Goal: Information Seeking & Learning: Learn about a topic

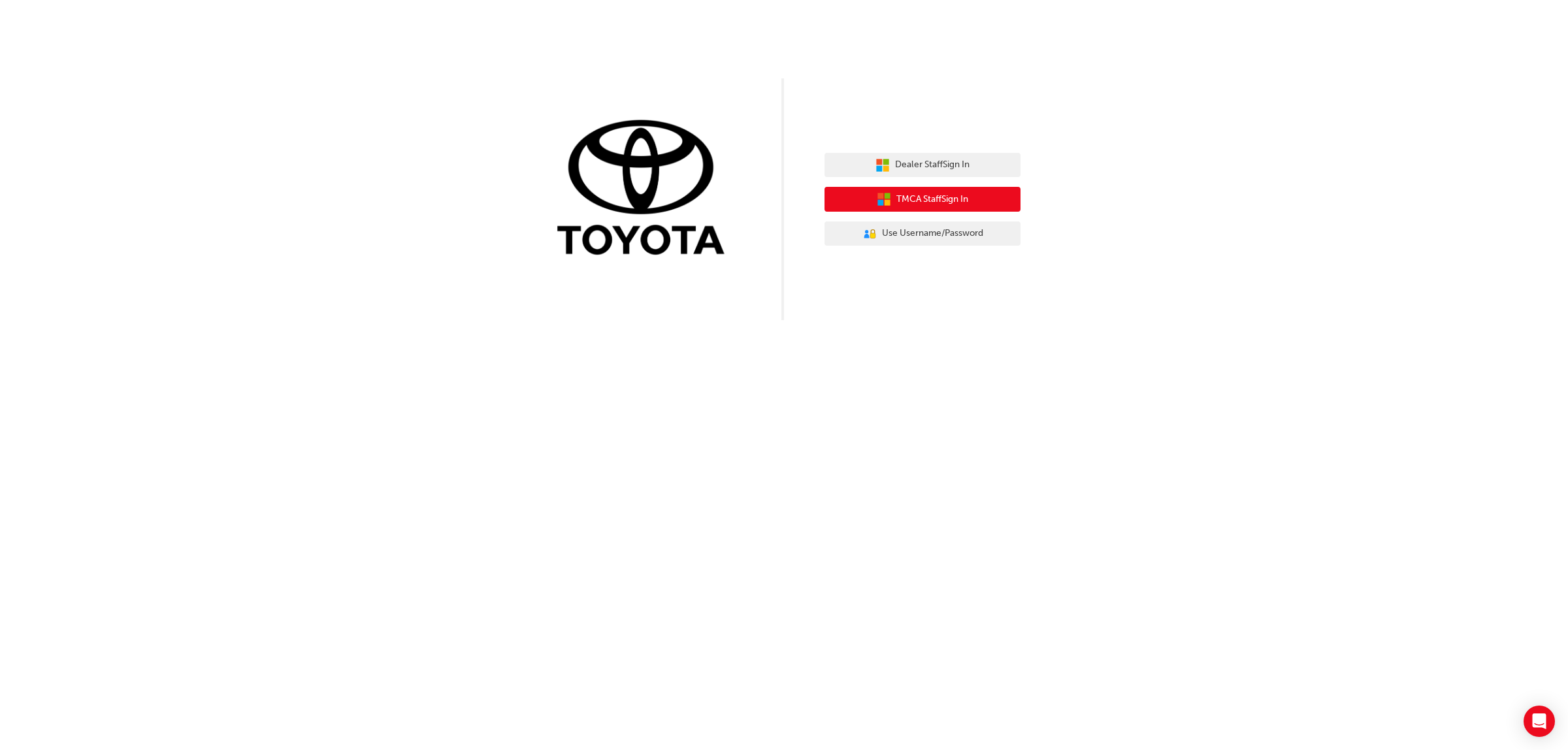
click at [903, 194] on span "TMCA Staff Sign In" at bounding box center [932, 199] width 72 height 15
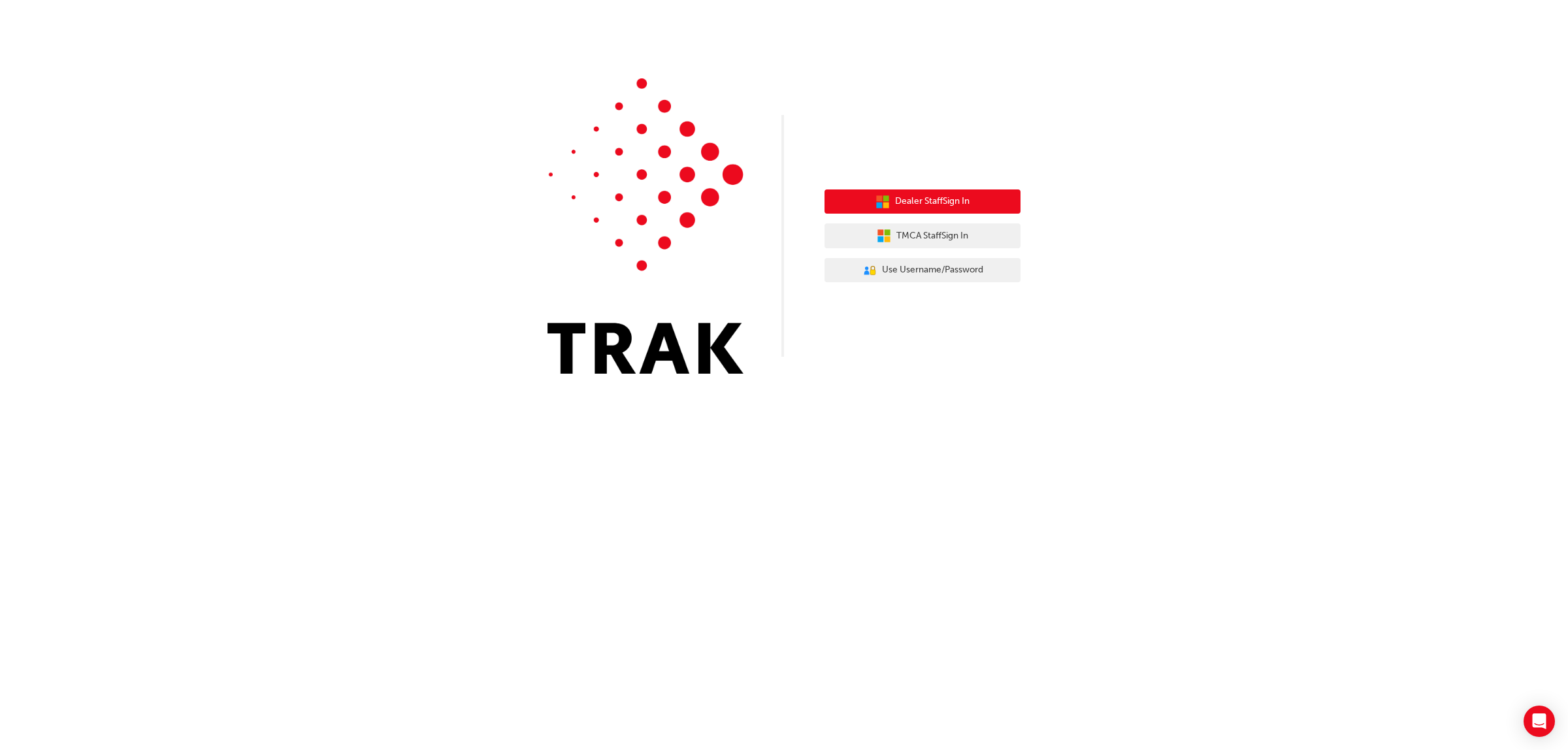
click at [909, 209] on button "Dealer Staff Sign In" at bounding box center [923, 202] width 196 height 25
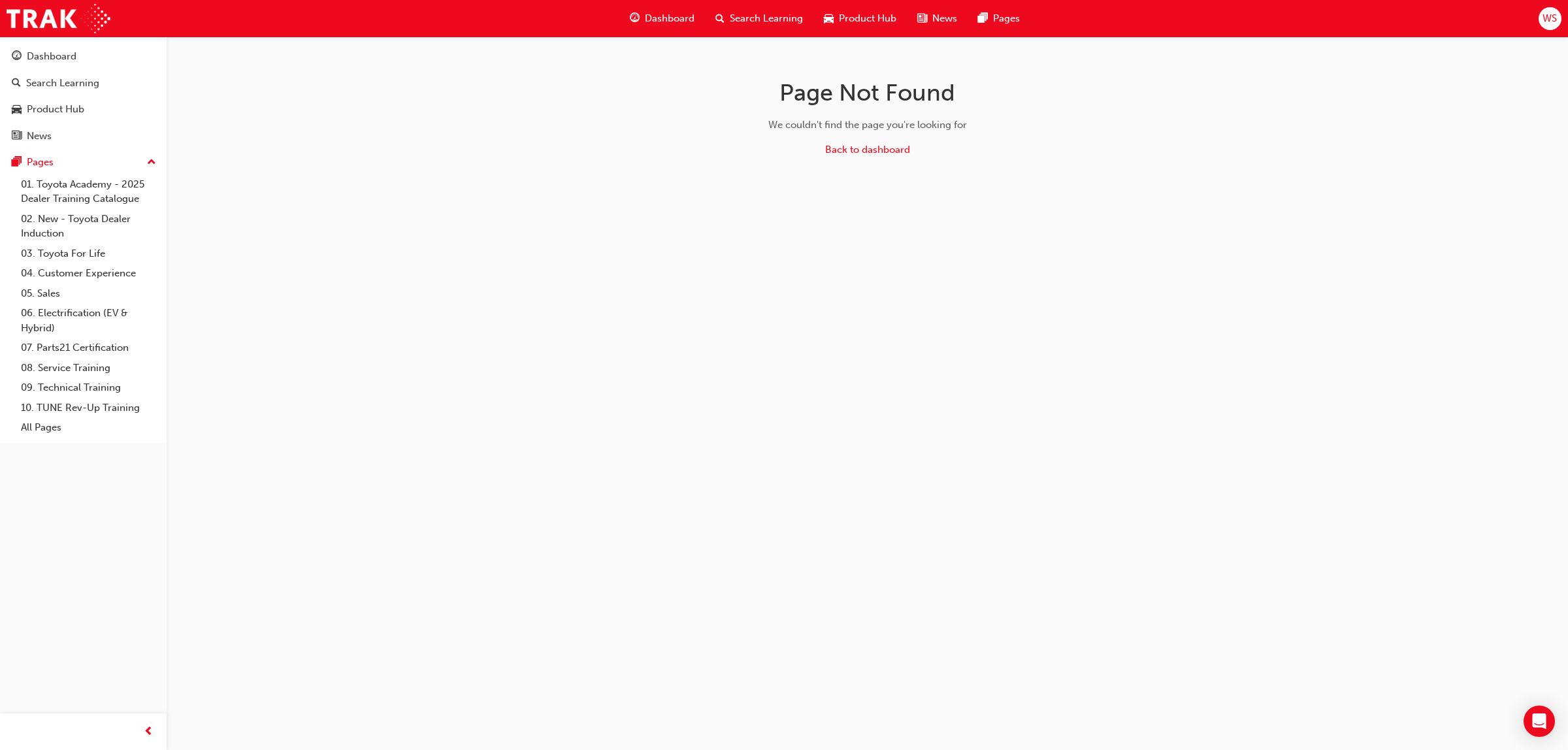
click at [759, 11] on span "Search Learning" at bounding box center [767, 18] width 73 height 15
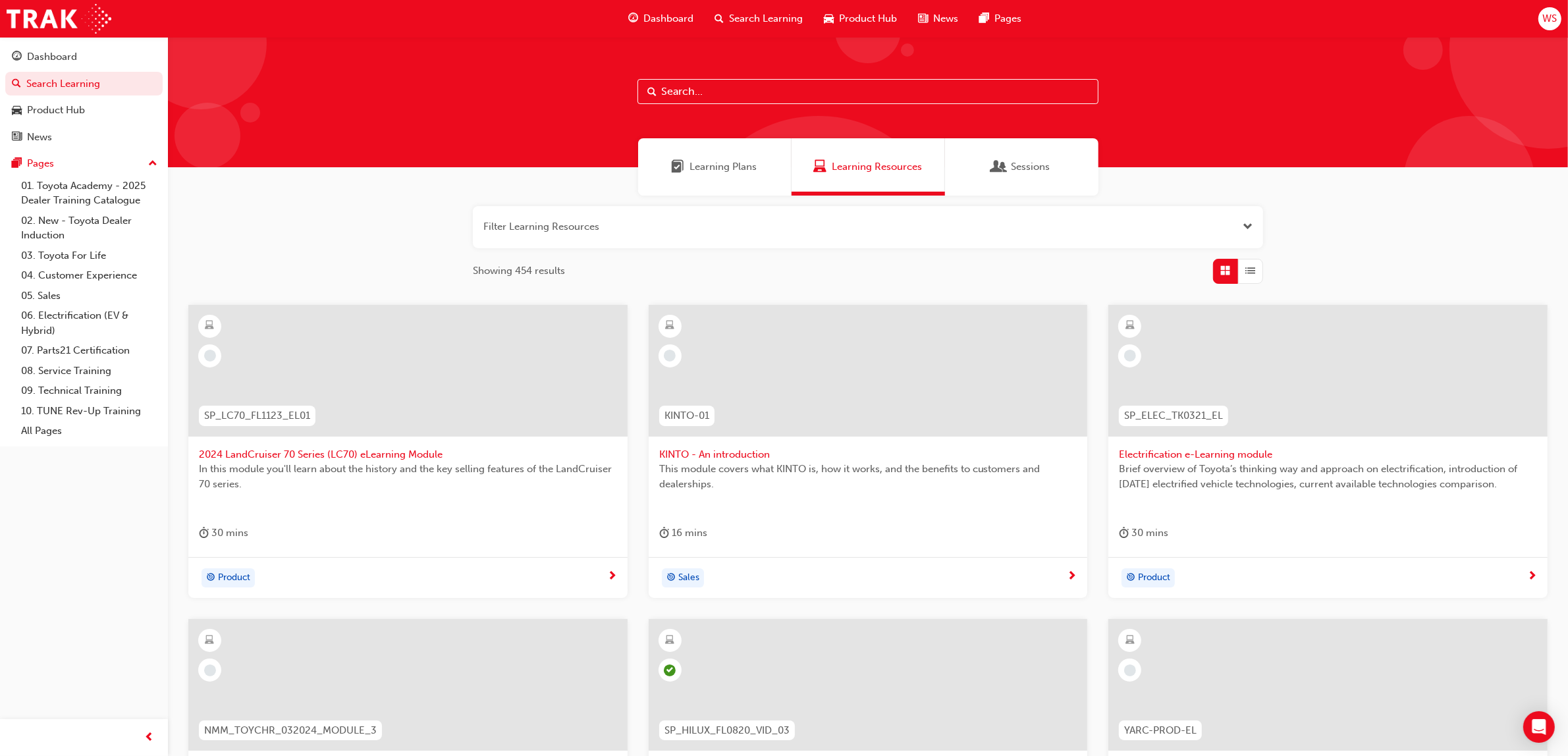
click at [815, 93] on input "text" at bounding box center [867, 91] width 461 height 25
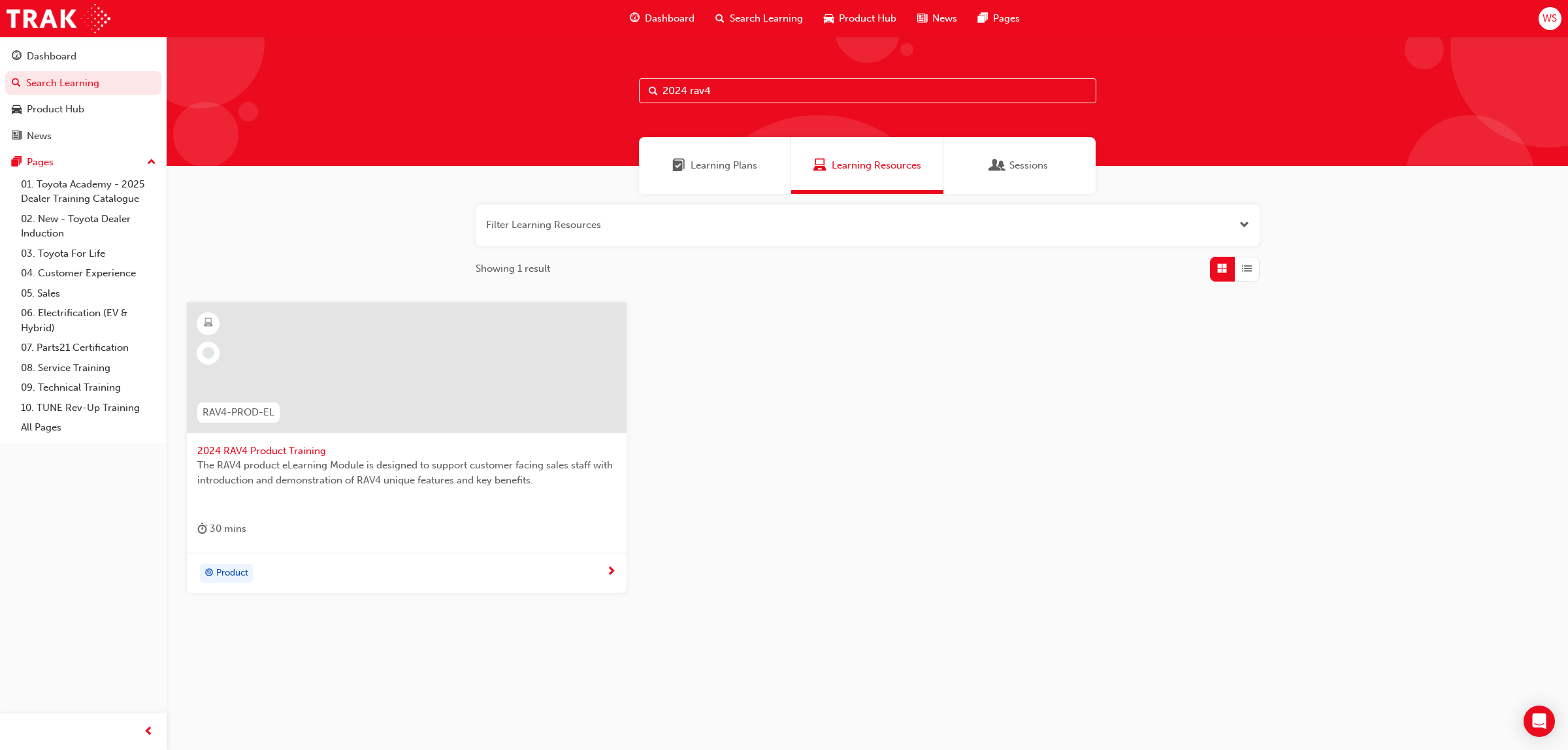
type input "2024 rav4"
click at [272, 451] on span "2024 RAV4 Product Training" at bounding box center [407, 451] width 419 height 15
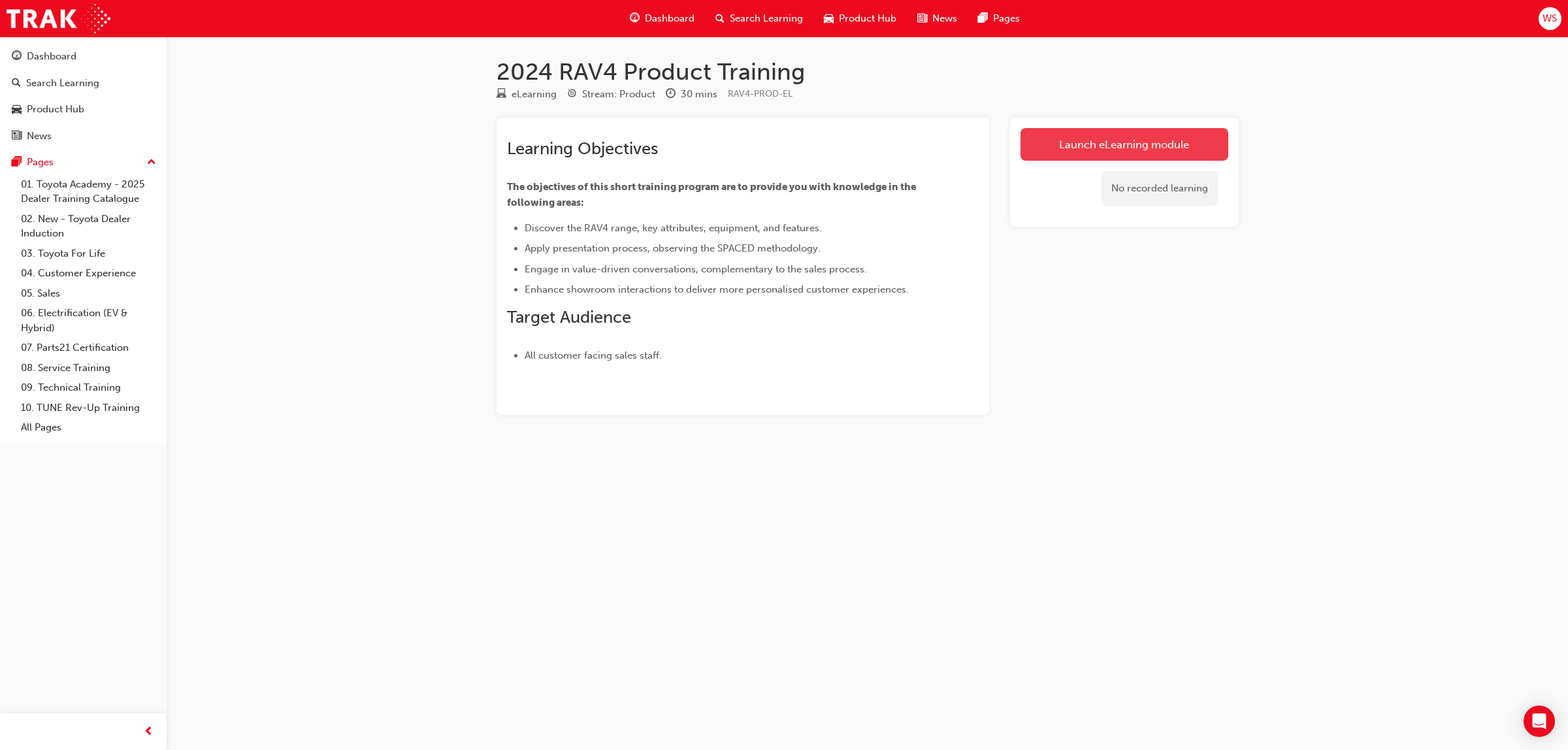
click at [1106, 140] on link "Launch eLearning module" at bounding box center [1125, 144] width 208 height 32
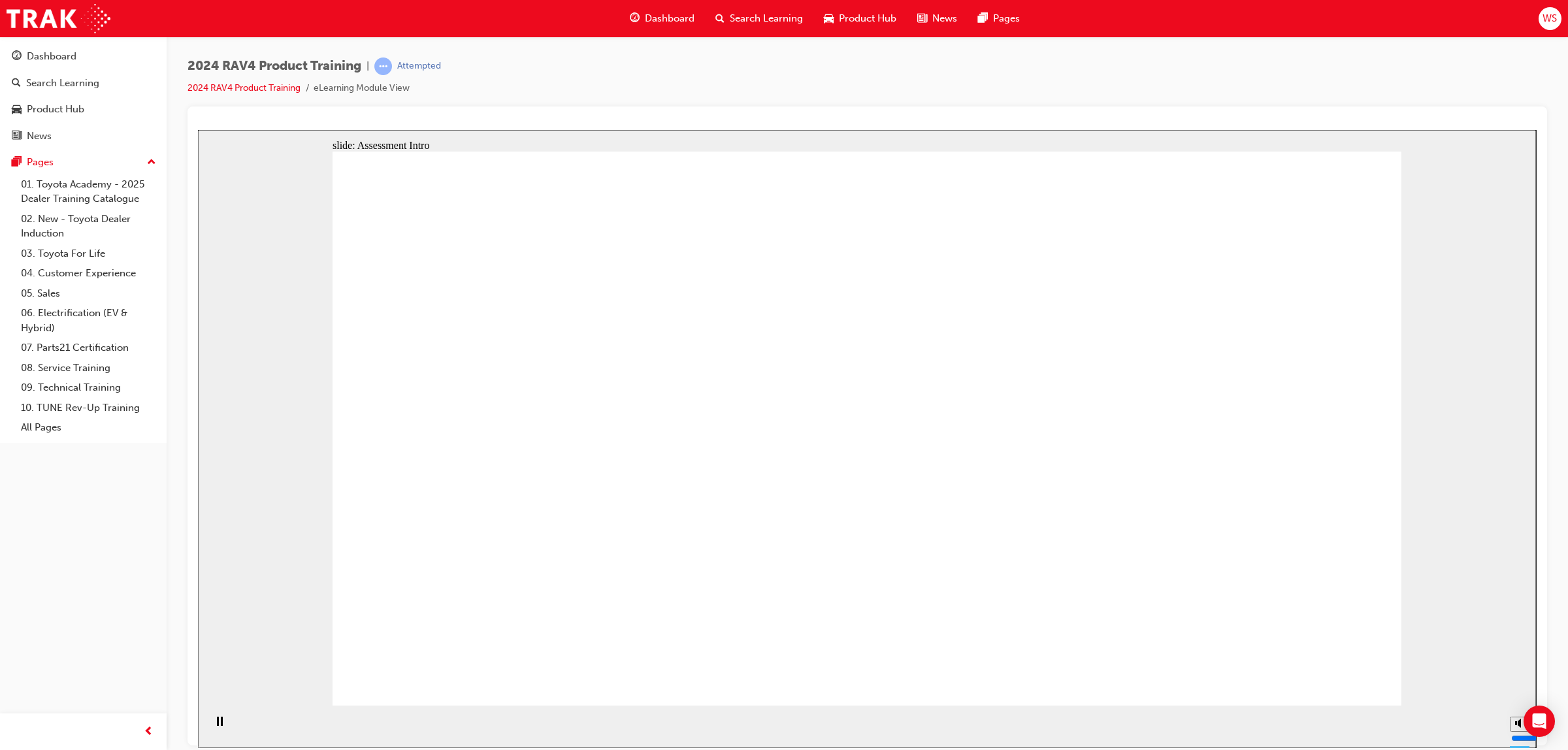
radio input "true"
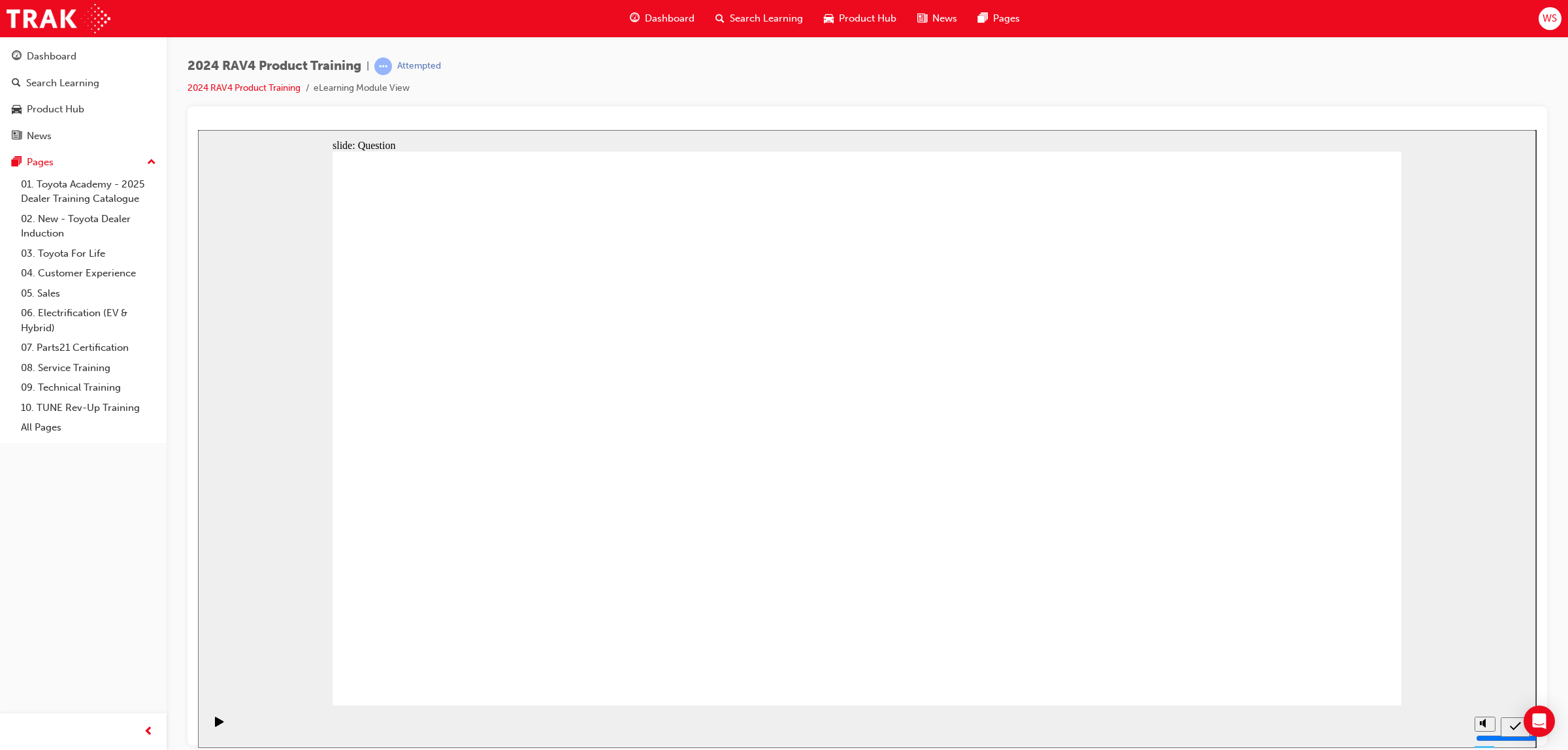
radio input "true"
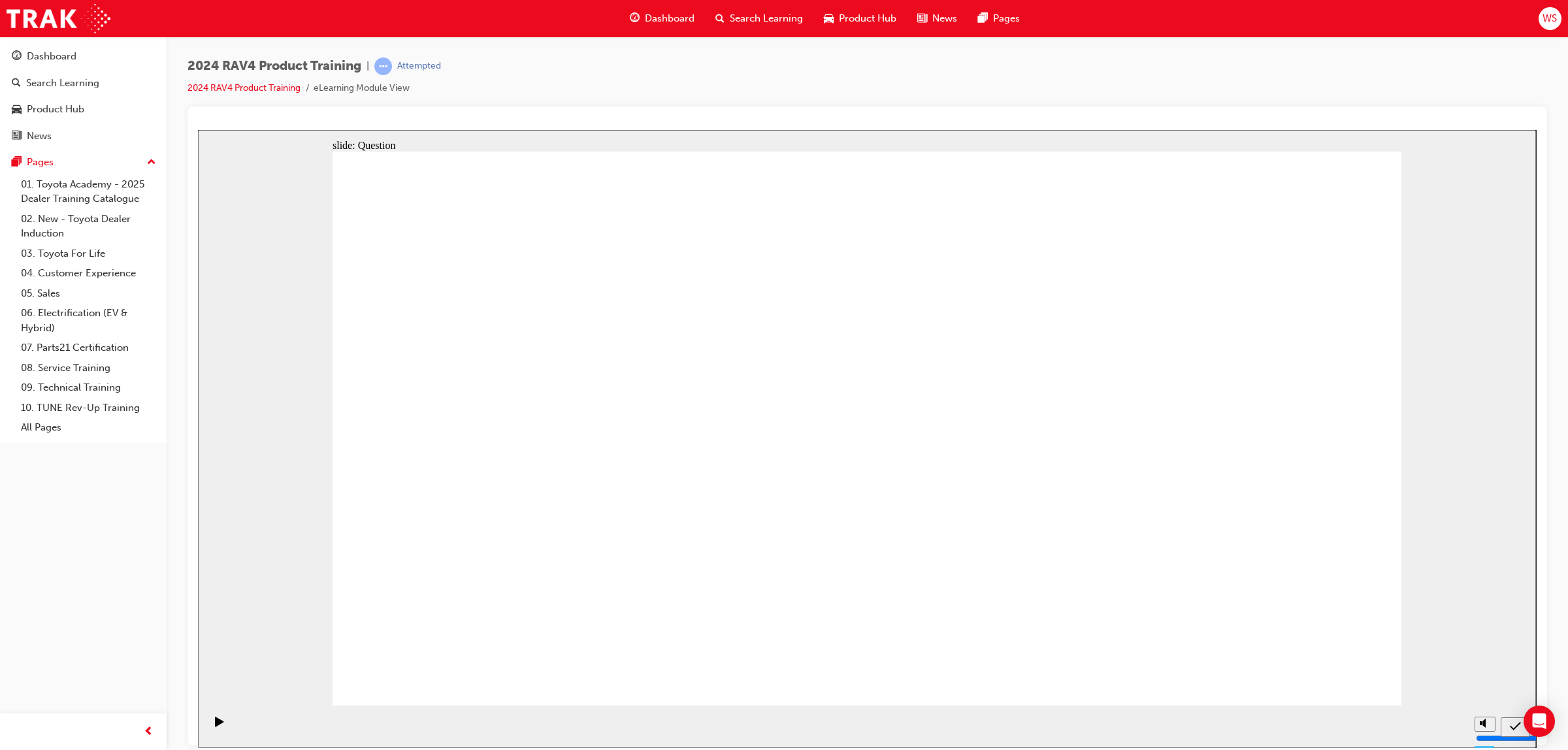
radio input "true"
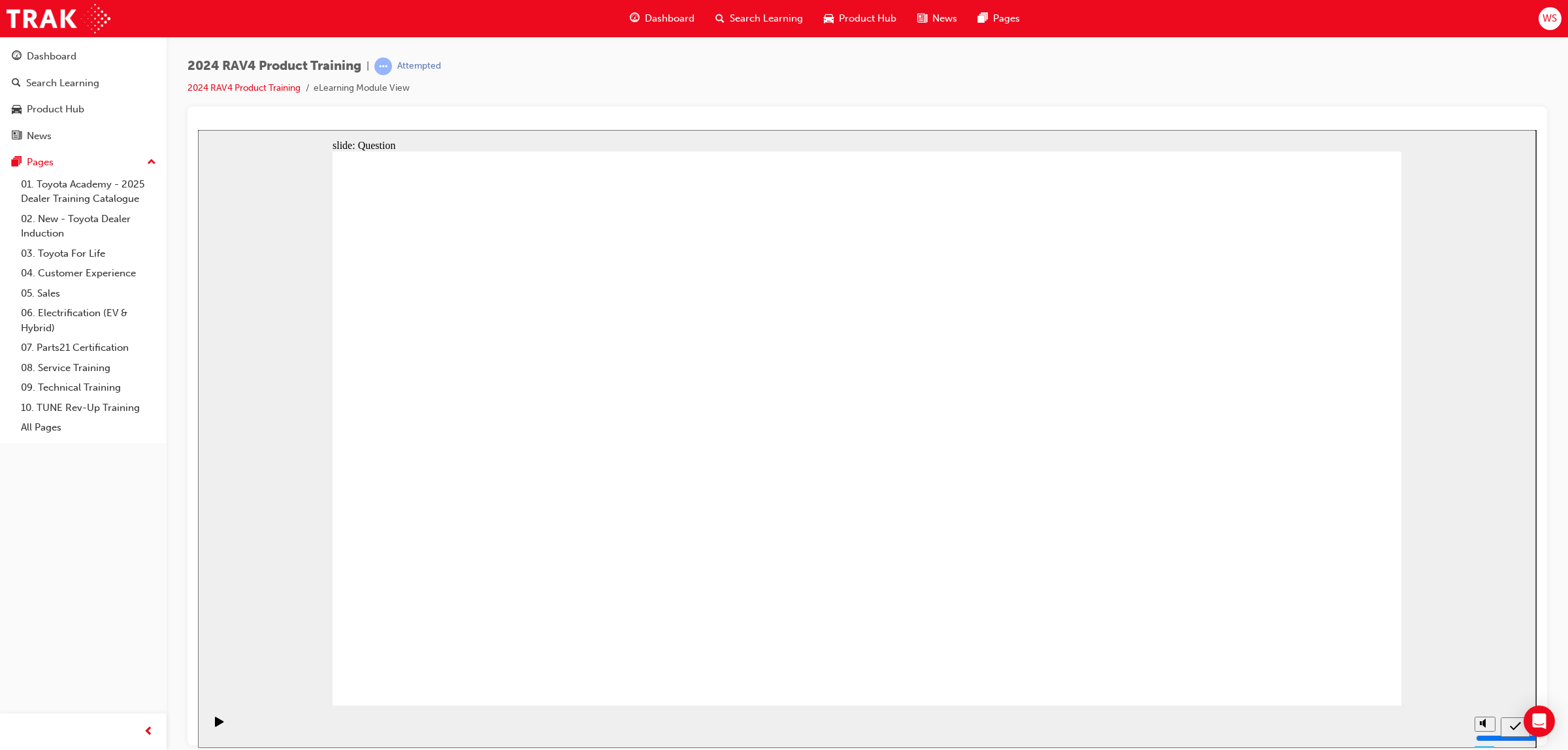
radio input "true"
drag, startPoint x: 543, startPoint y: 404, endPoint x: 570, endPoint y: 552, distance: 150.4
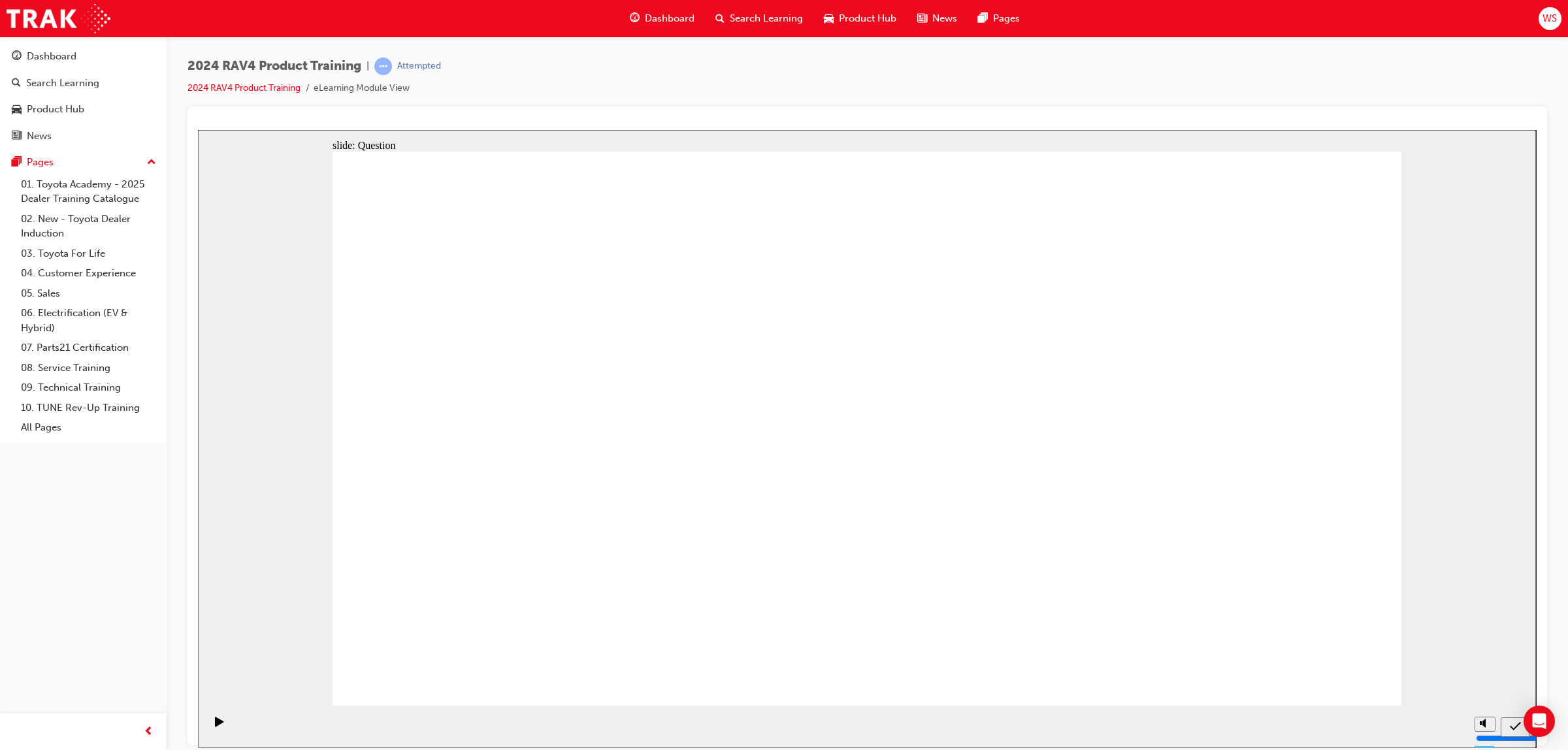
drag, startPoint x: 570, startPoint y: 552, endPoint x: 525, endPoint y: 365, distance: 192.3
drag, startPoint x: 698, startPoint y: 392, endPoint x: 1085, endPoint y: 565, distance: 423.9
drag, startPoint x: 1189, startPoint y: 381, endPoint x: 753, endPoint y: 574, distance: 476.8
drag, startPoint x: 543, startPoint y: 341, endPoint x: 964, endPoint y: 541, distance: 466.1
drag, startPoint x: 973, startPoint y: 365, endPoint x: 549, endPoint y: 554, distance: 464.2
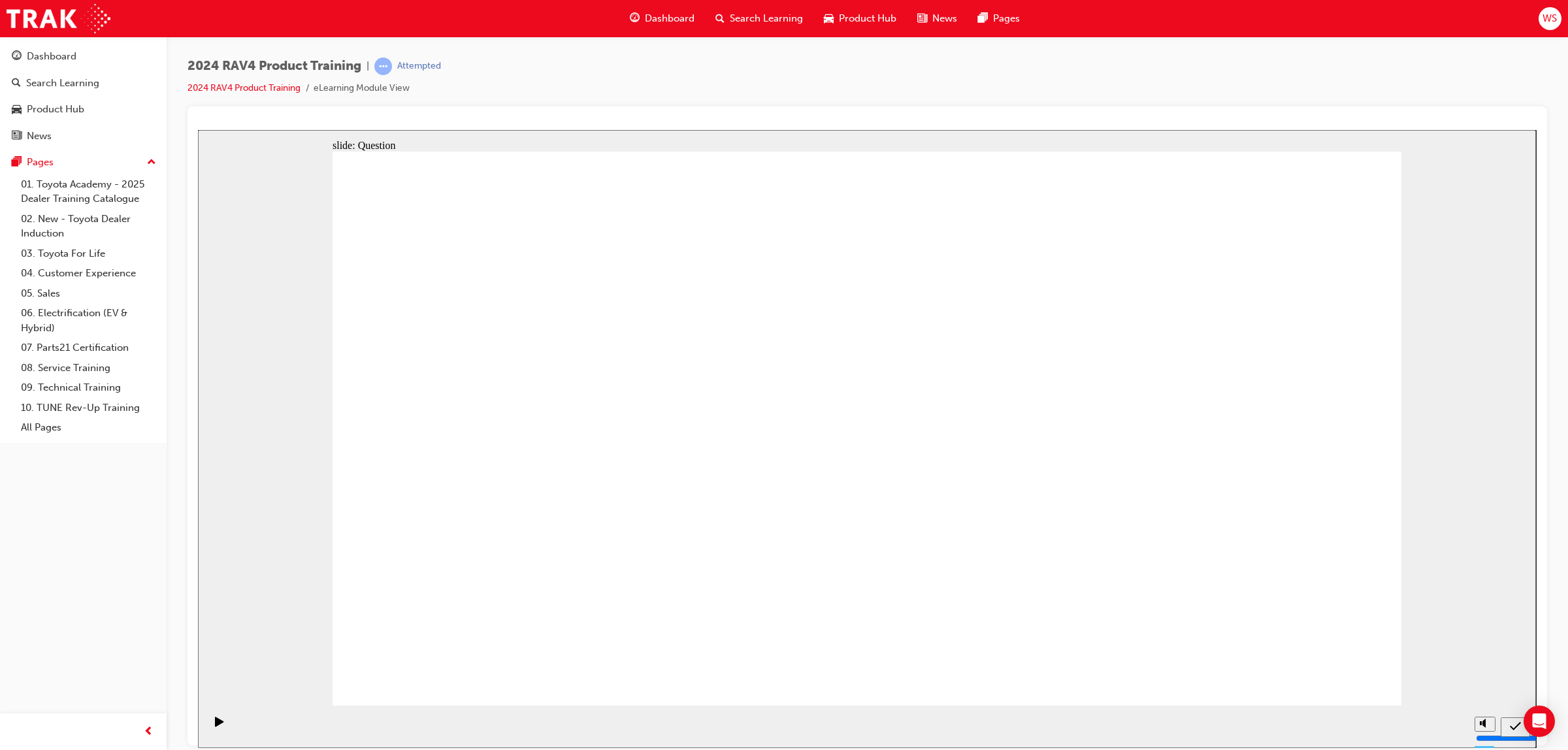
radio input "true"
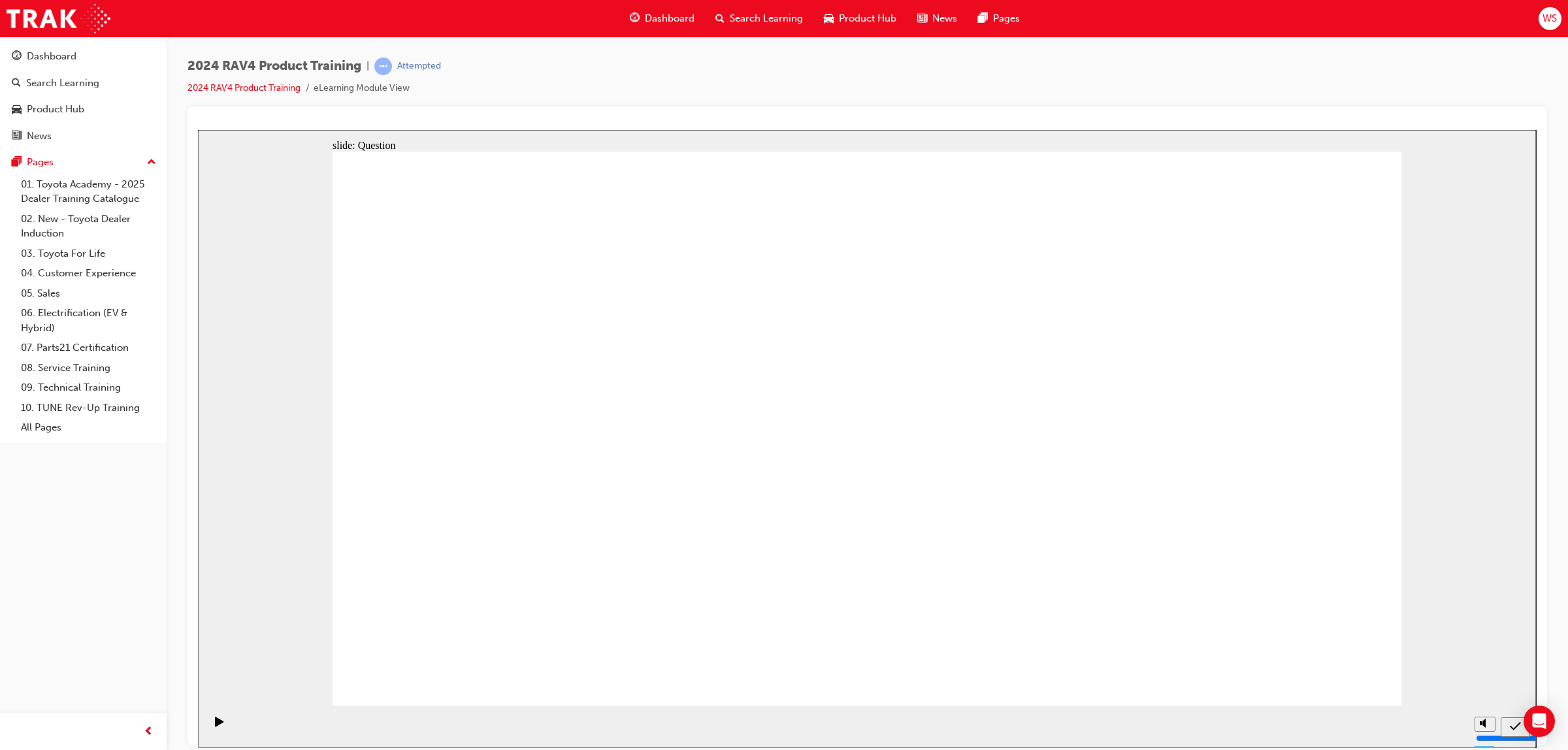
radio input "true"
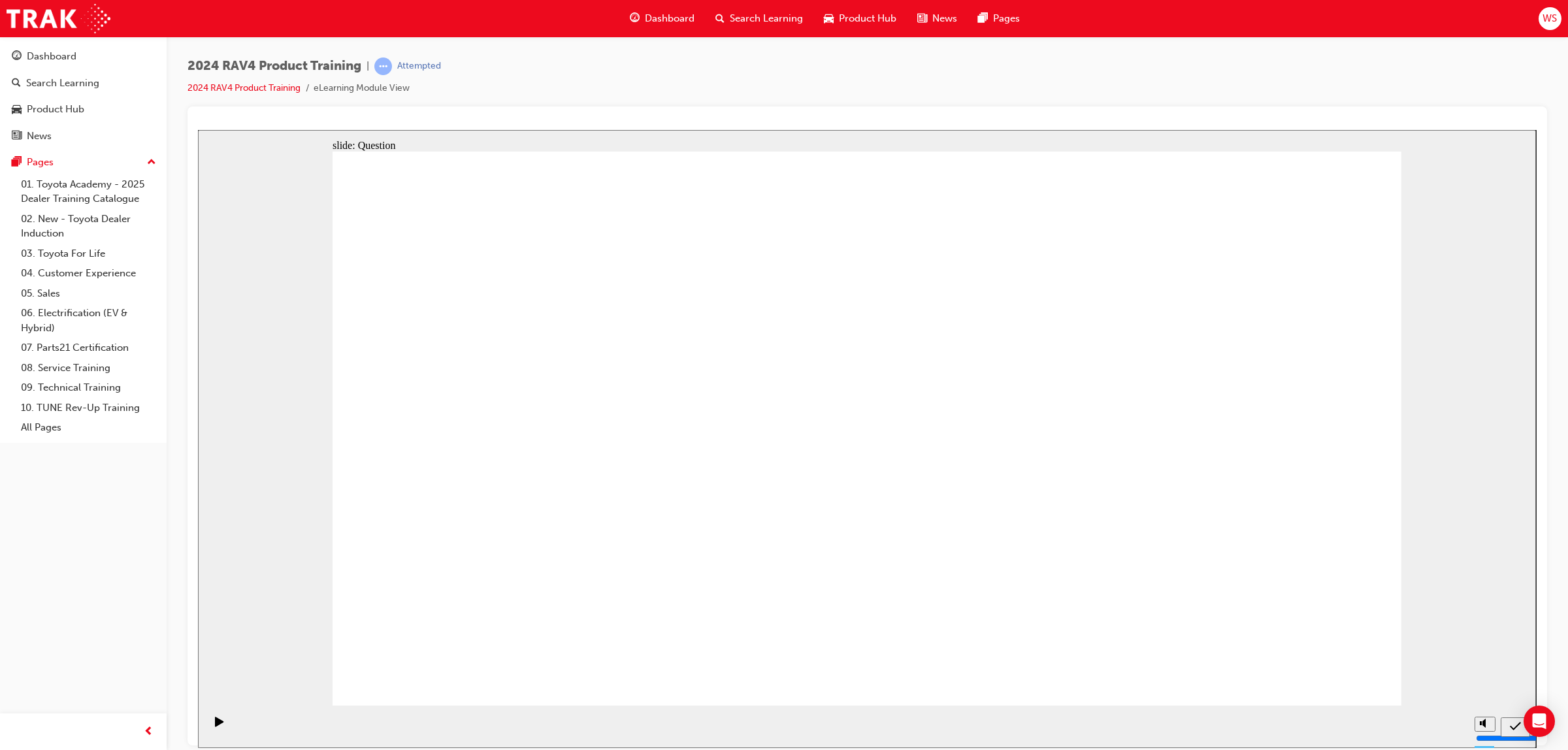
radio input "true"
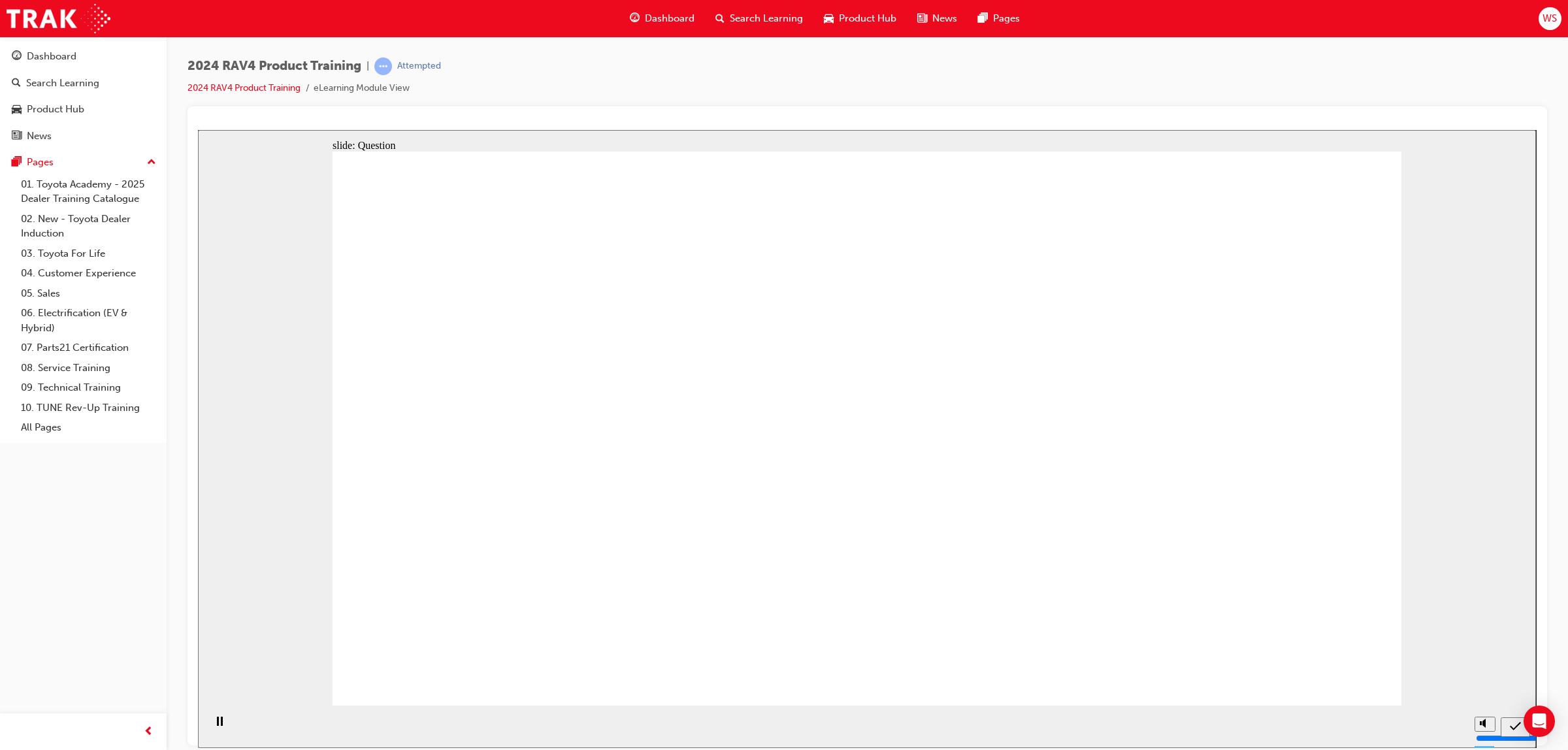
radio input "true"
drag, startPoint x: 693, startPoint y: 375, endPoint x: 1108, endPoint y: 525, distance: 441.3
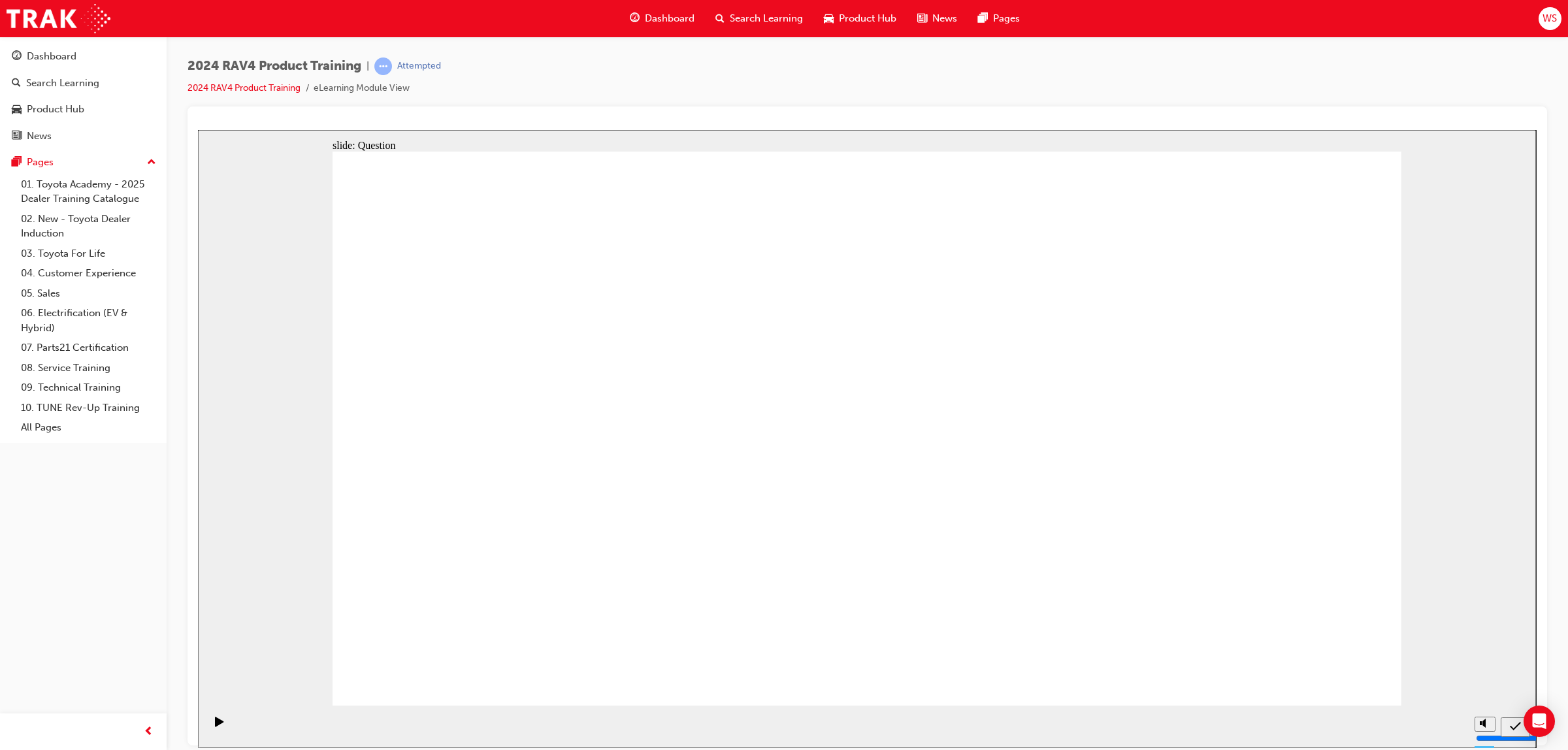
drag, startPoint x: 1184, startPoint y: 385, endPoint x: 752, endPoint y: 579, distance: 473.6
drag, startPoint x: 951, startPoint y: 411, endPoint x: 528, endPoint y: 586, distance: 457.8
drag, startPoint x: 533, startPoint y: 400, endPoint x: 973, endPoint y: 574, distance: 473.2
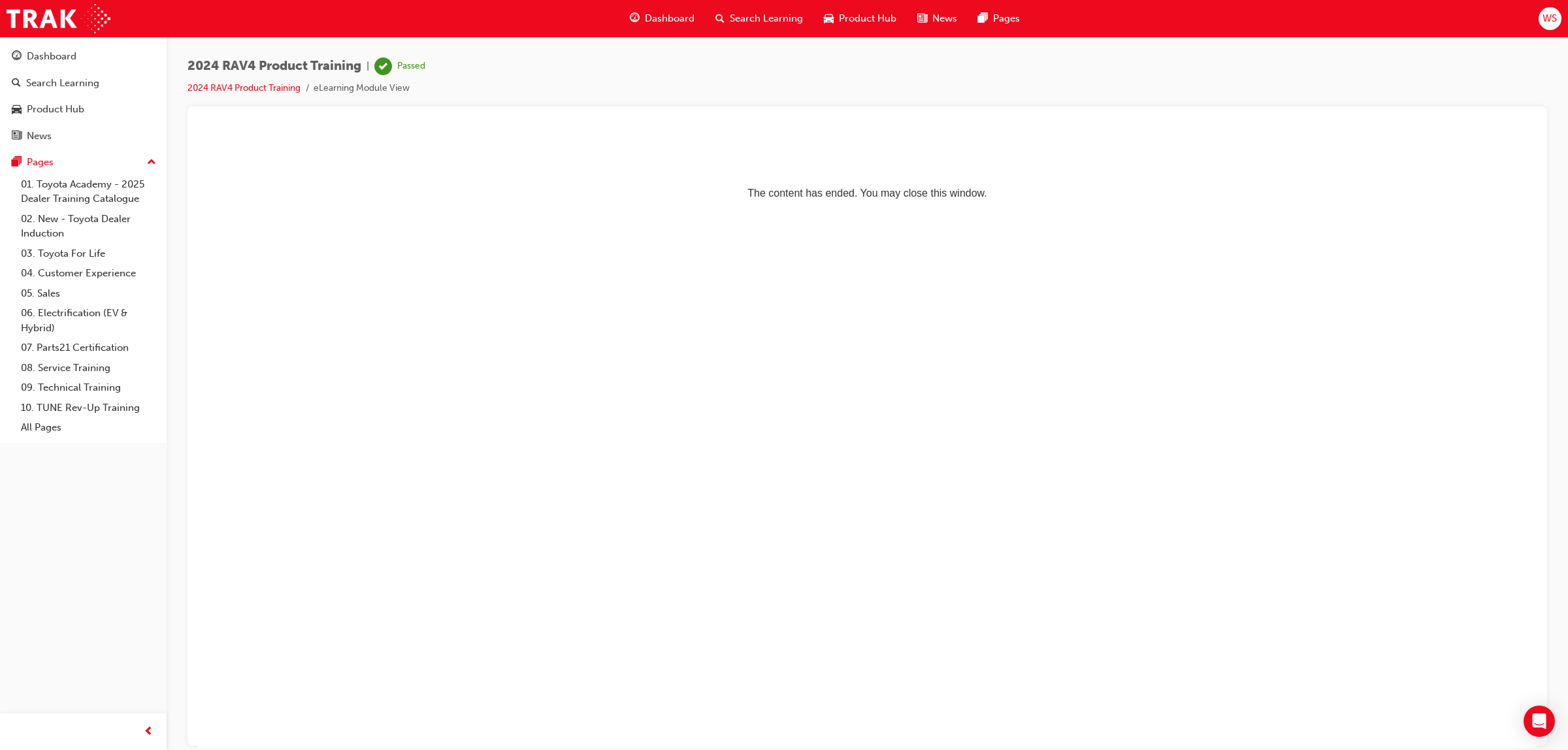
click at [727, 17] on div "Search Learning" at bounding box center [759, 18] width 109 height 27
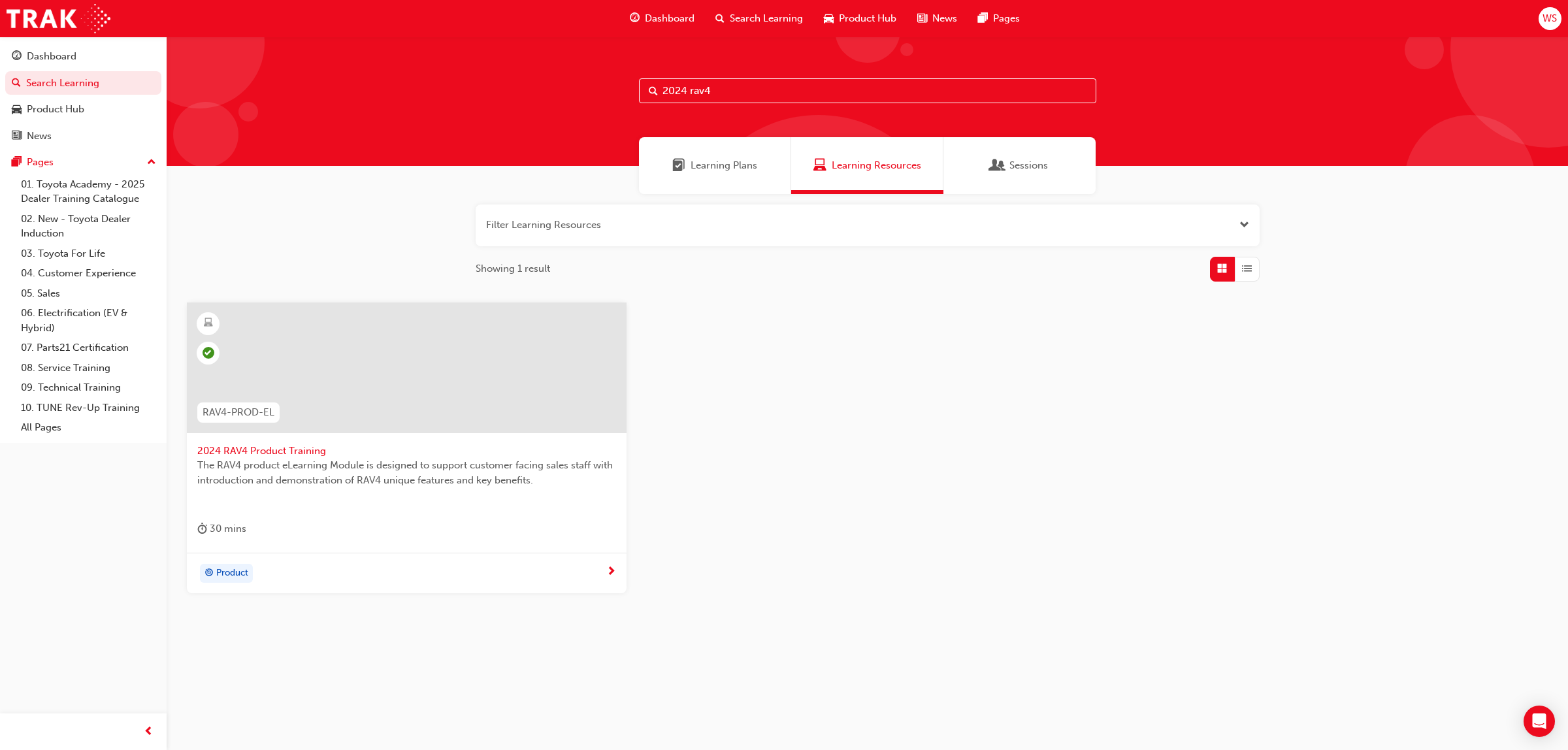
click at [733, 81] on input "2024 rav4" at bounding box center [867, 91] width 458 height 25
type input "2"
type input "hilux pro"
click at [281, 435] on div at bounding box center [407, 378] width 419 height 130
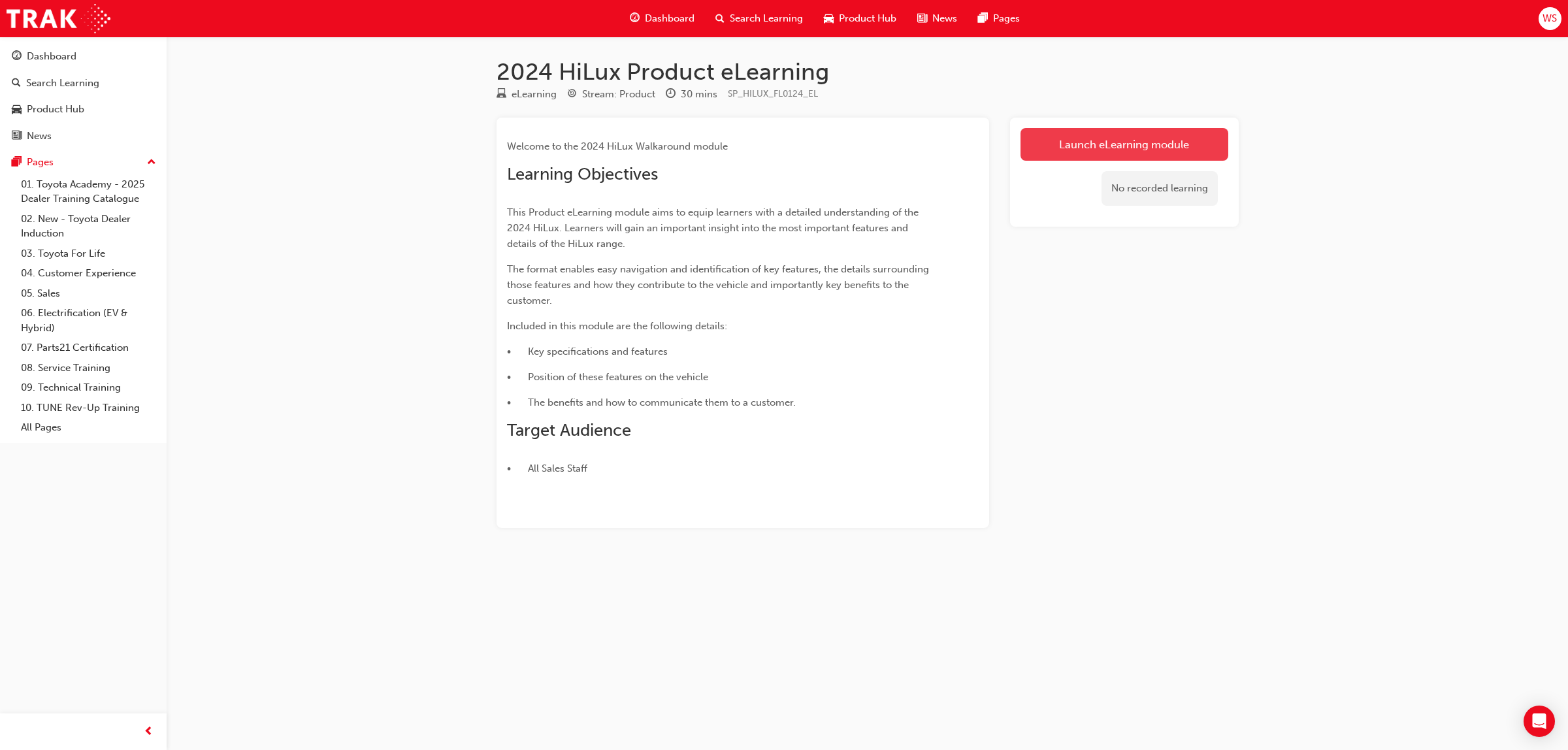
click at [1099, 147] on link "Launch eLearning module" at bounding box center [1125, 144] width 208 height 32
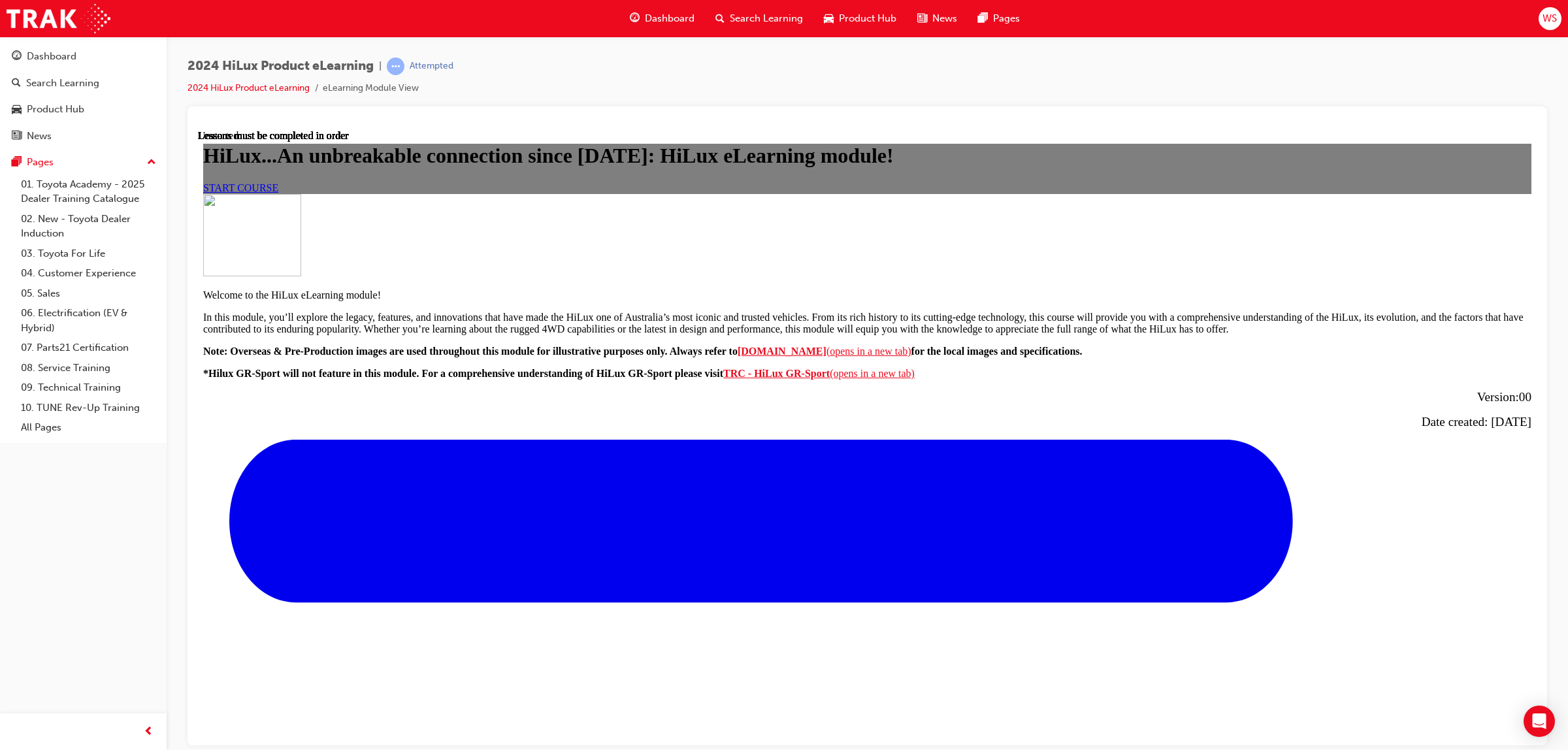
click at [278, 193] on span "START COURSE" at bounding box center [241, 187] width 75 height 11
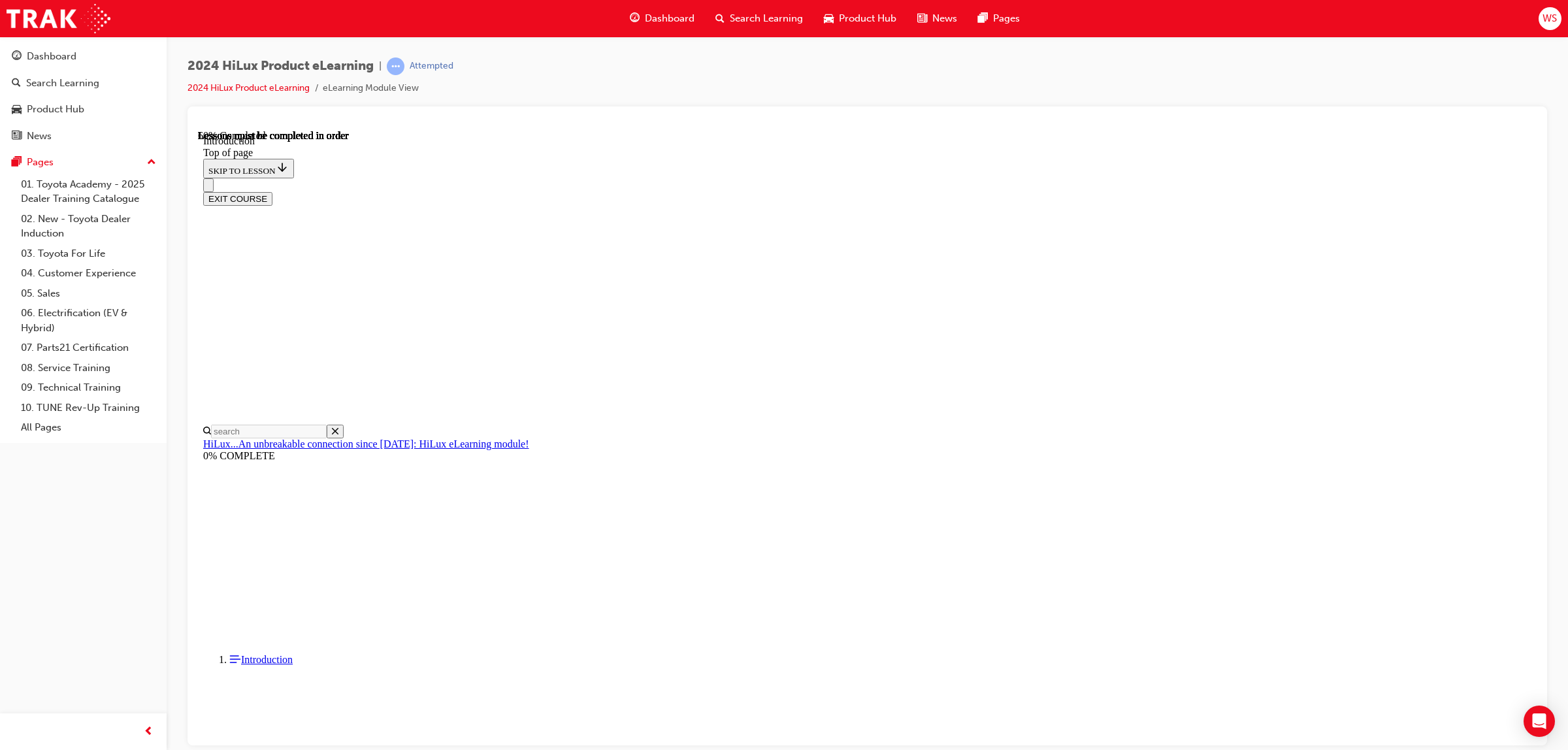
scroll to position [463, 0]
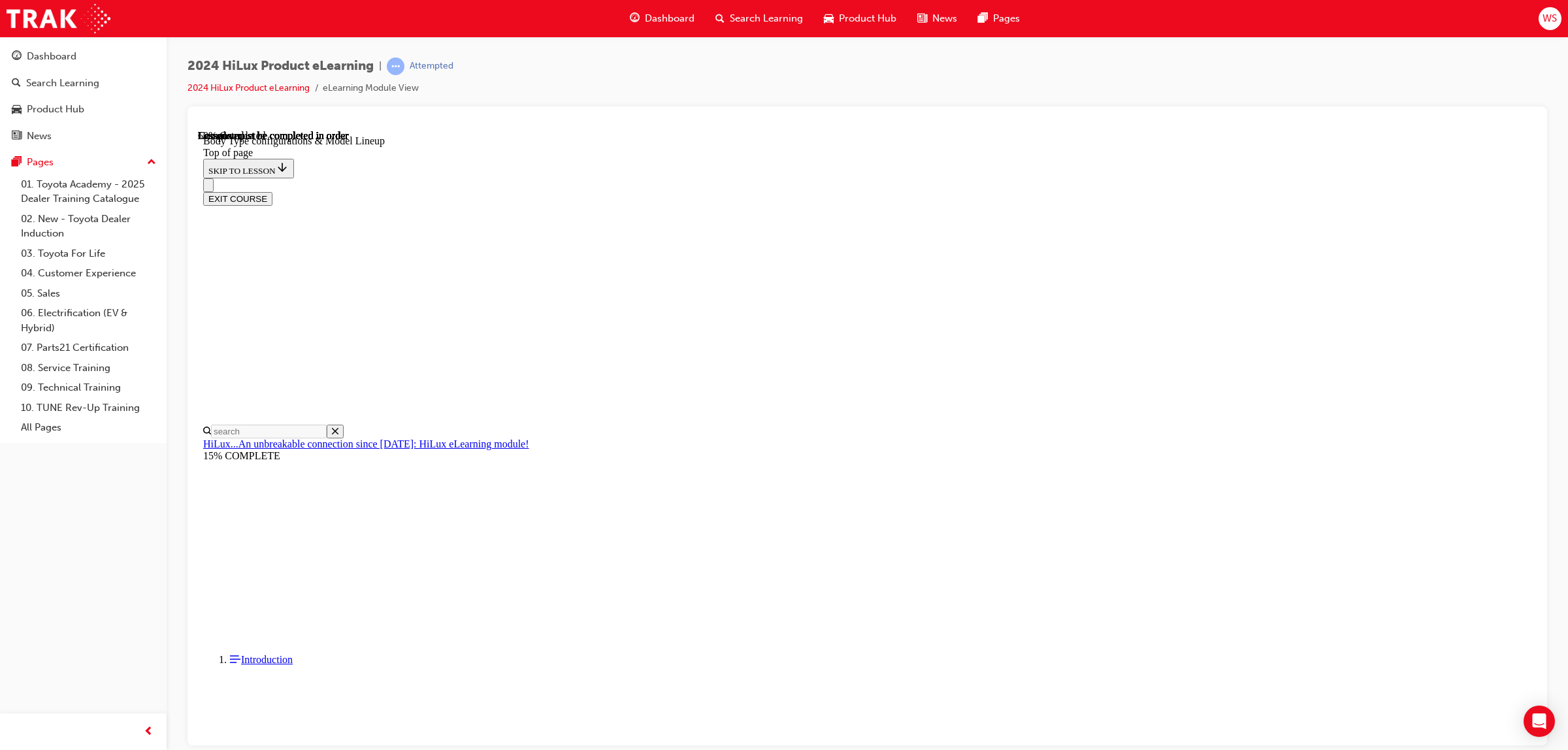
scroll to position [273, 0]
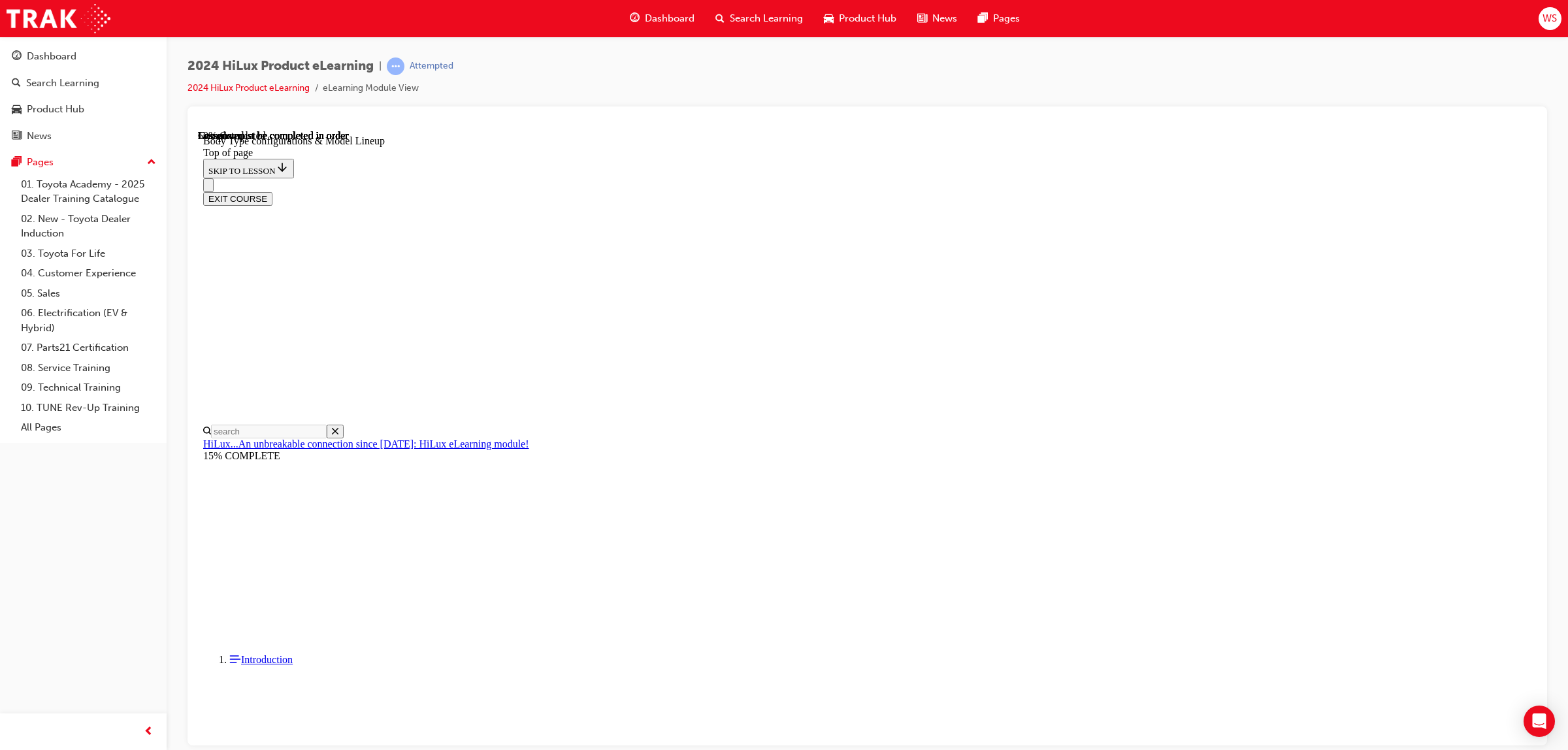
scroll to position [0, 302]
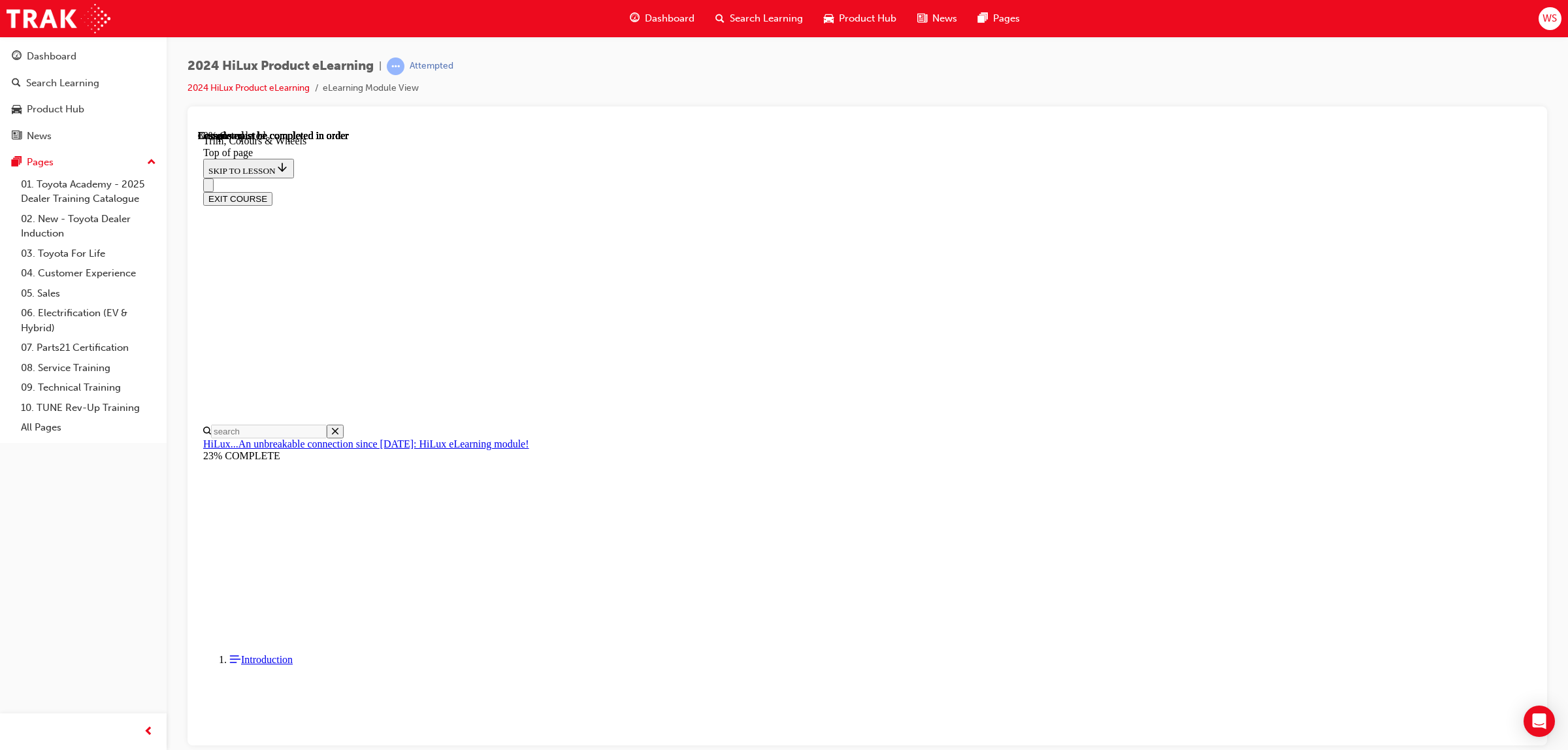
scroll to position [1958, 0]
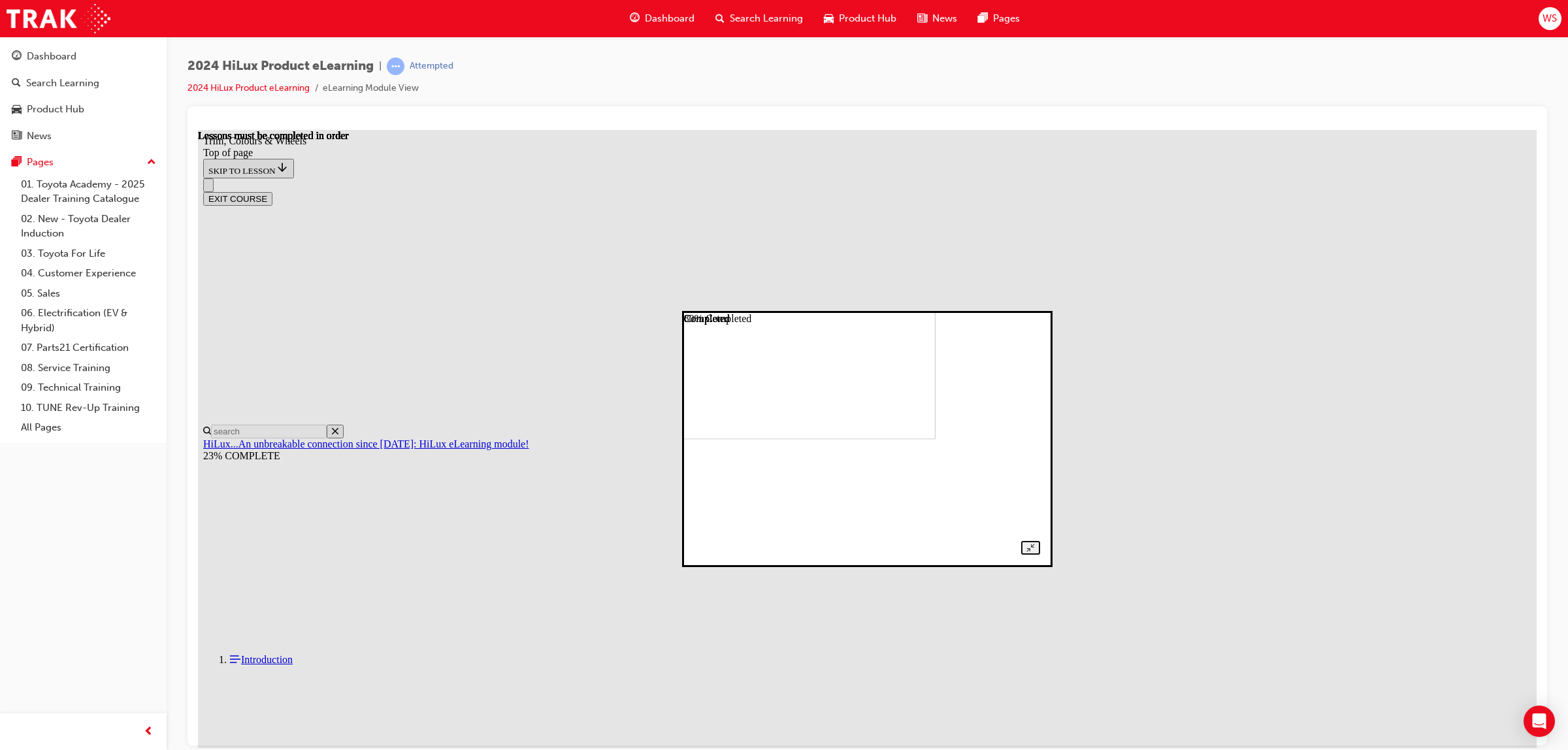
click at [694, 555] on div at bounding box center [867, 439] width 345 height 232
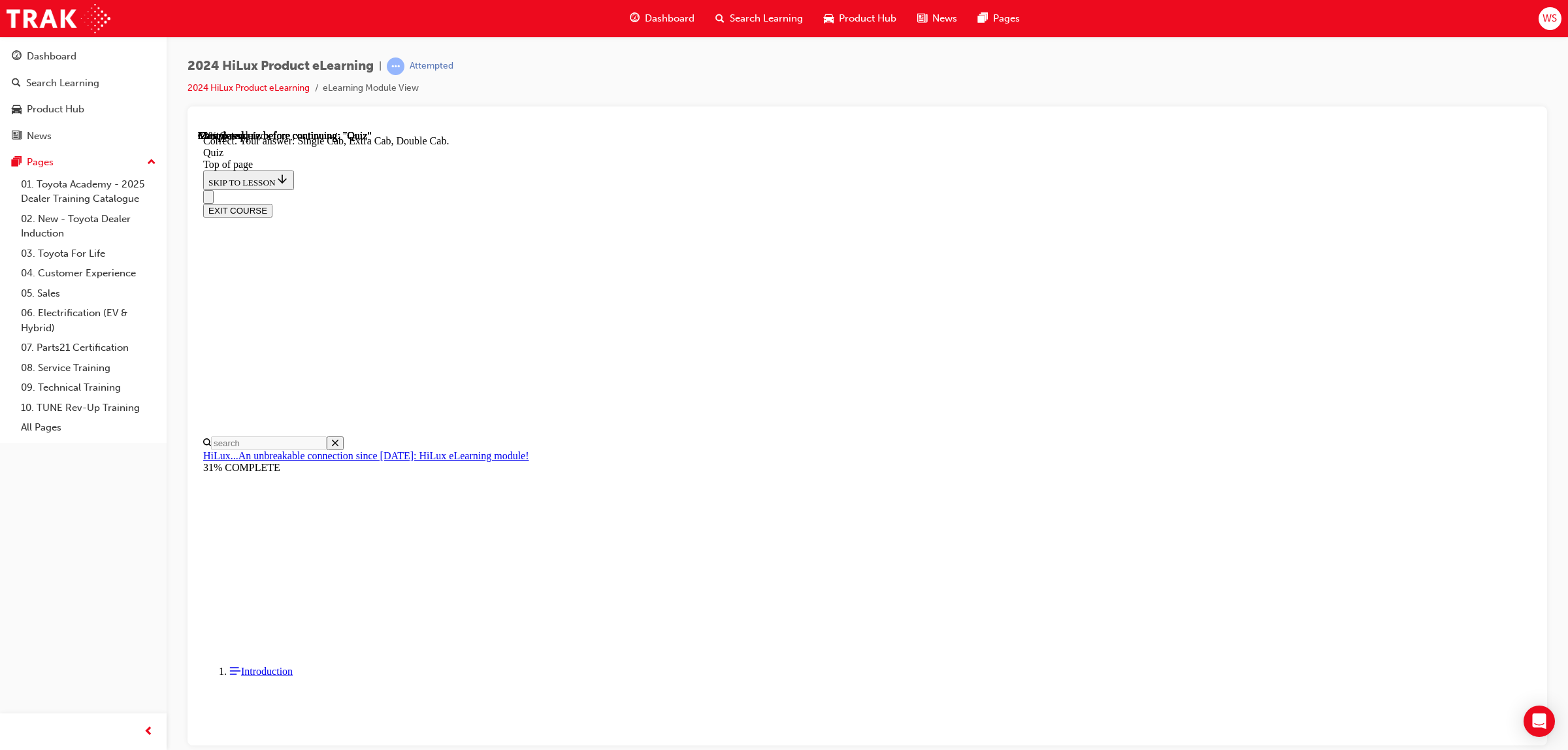
scroll to position [183, 0]
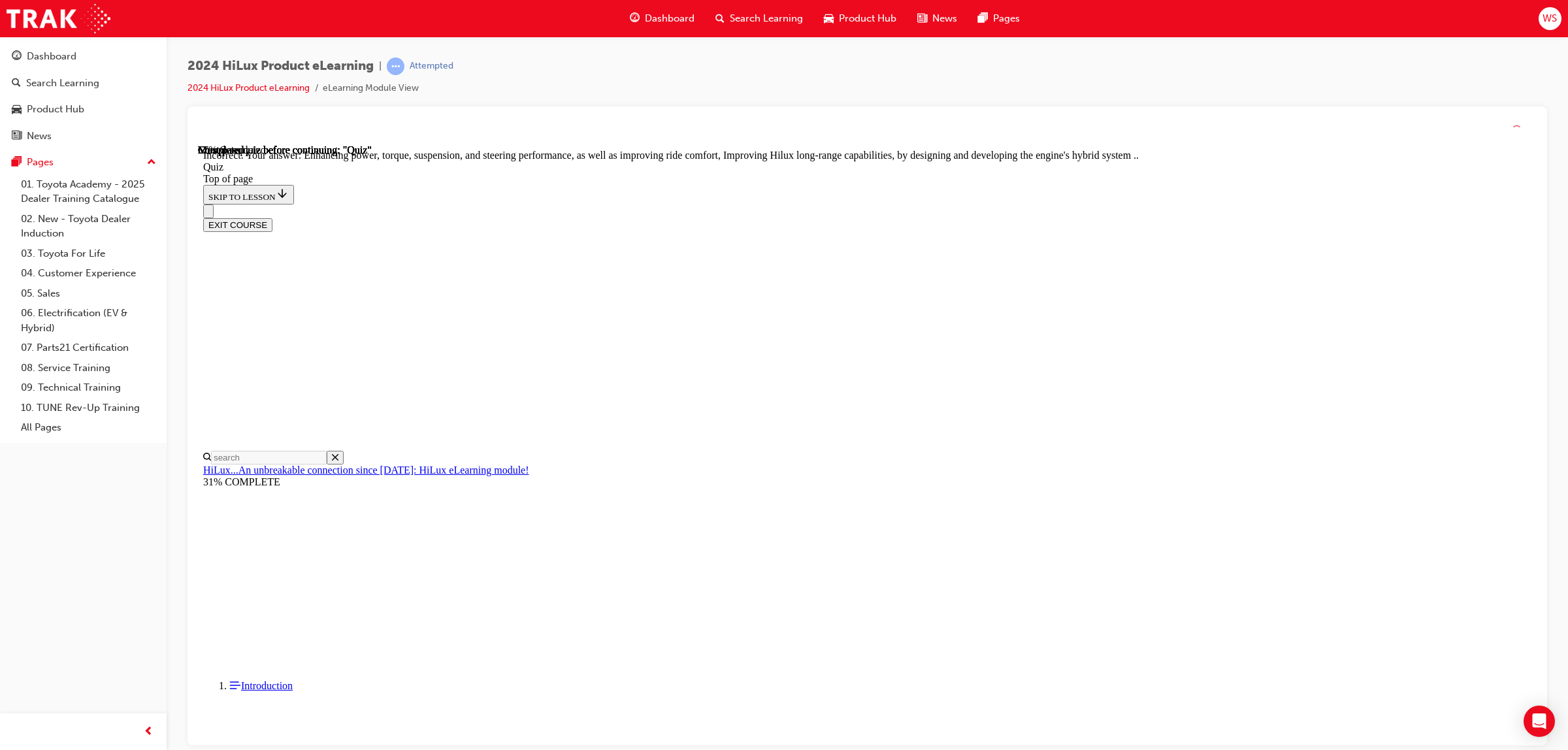
scroll to position [148, 0]
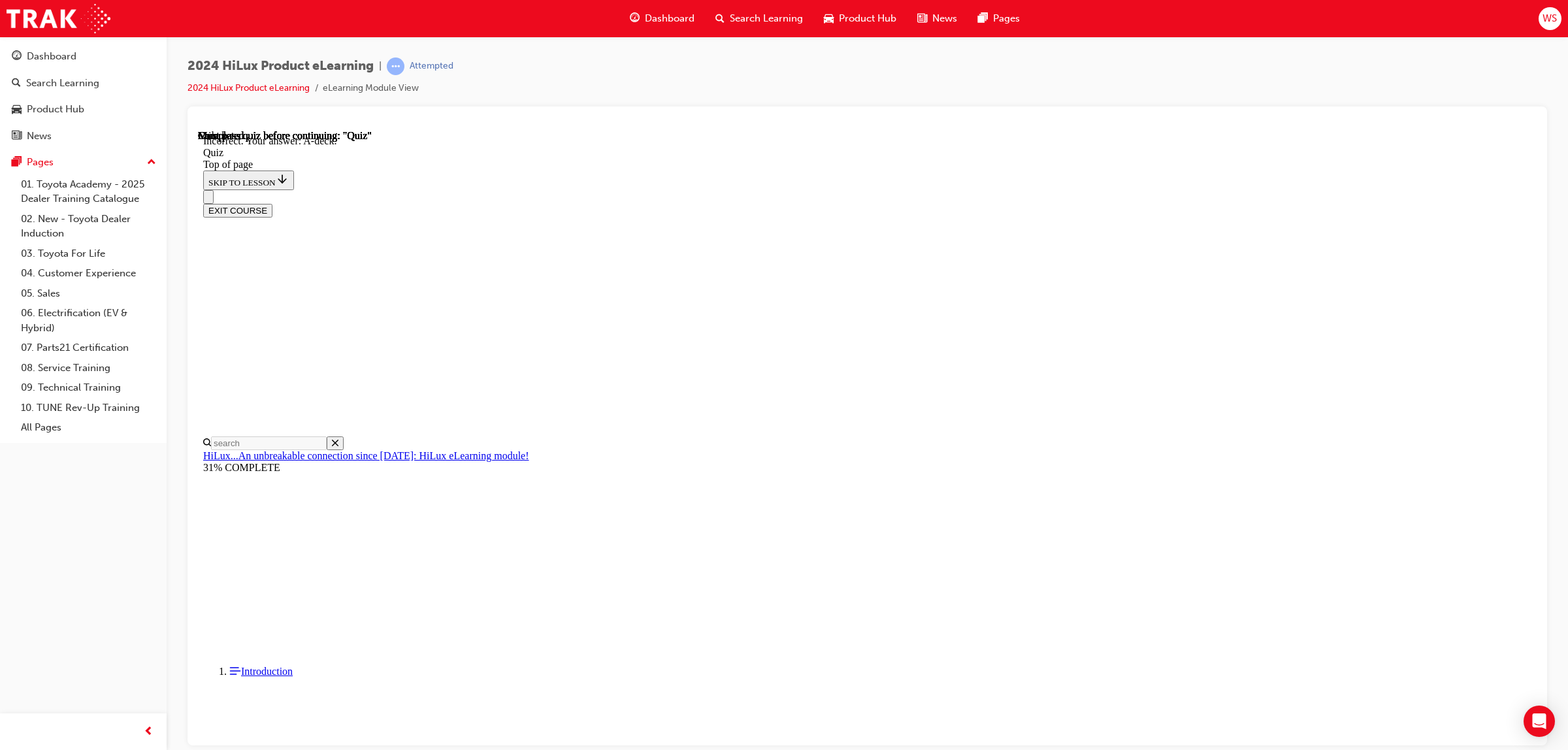
scroll to position [86, 0]
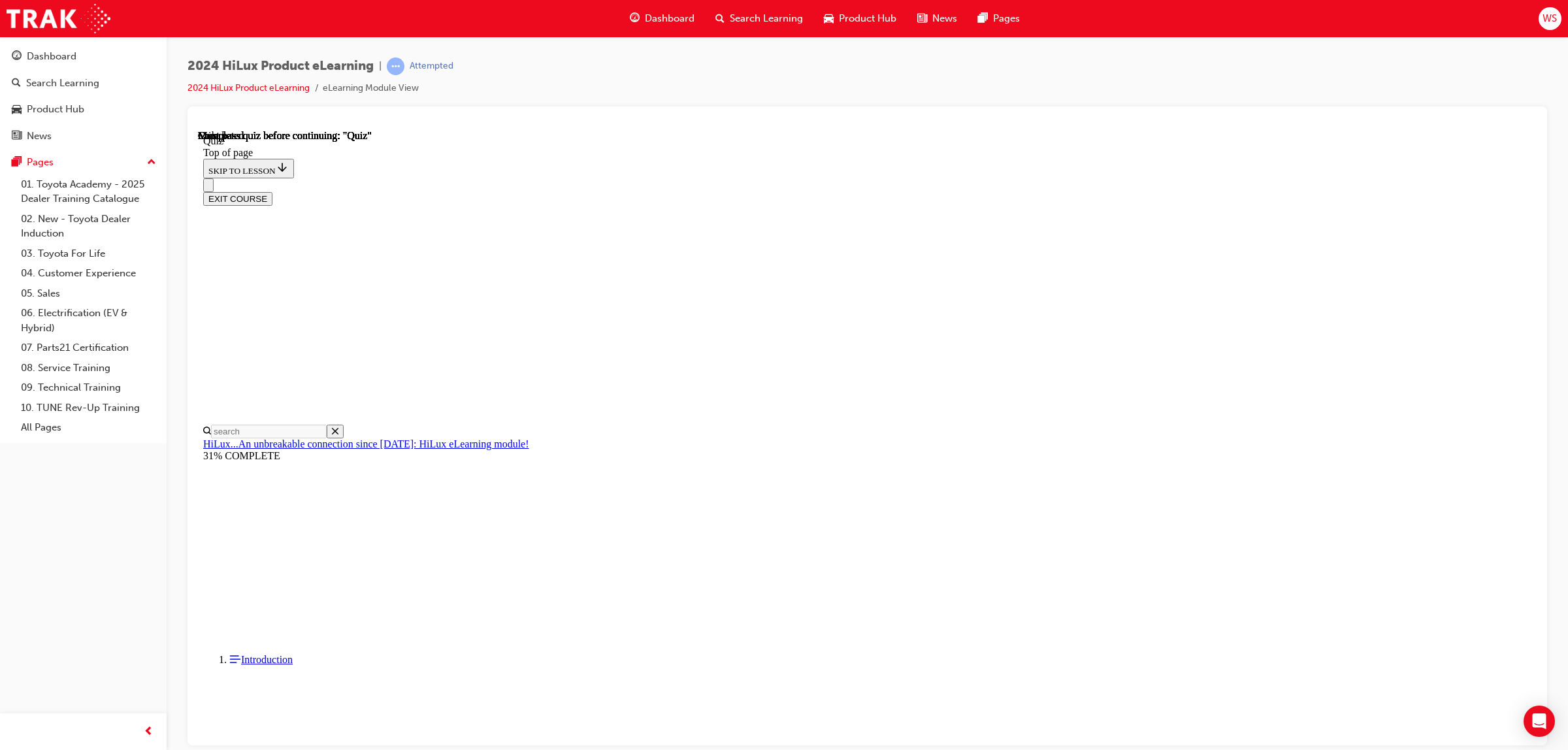
scroll to position [91, 0]
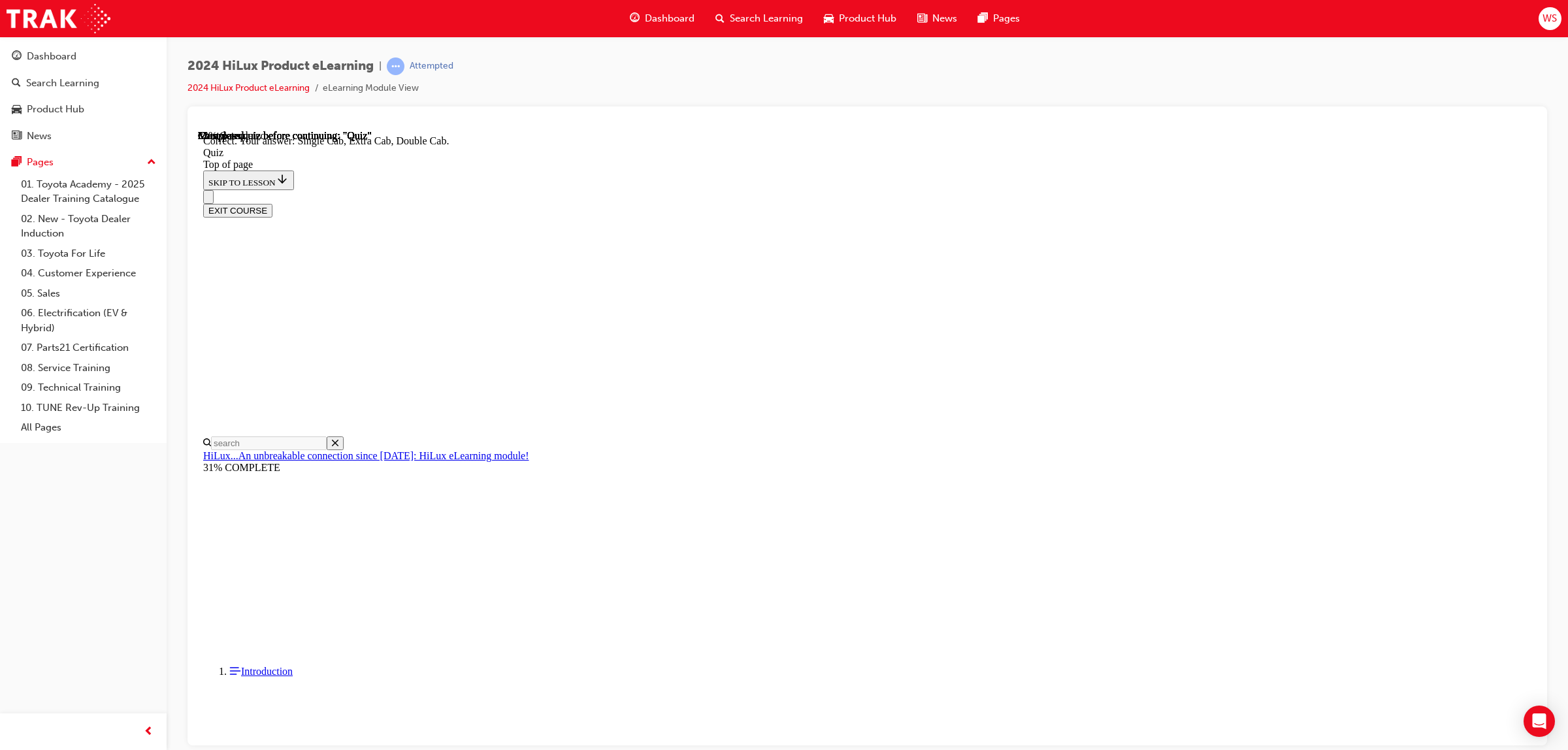
scroll to position [183, 0]
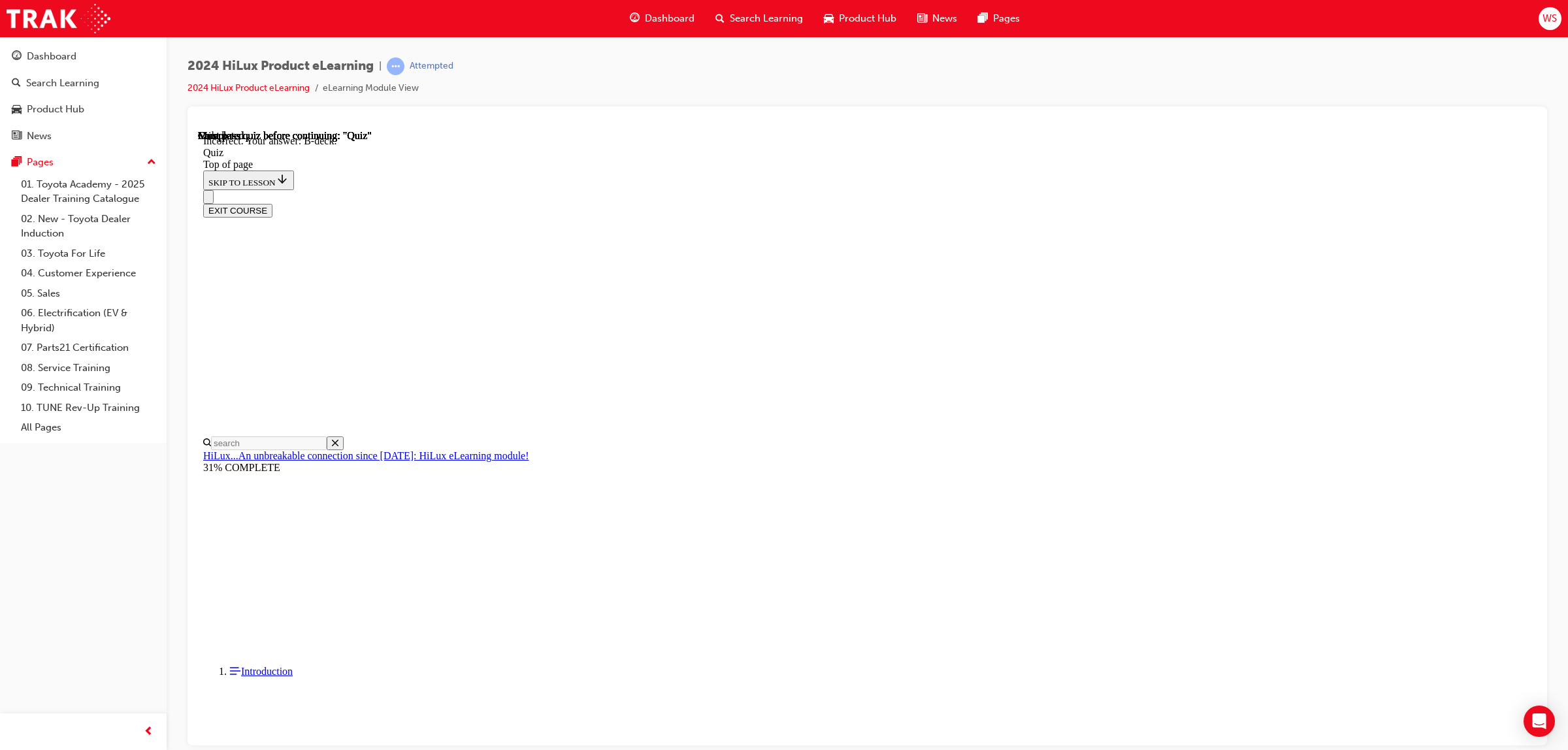
scroll to position [86, 0]
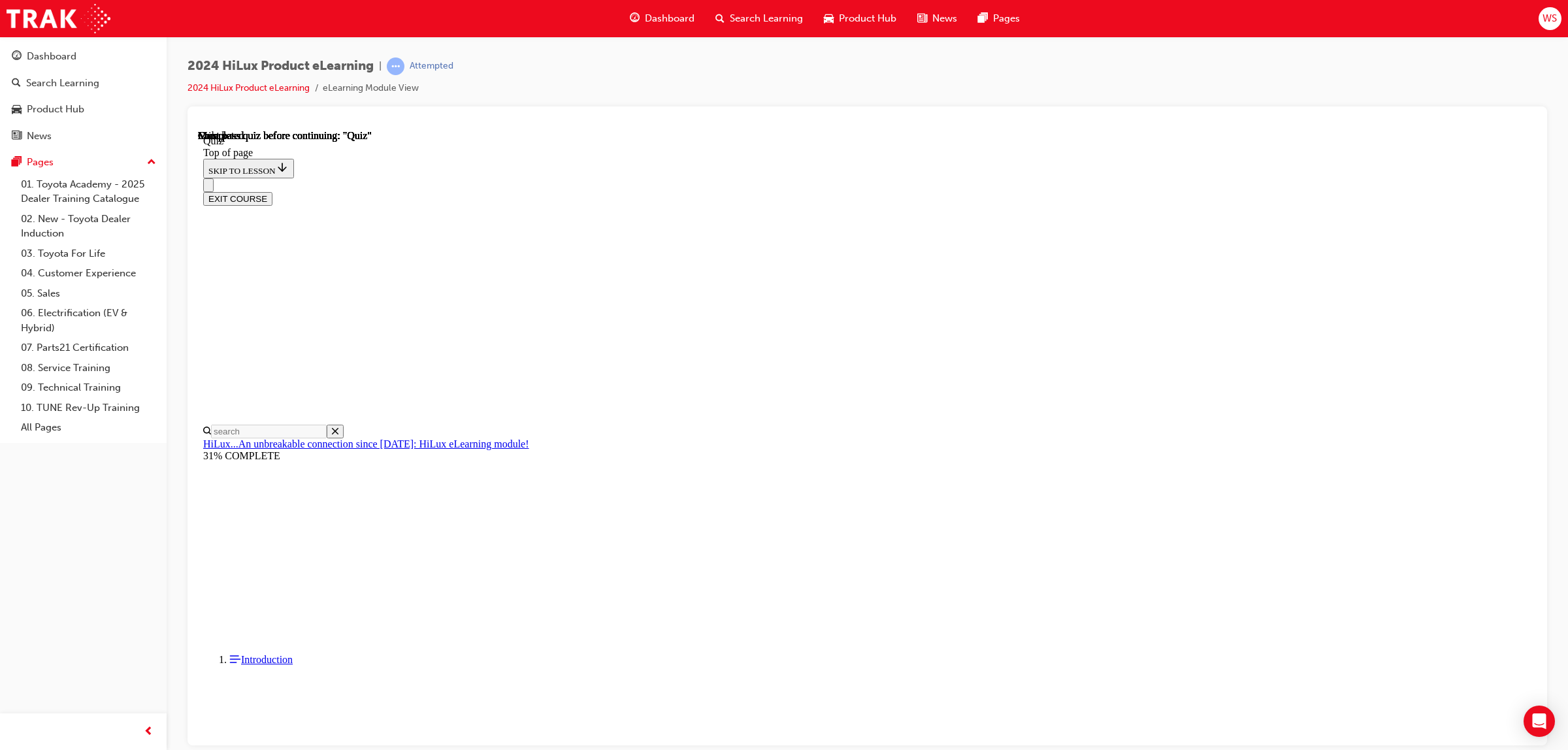
scroll to position [91, 0]
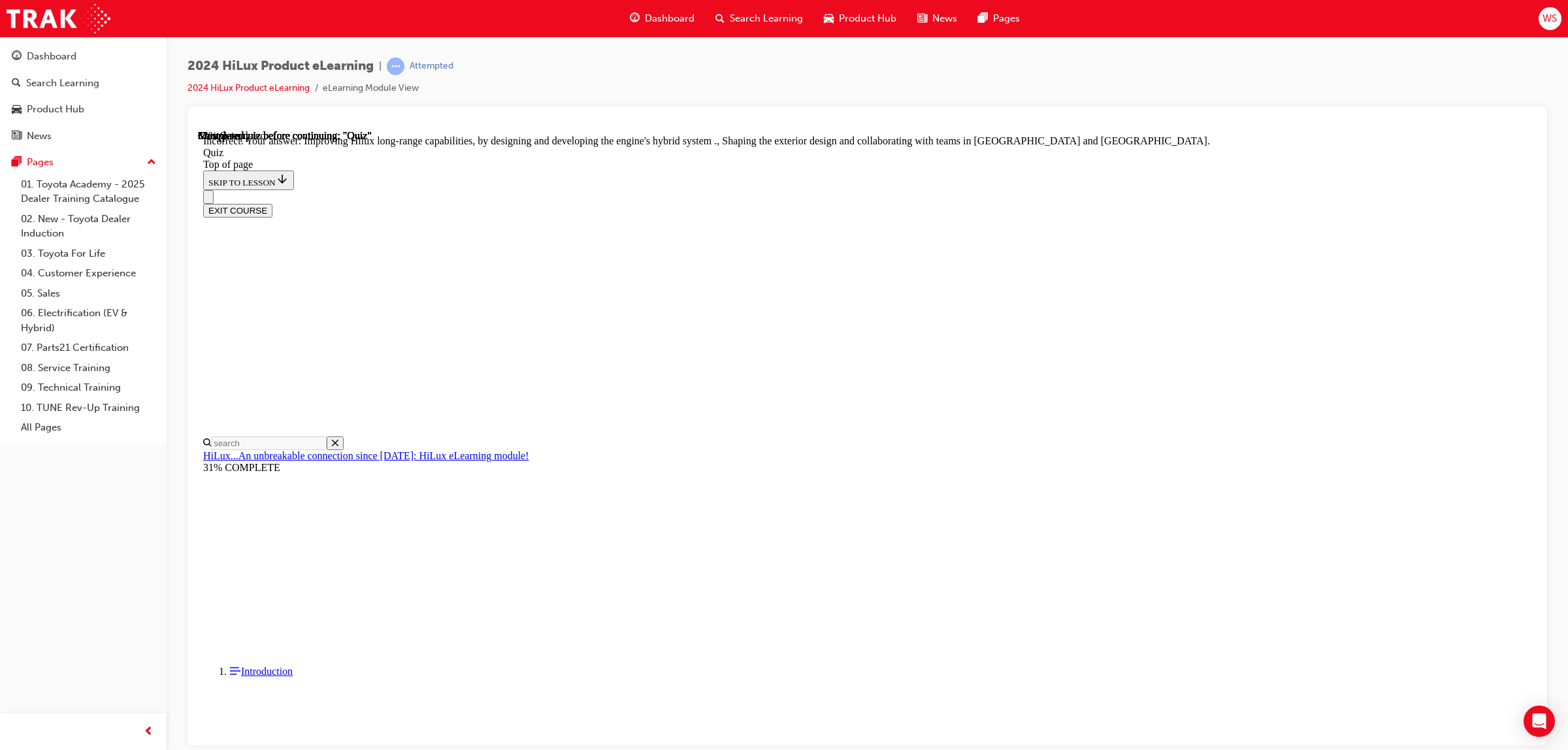
scroll to position [148, 0]
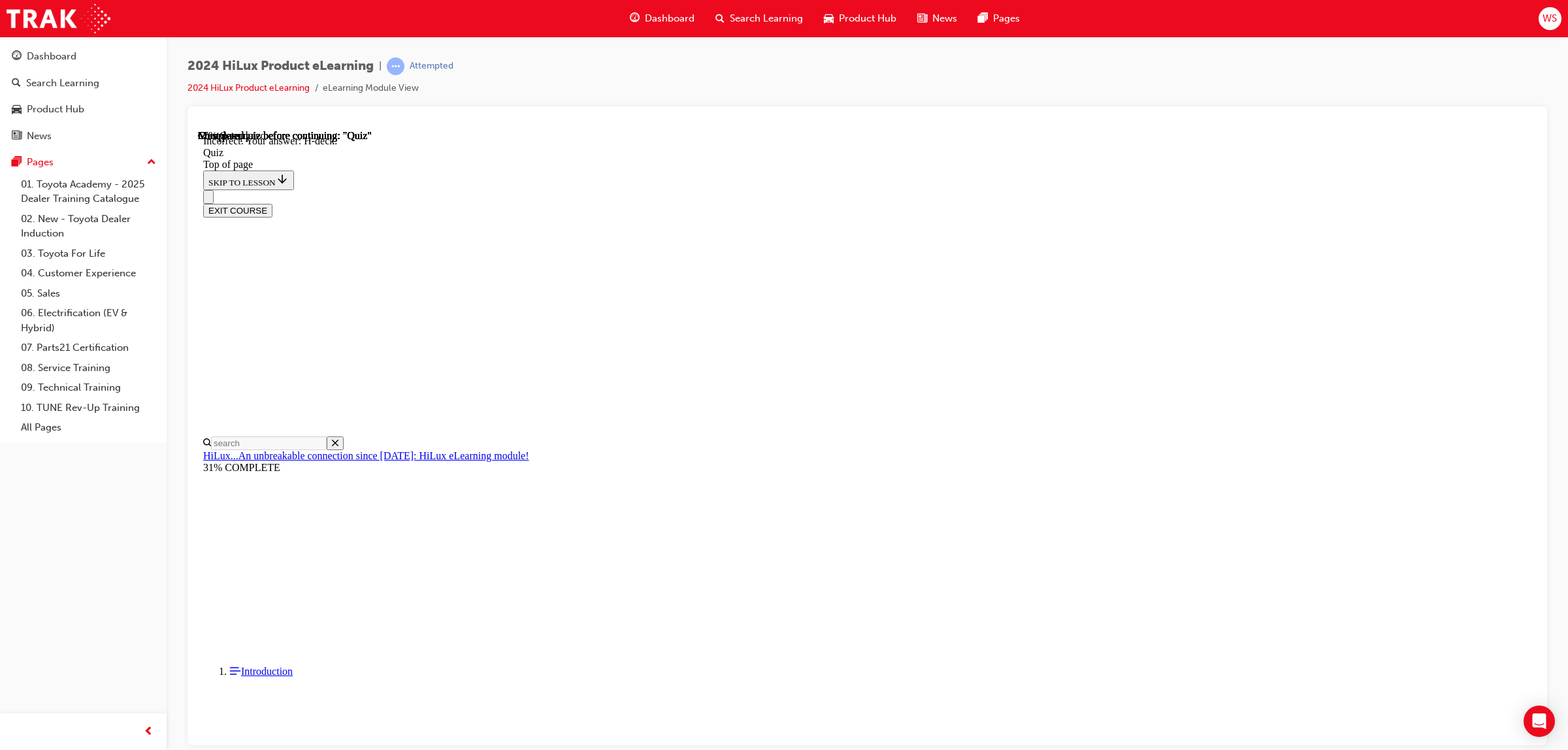
scroll to position [86, 0]
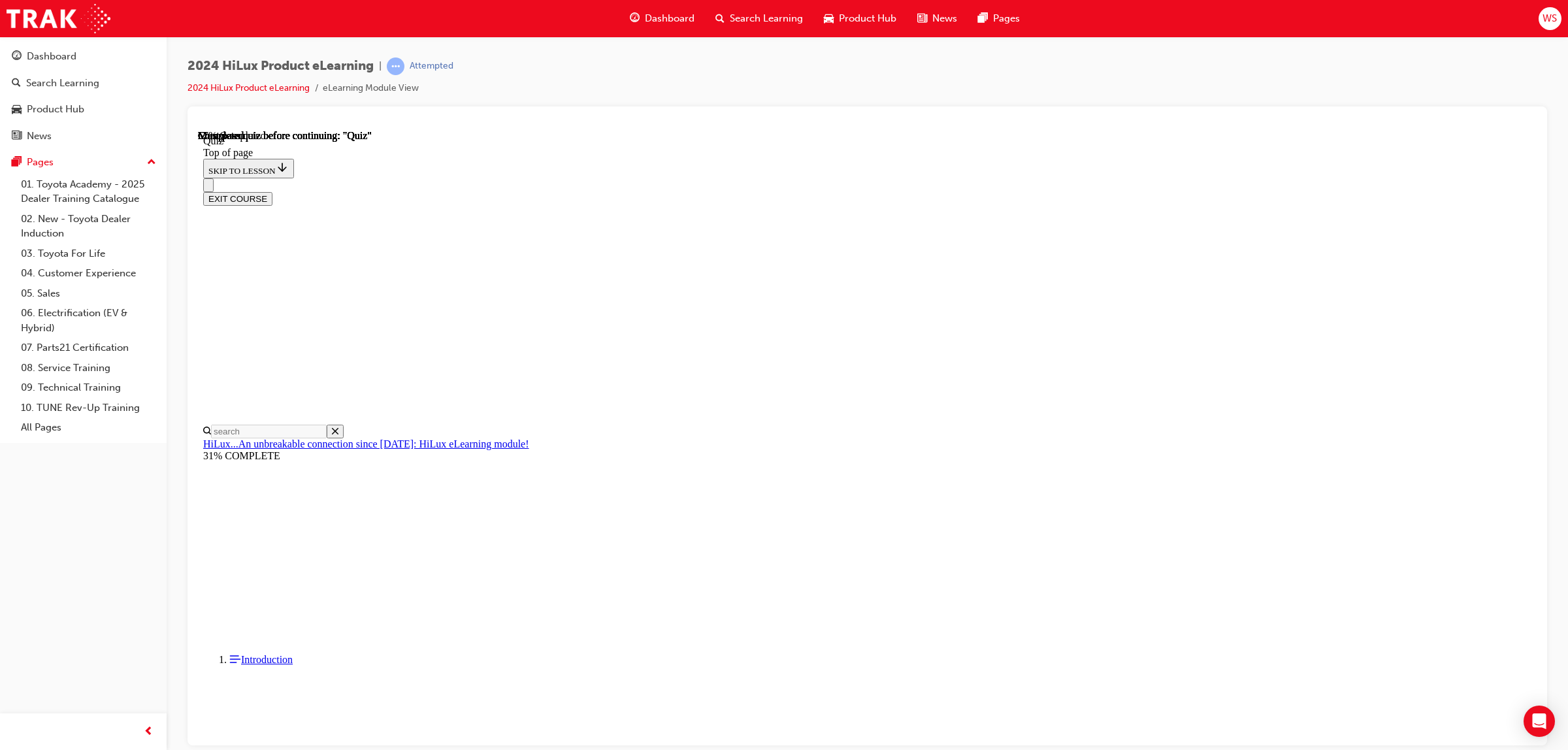
scroll to position [73, 0]
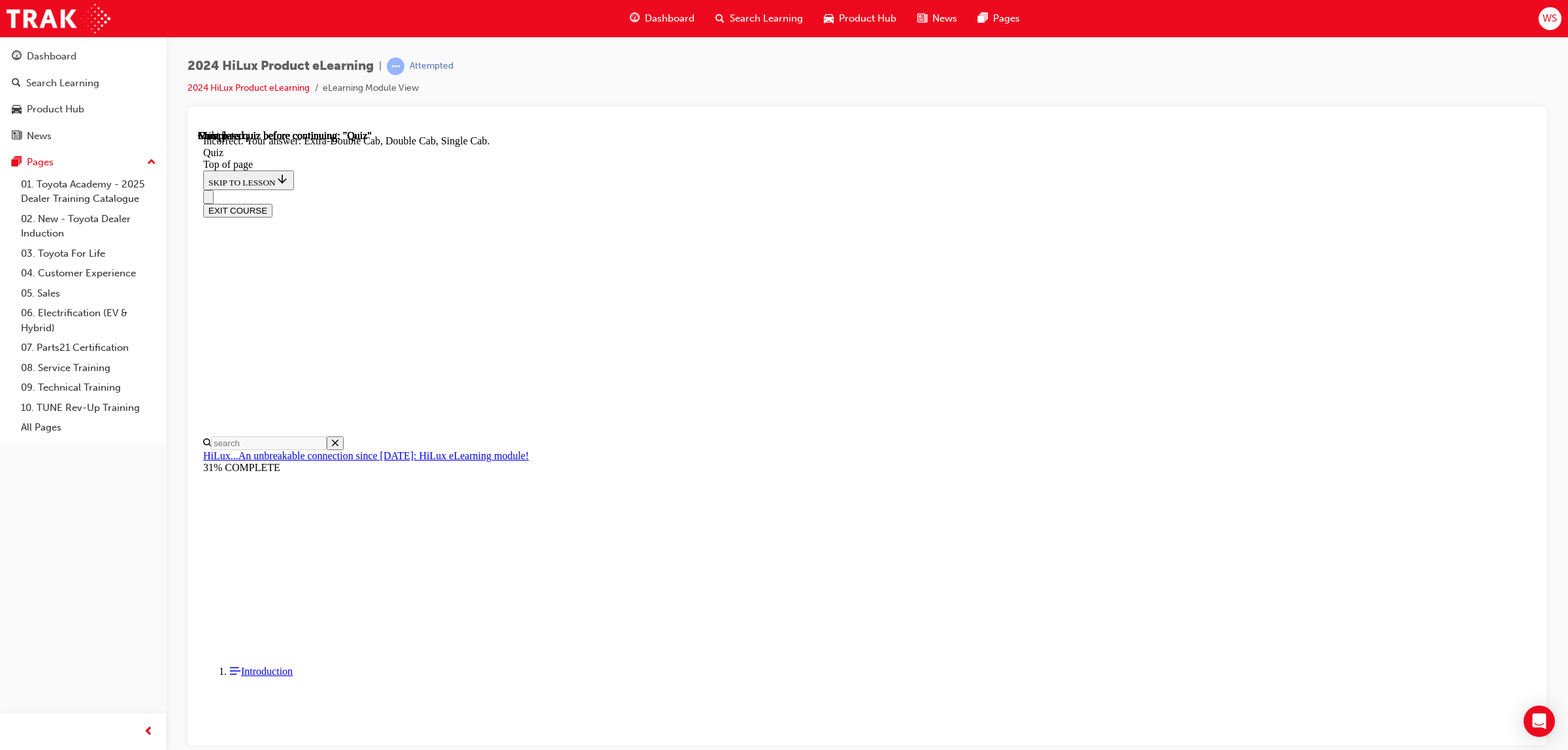
scroll to position [183, 0]
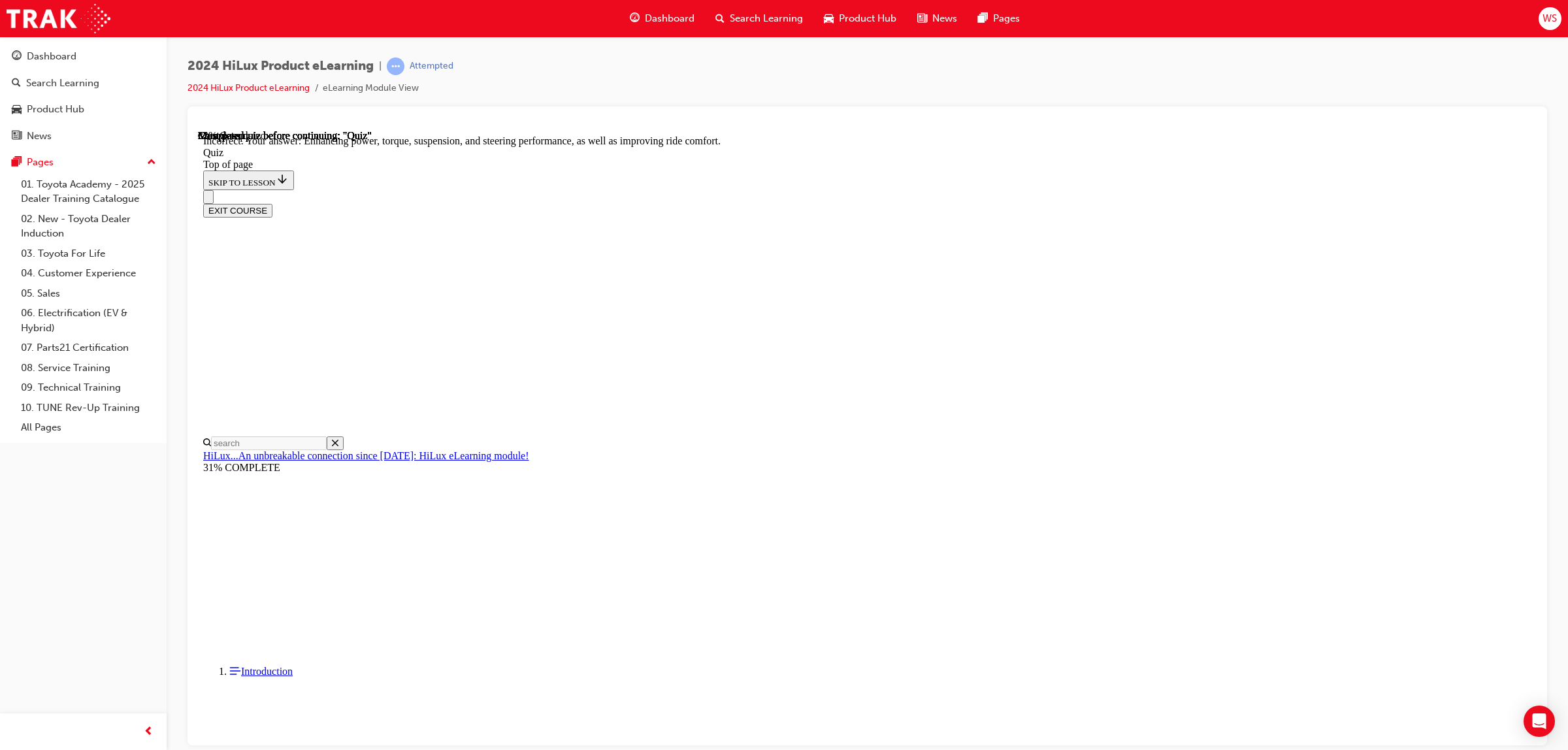
scroll to position [148, 0]
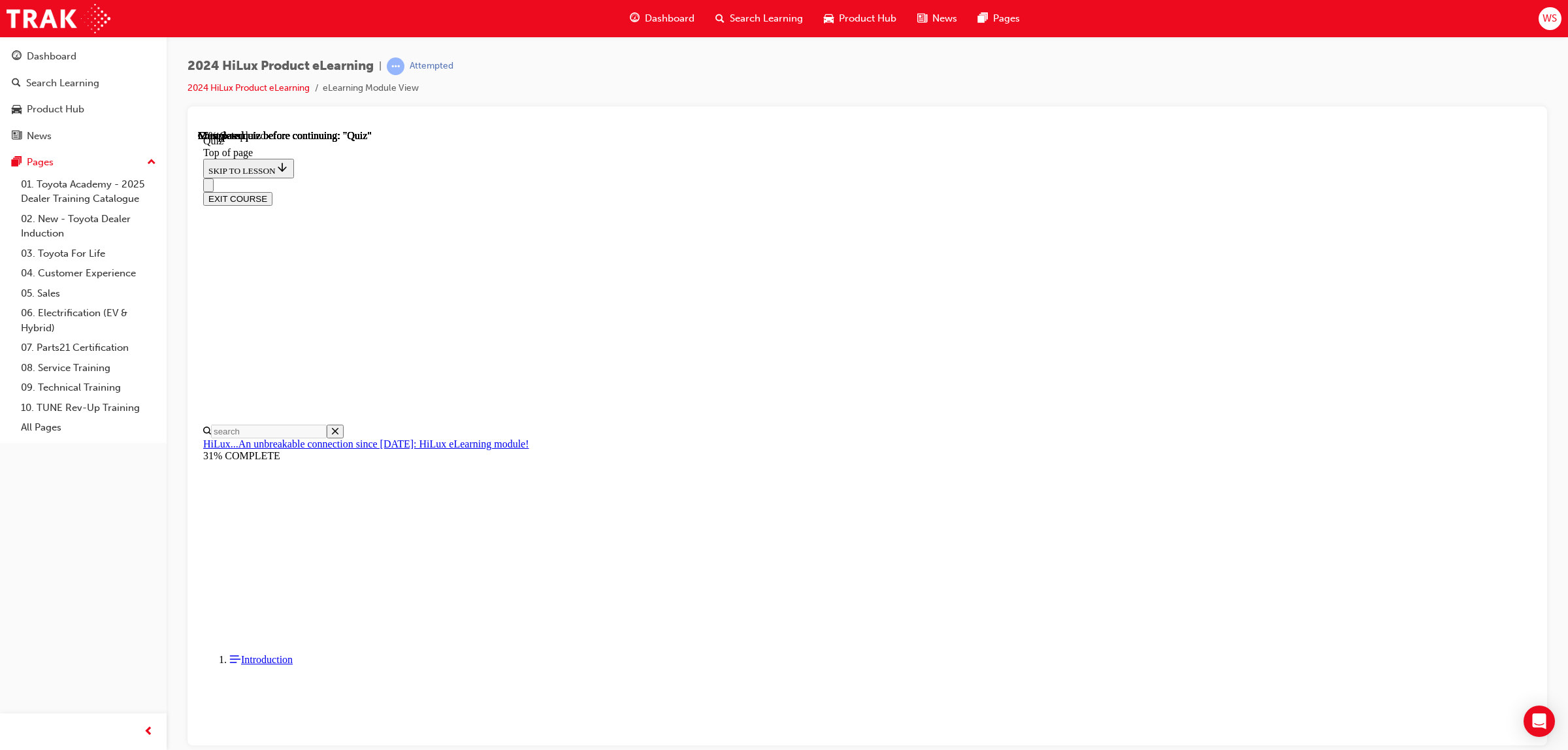
scroll to position [44, 0]
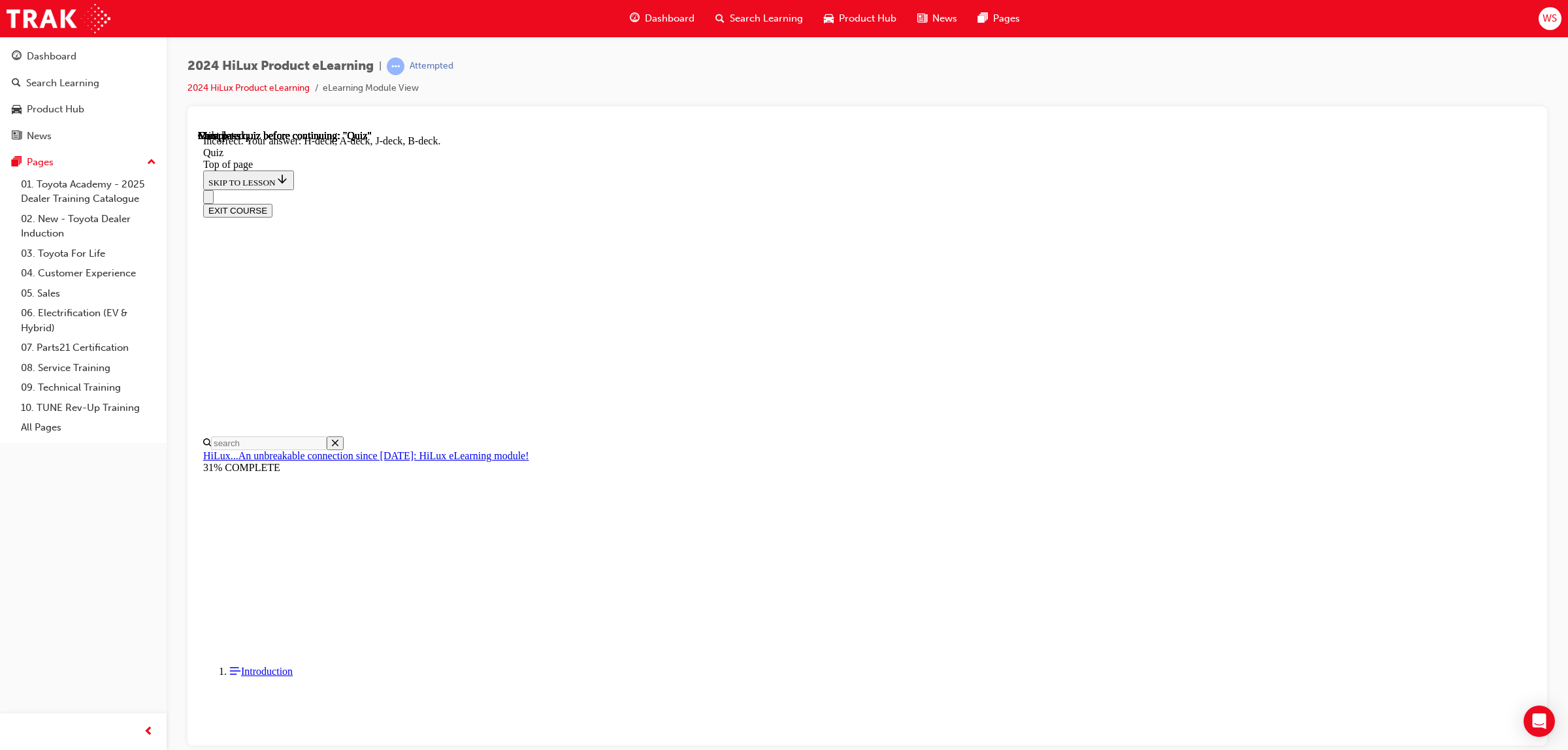
scroll to position [86, 0]
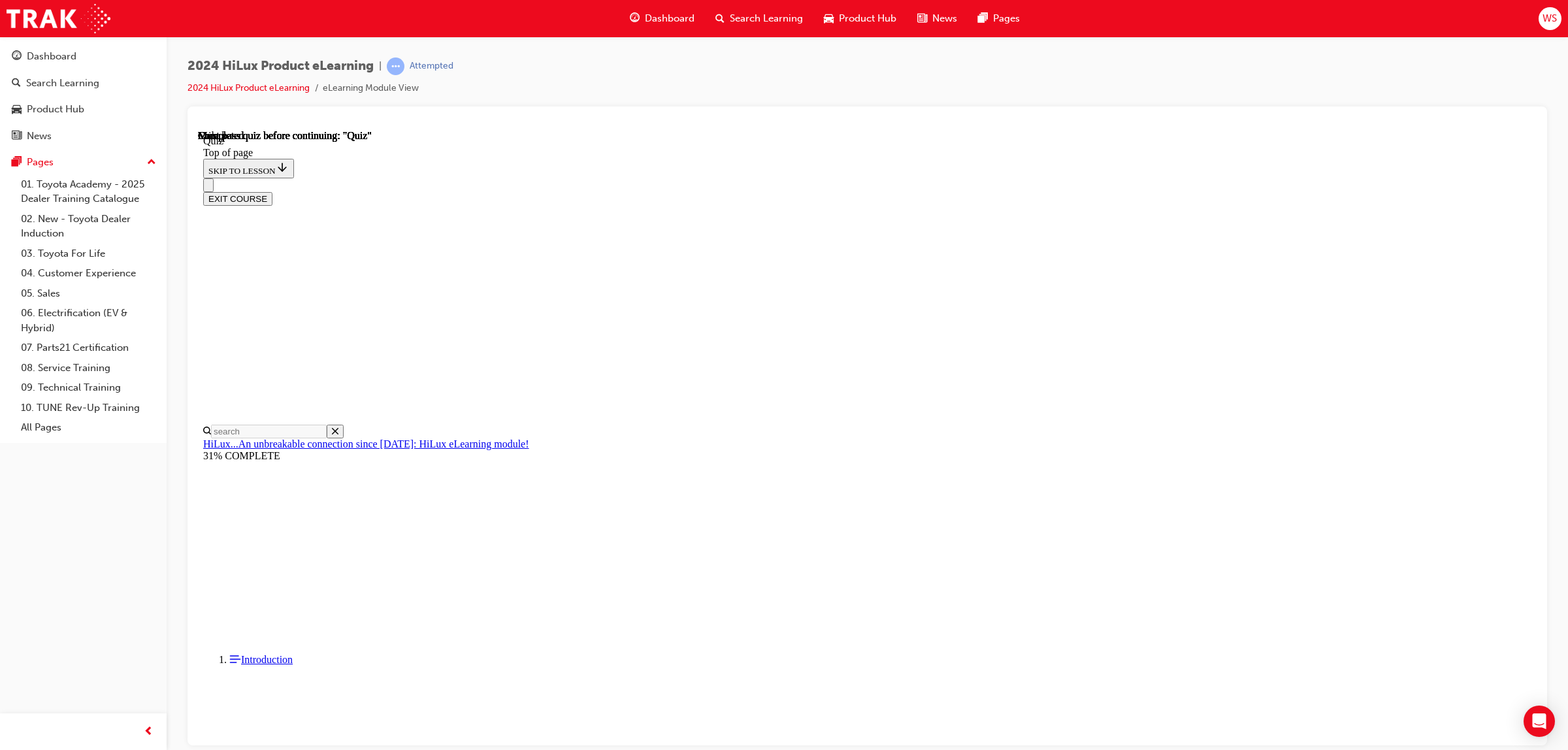
scroll to position [91, 0]
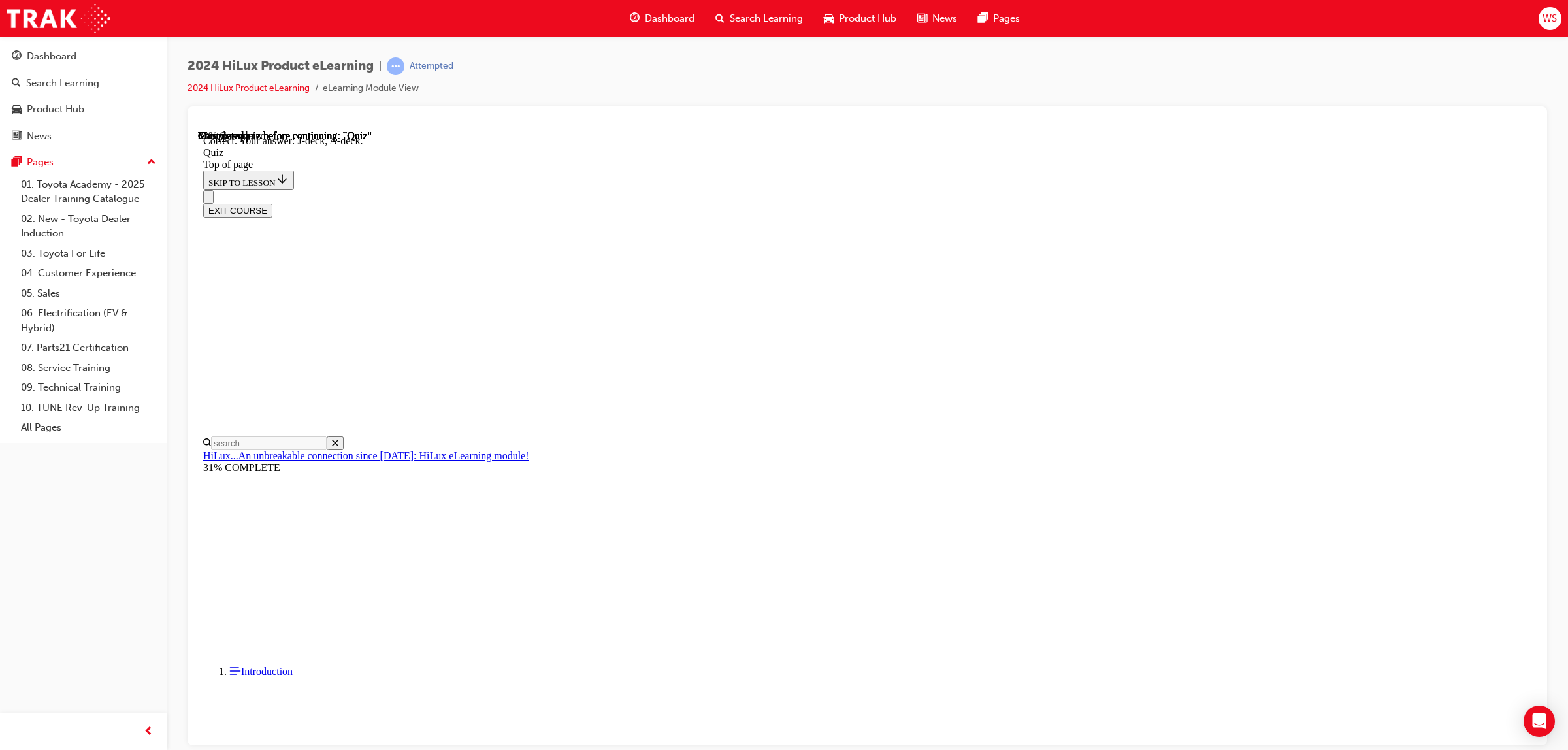
scroll to position [86, 0]
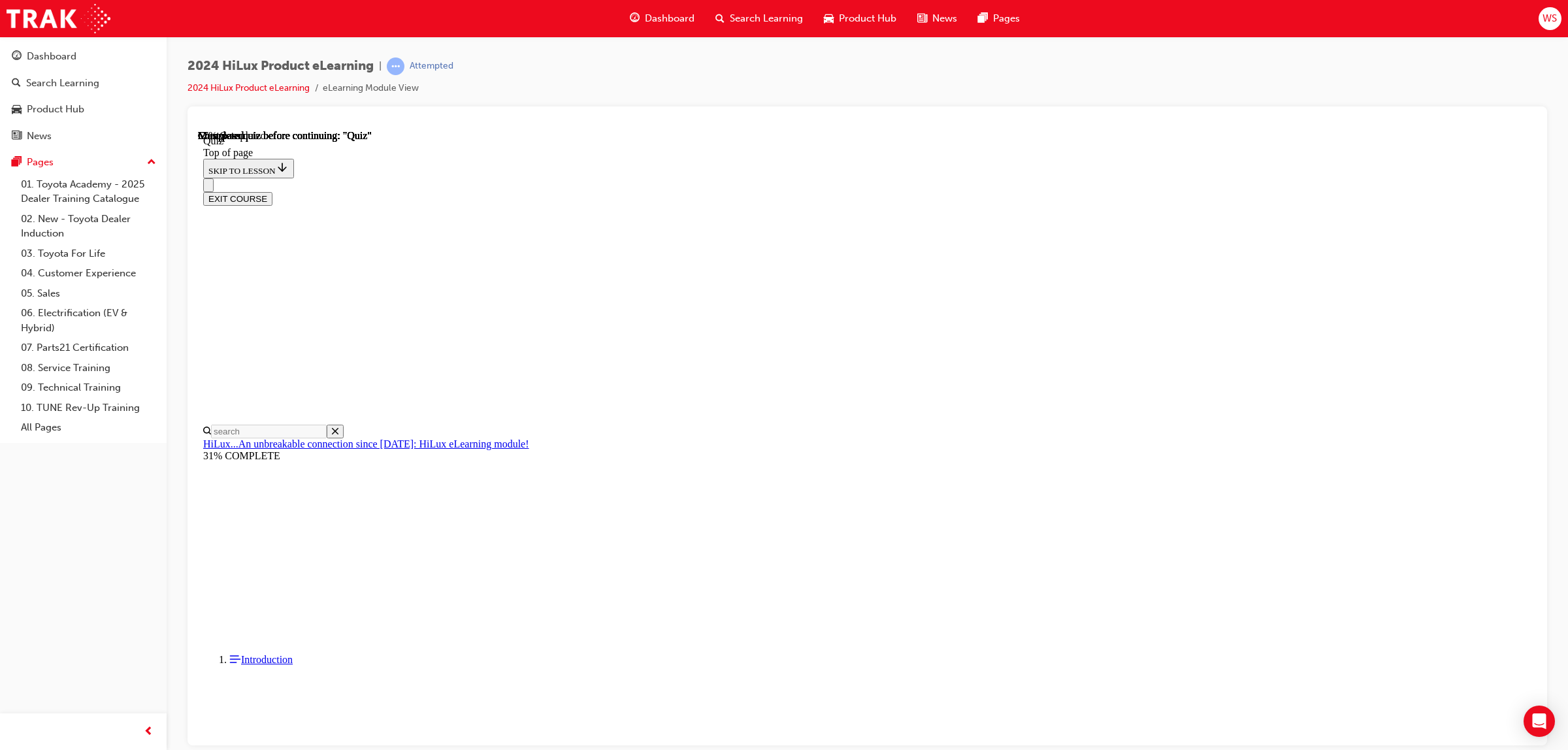
scroll to position [105, 0]
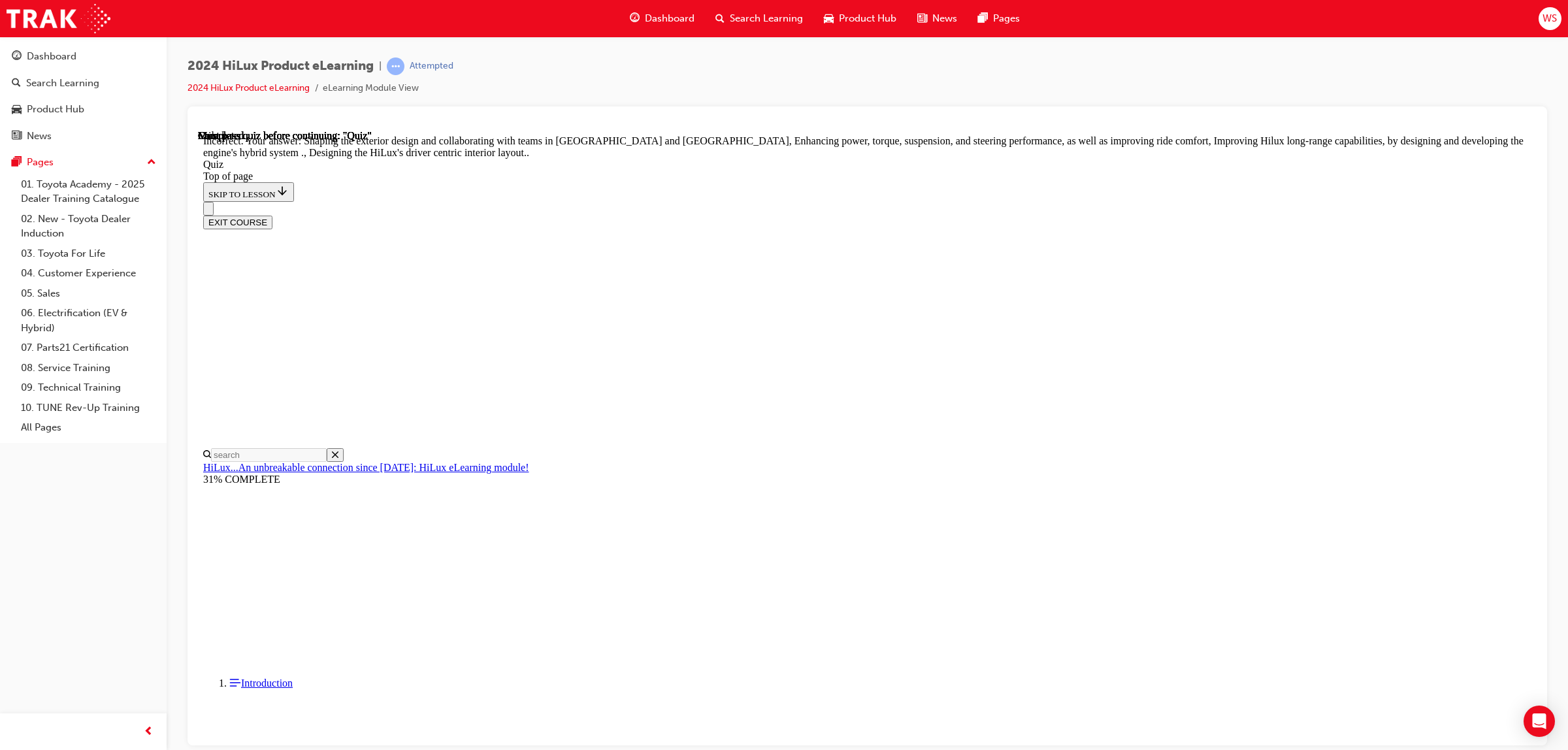
scroll to position [148, 0]
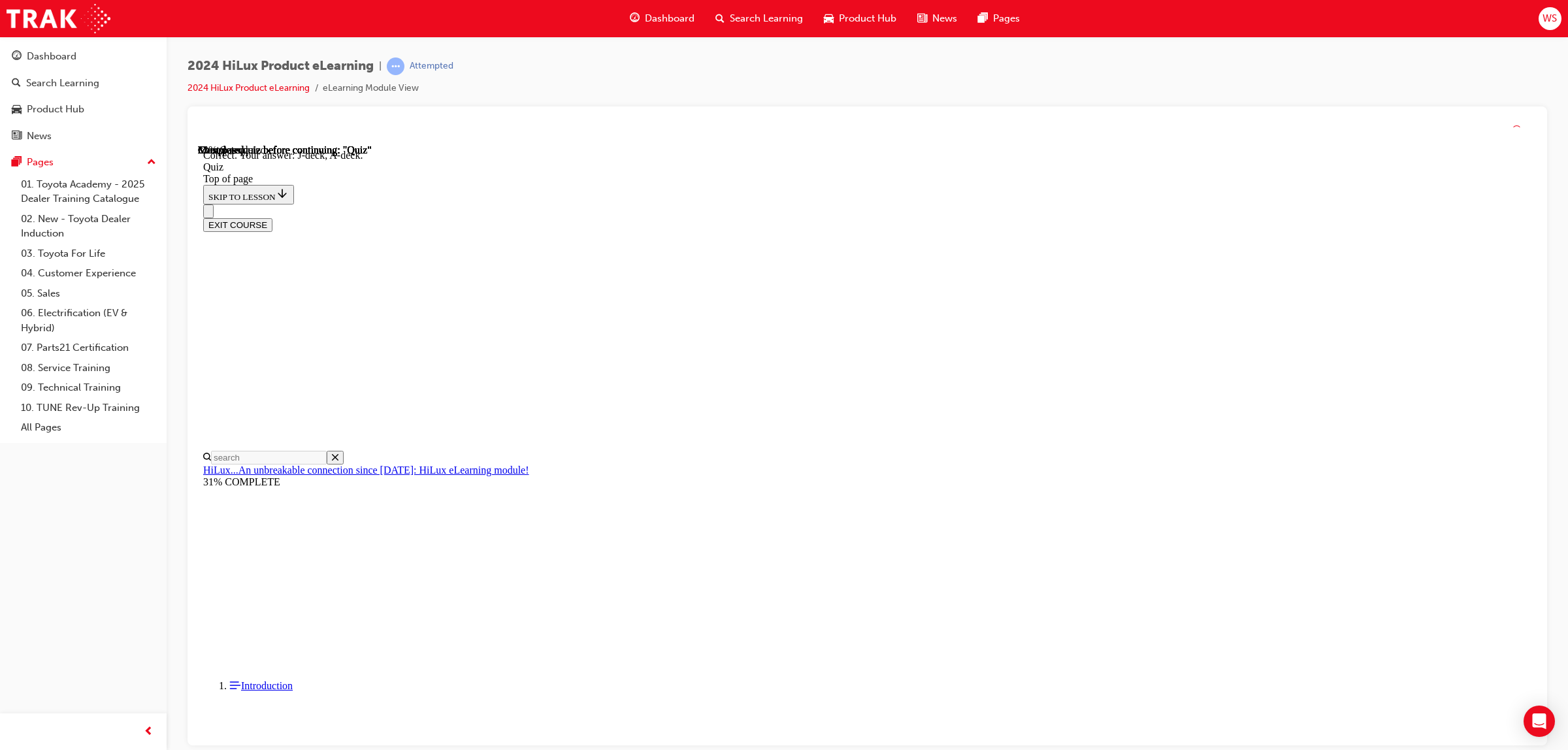
scroll to position [86, 0]
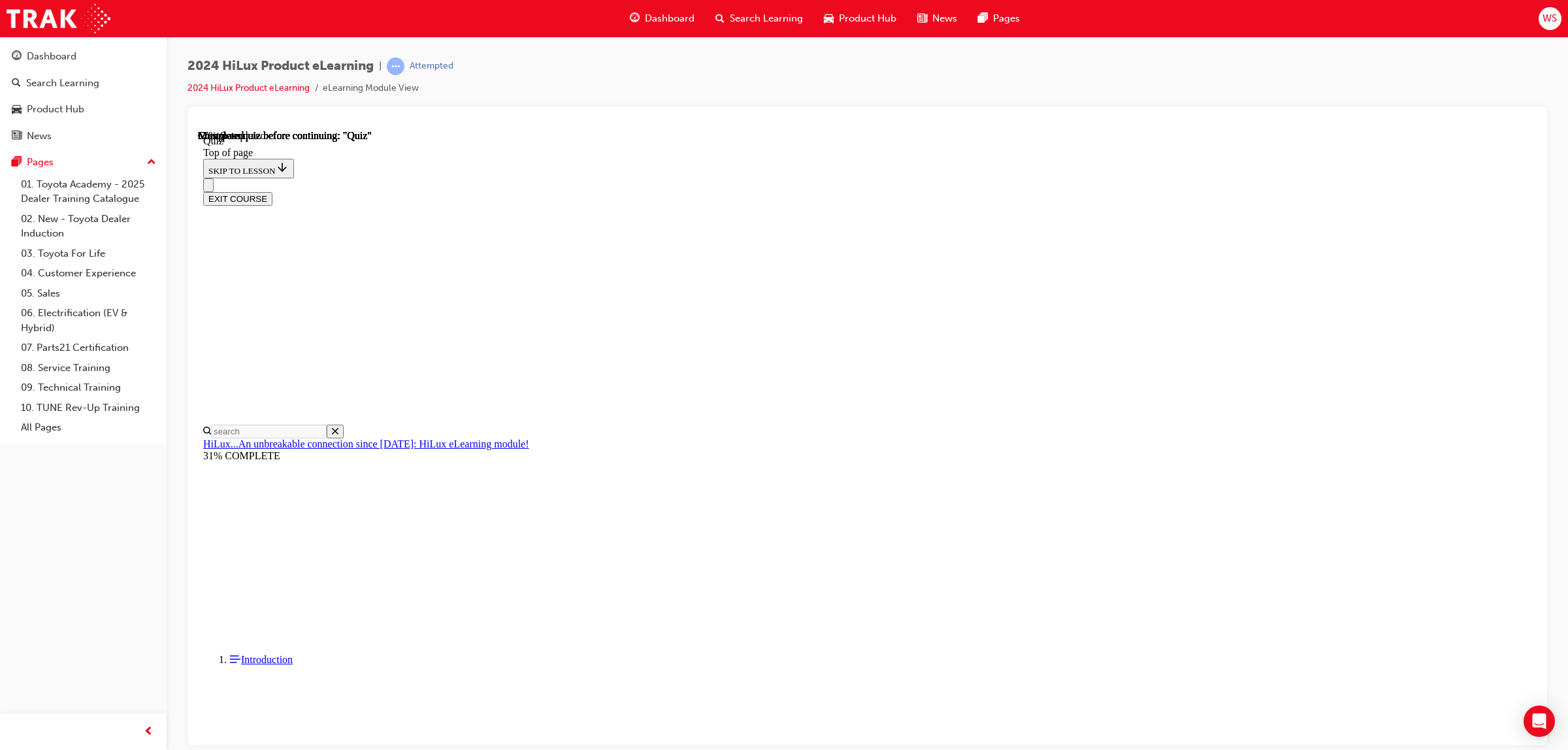
scroll to position [105, 0]
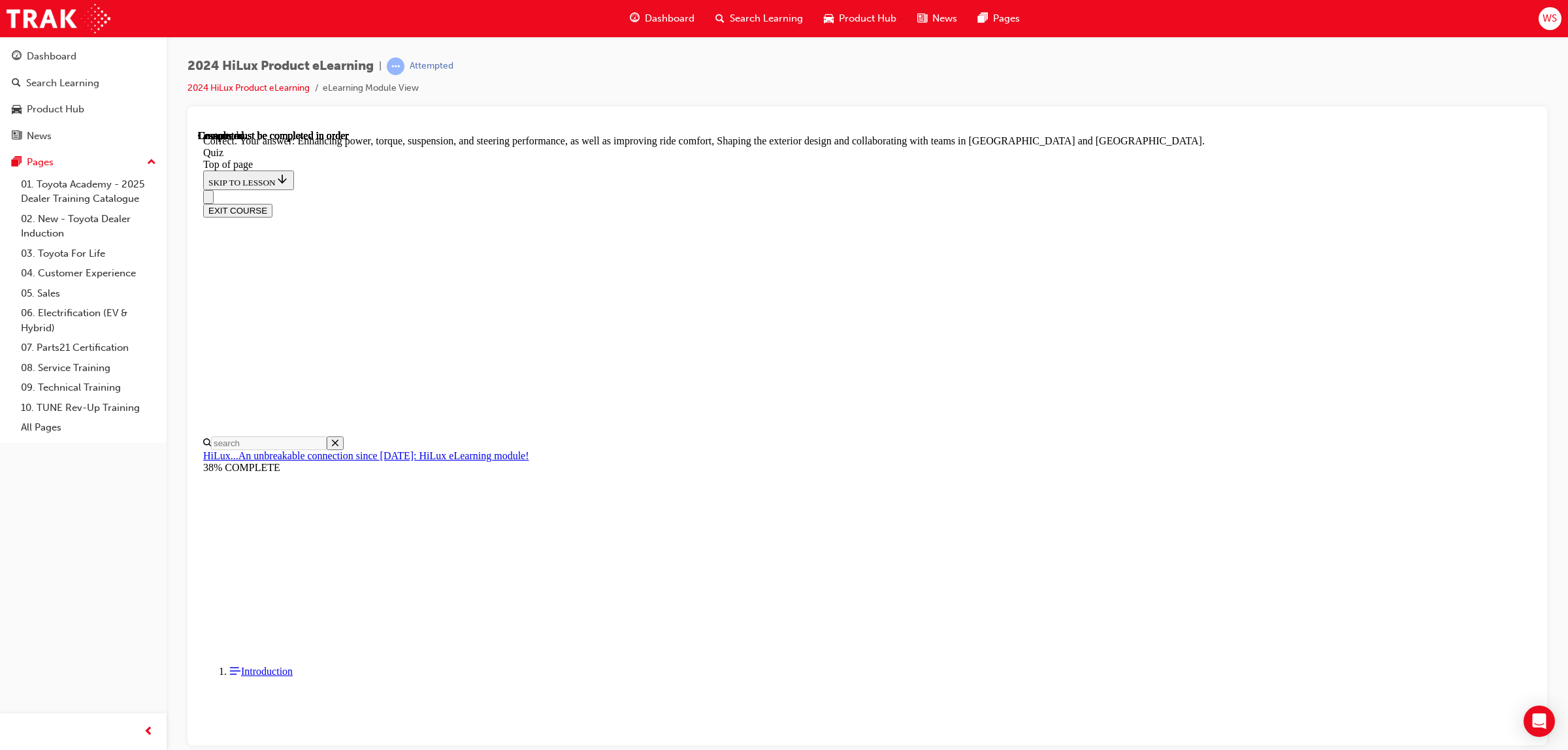
scroll to position [148, 0]
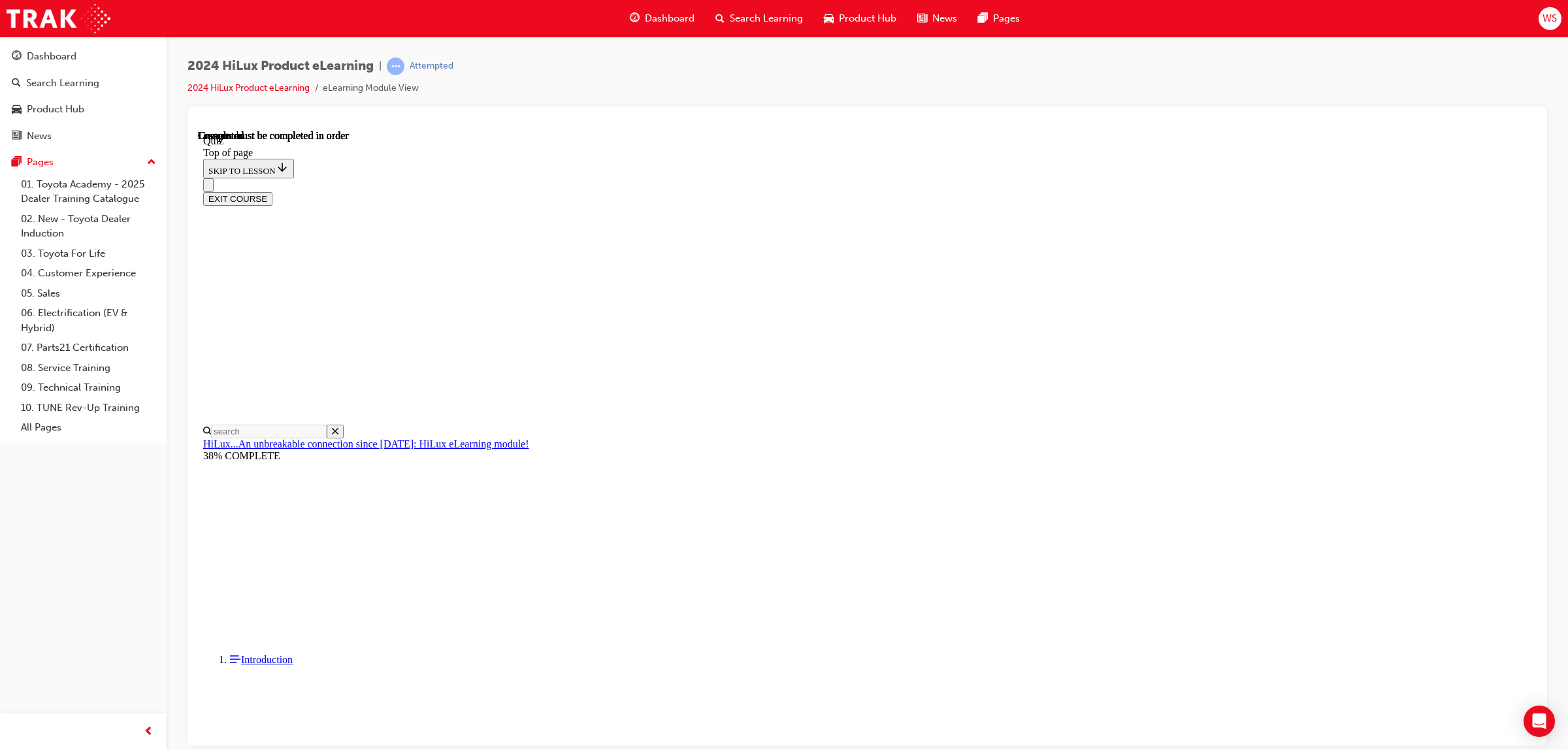
click at [272, 191] on button "EXIT COURSE" at bounding box center [238, 198] width 69 height 14
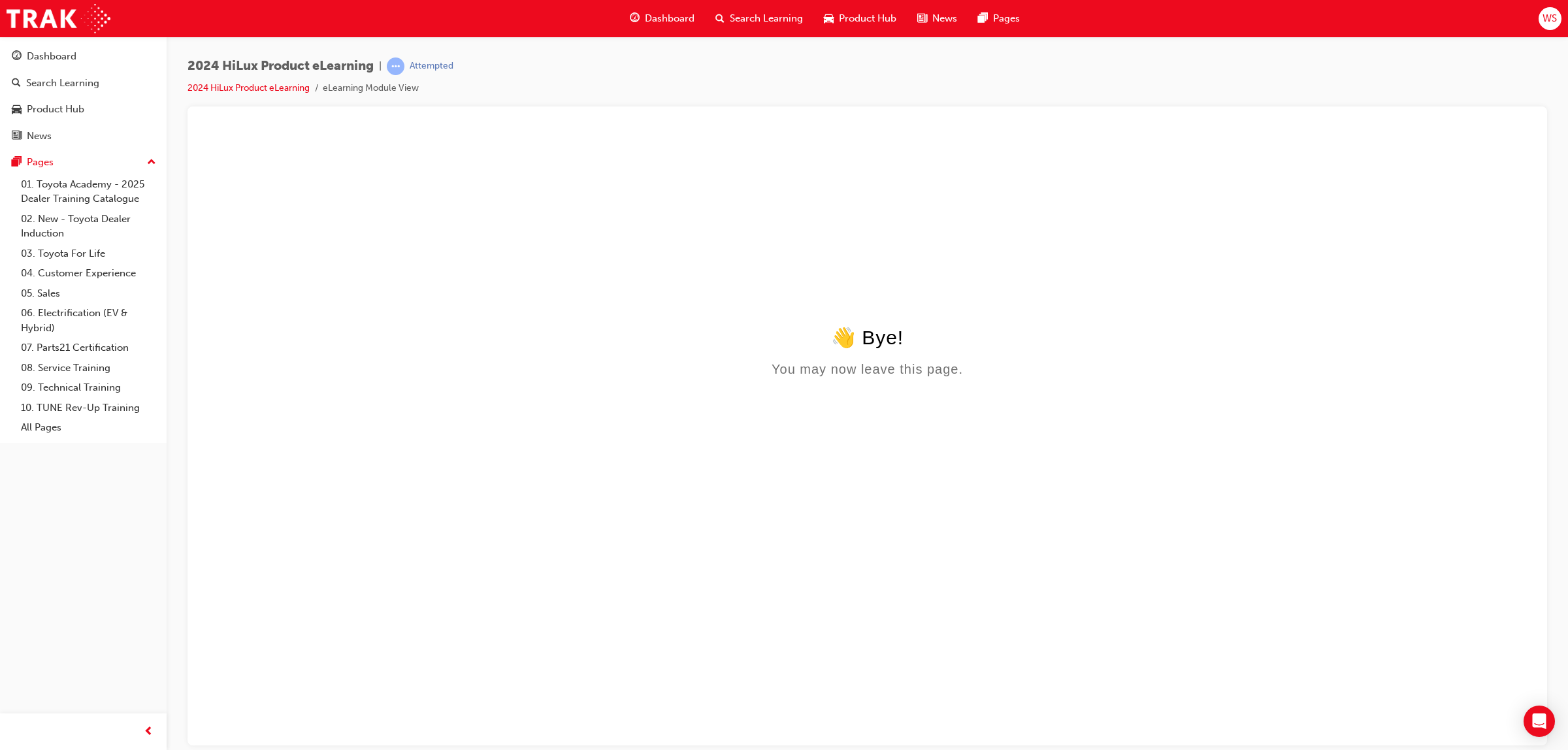
scroll to position [0, 0]
click at [735, 14] on span "Search Learning" at bounding box center [767, 18] width 73 height 15
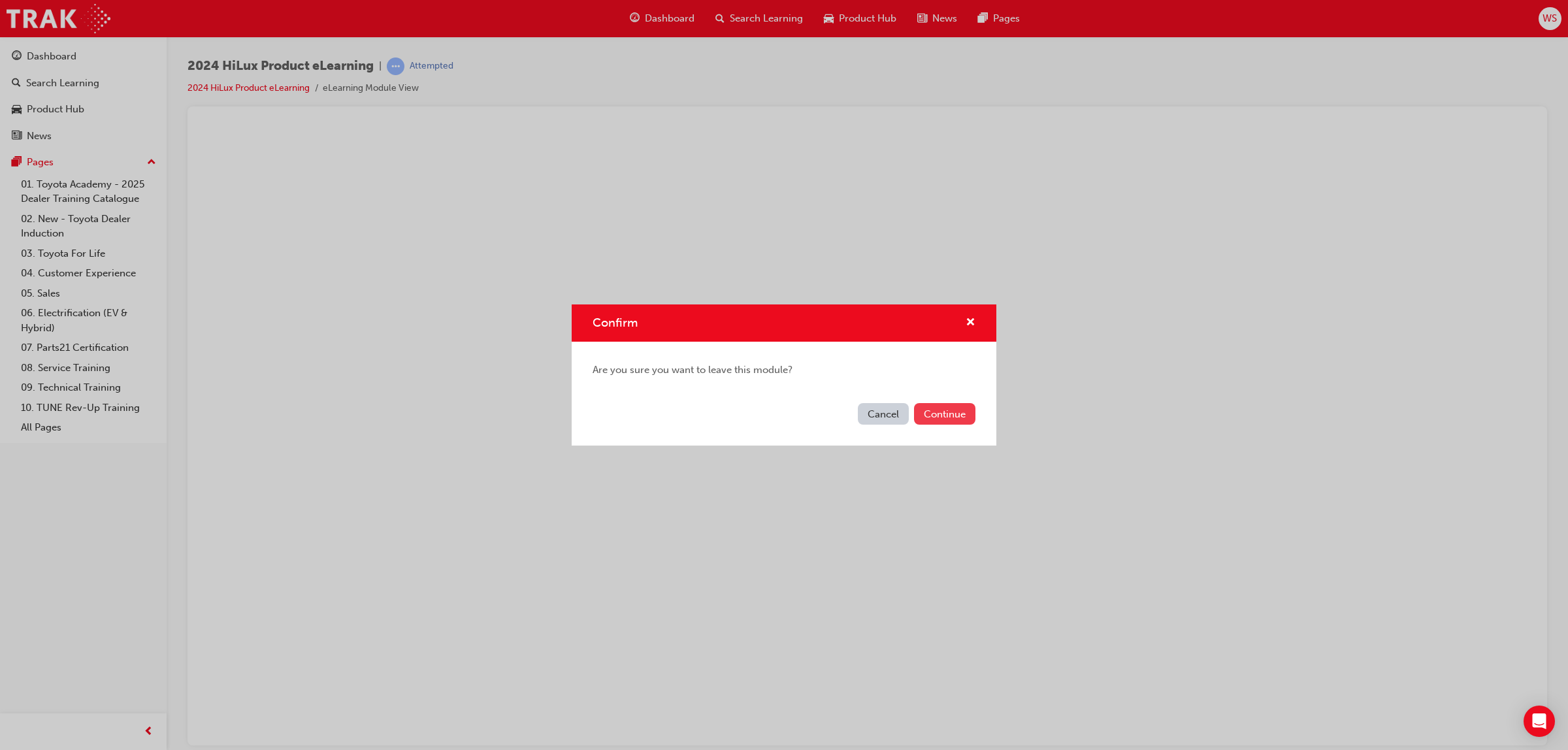
click at [951, 413] on button "Continue" at bounding box center [944, 414] width 61 height 22
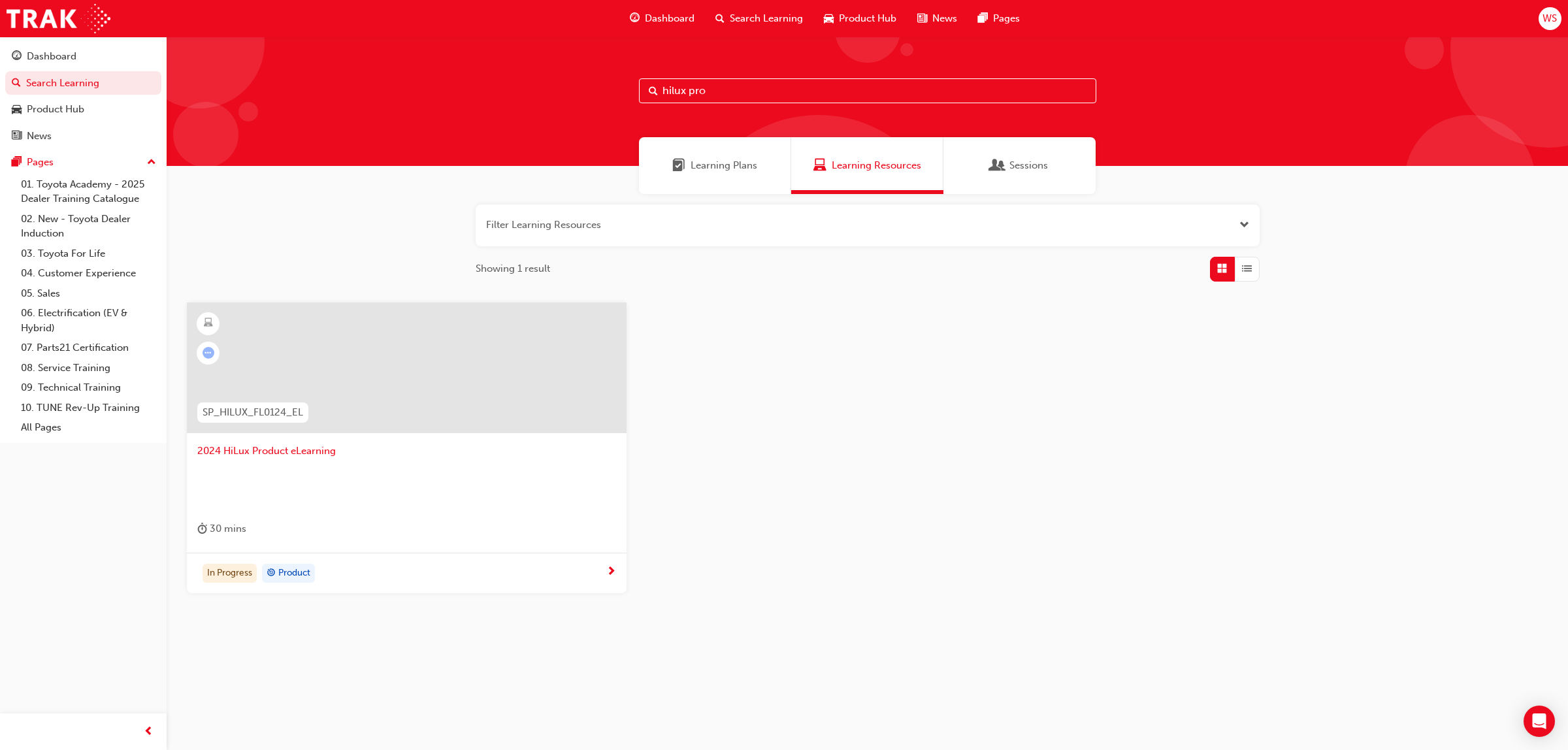
click at [743, 93] on input "hilux pro" at bounding box center [867, 91] width 458 height 25
type input "h"
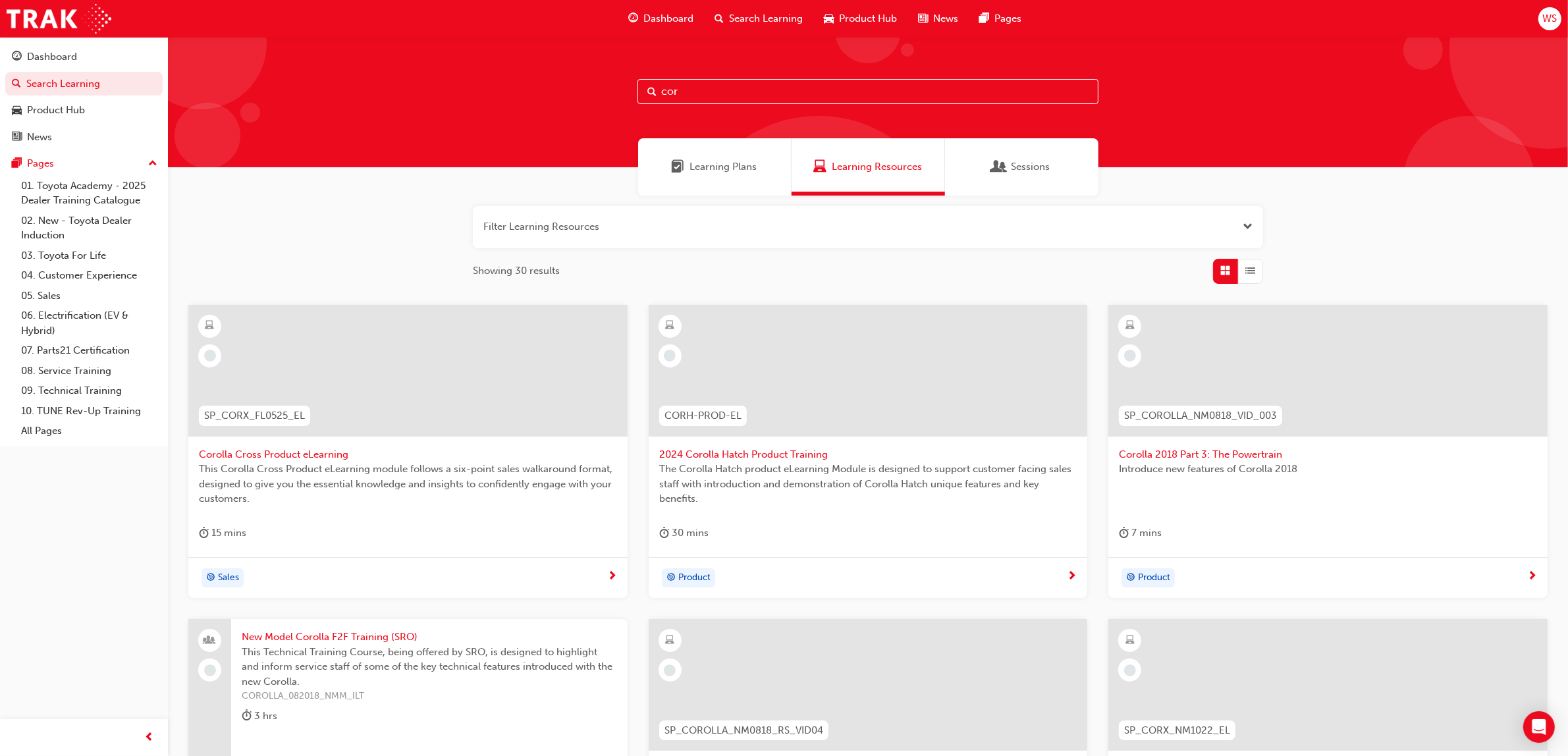
type input "cor"
click at [721, 445] on div at bounding box center [867, 381] width 418 height 131
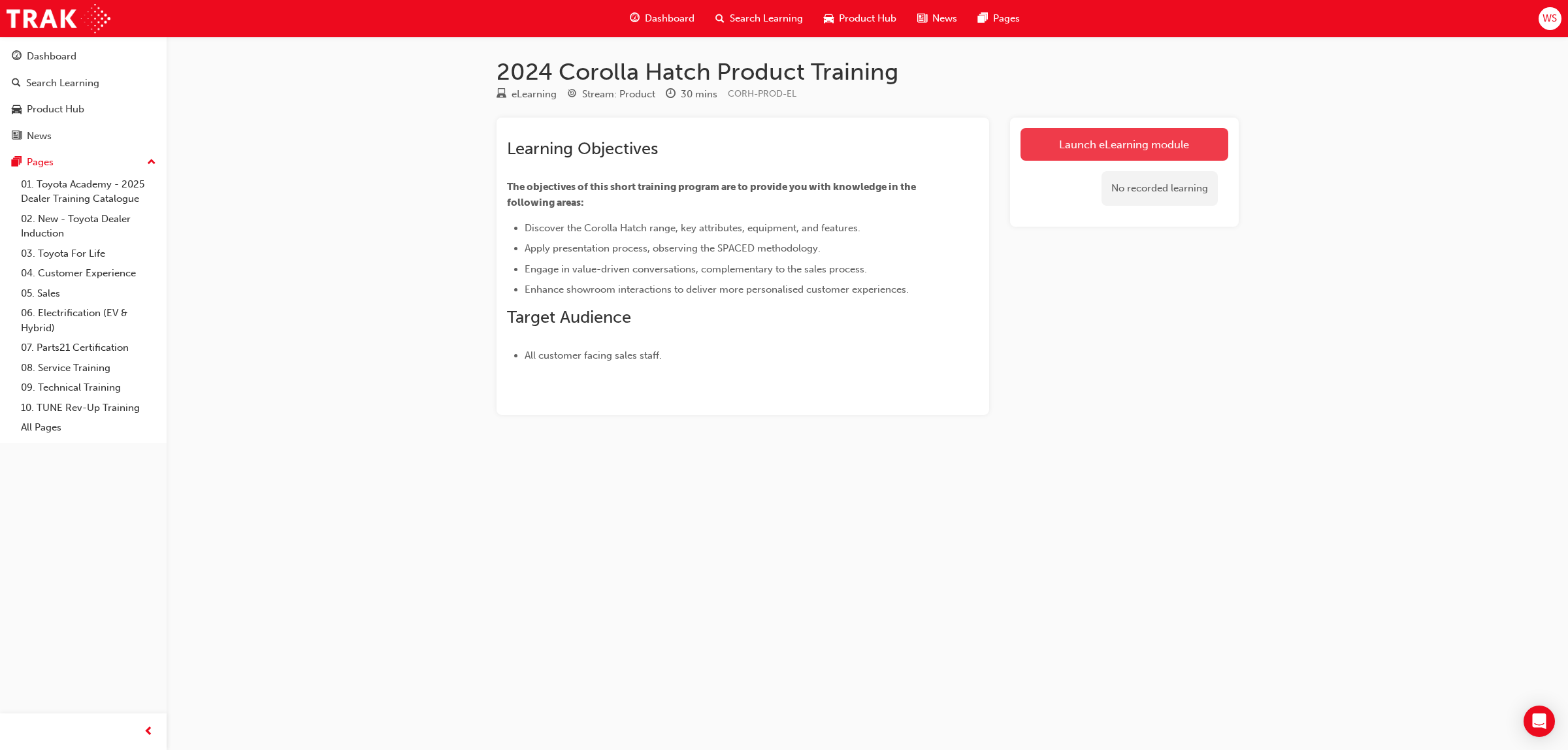
click at [1118, 145] on link "Launch eLearning module" at bounding box center [1125, 144] width 208 height 32
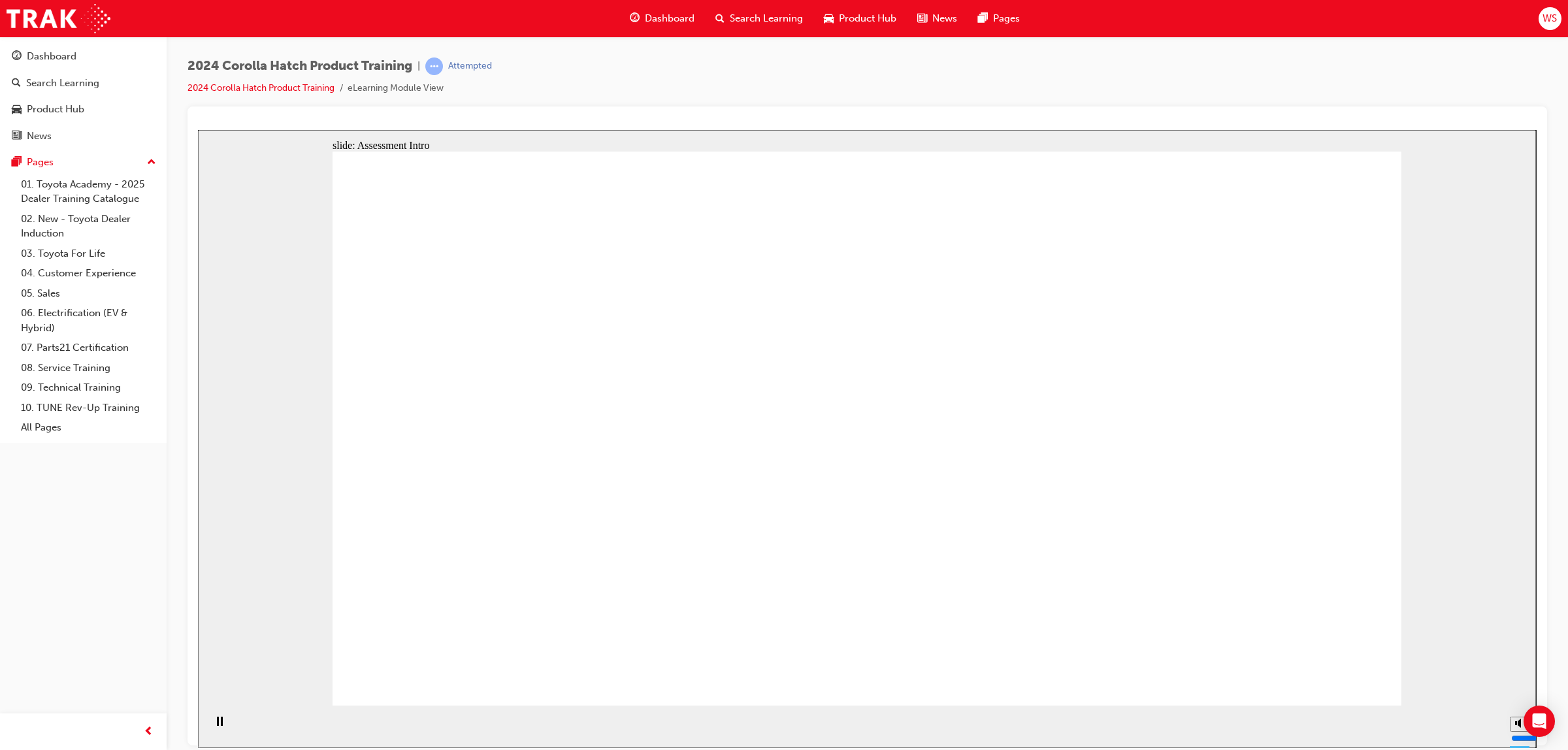
radio input "true"
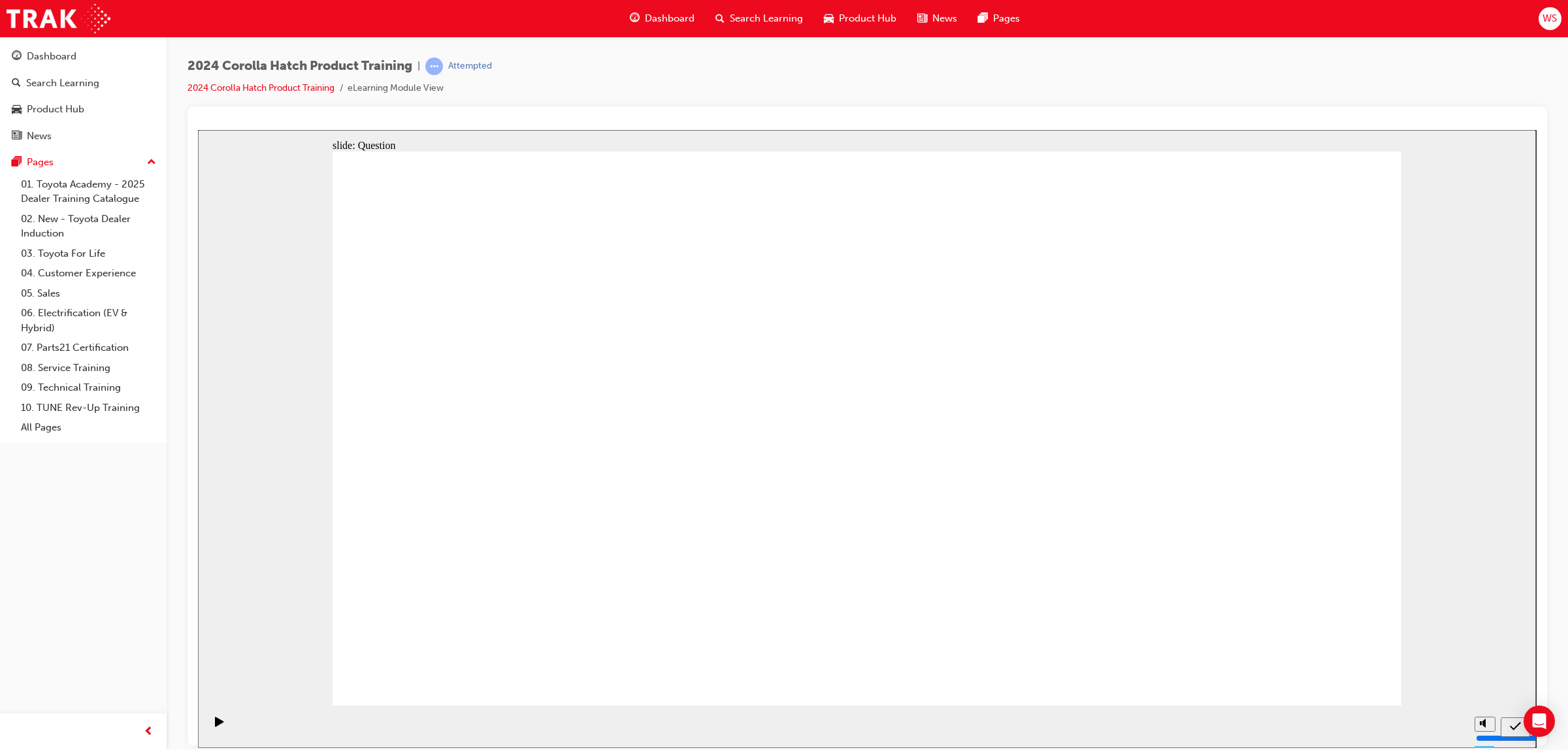
radio input "true"
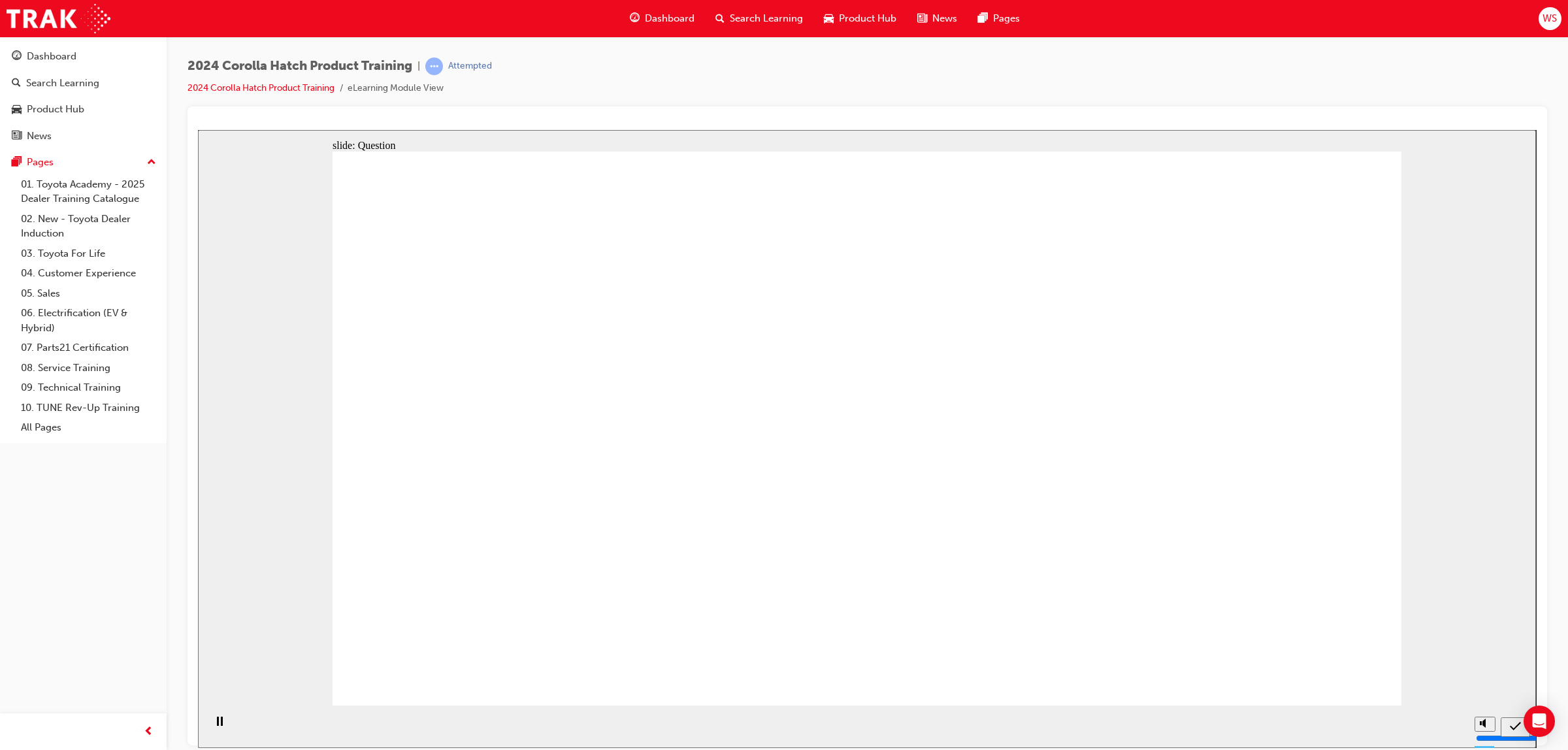
radio input "true"
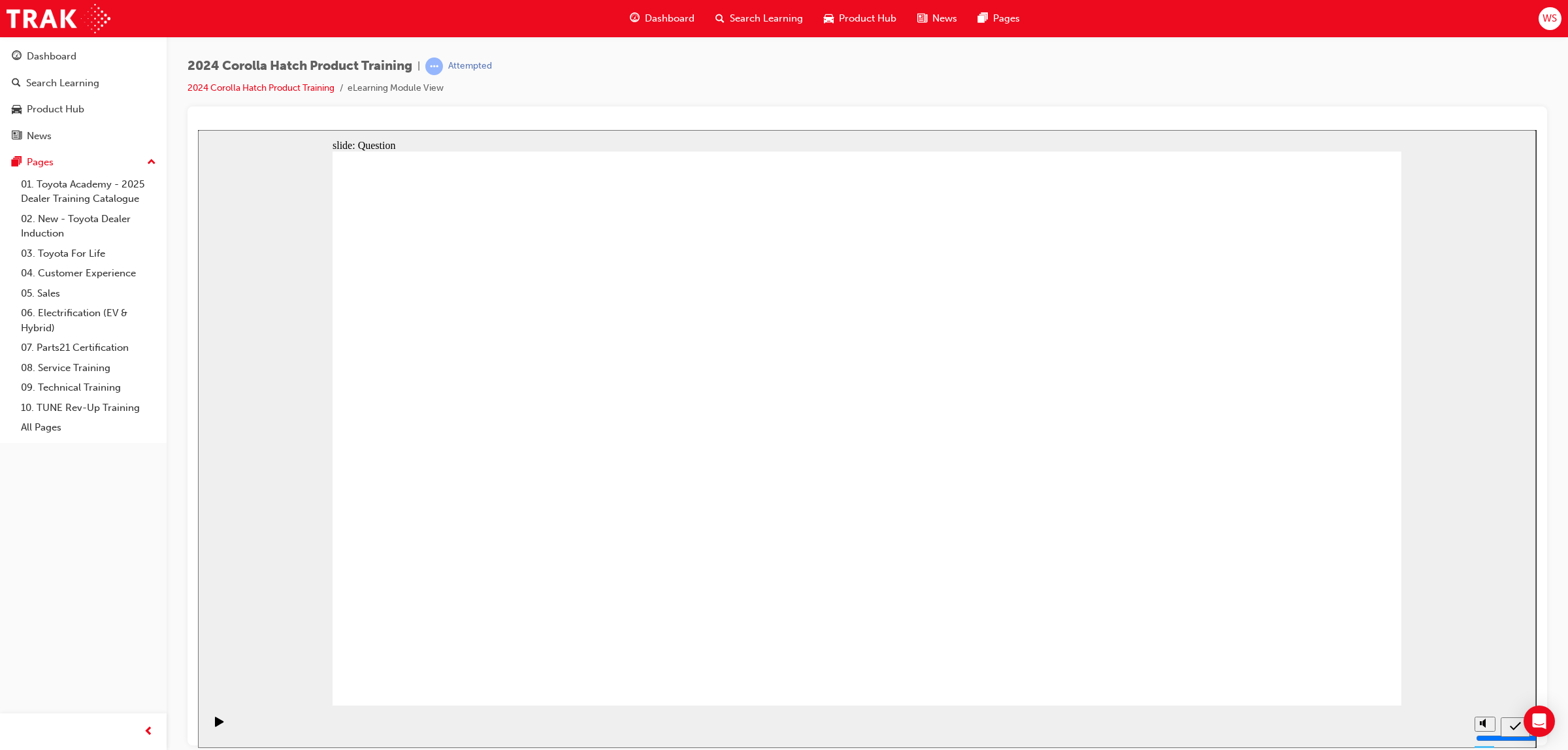
radio input "true"
drag, startPoint x: 711, startPoint y: 418, endPoint x: 507, endPoint y: 587, distance: 264.9
drag, startPoint x: 512, startPoint y: 391, endPoint x: 681, endPoint y: 565, distance: 242.6
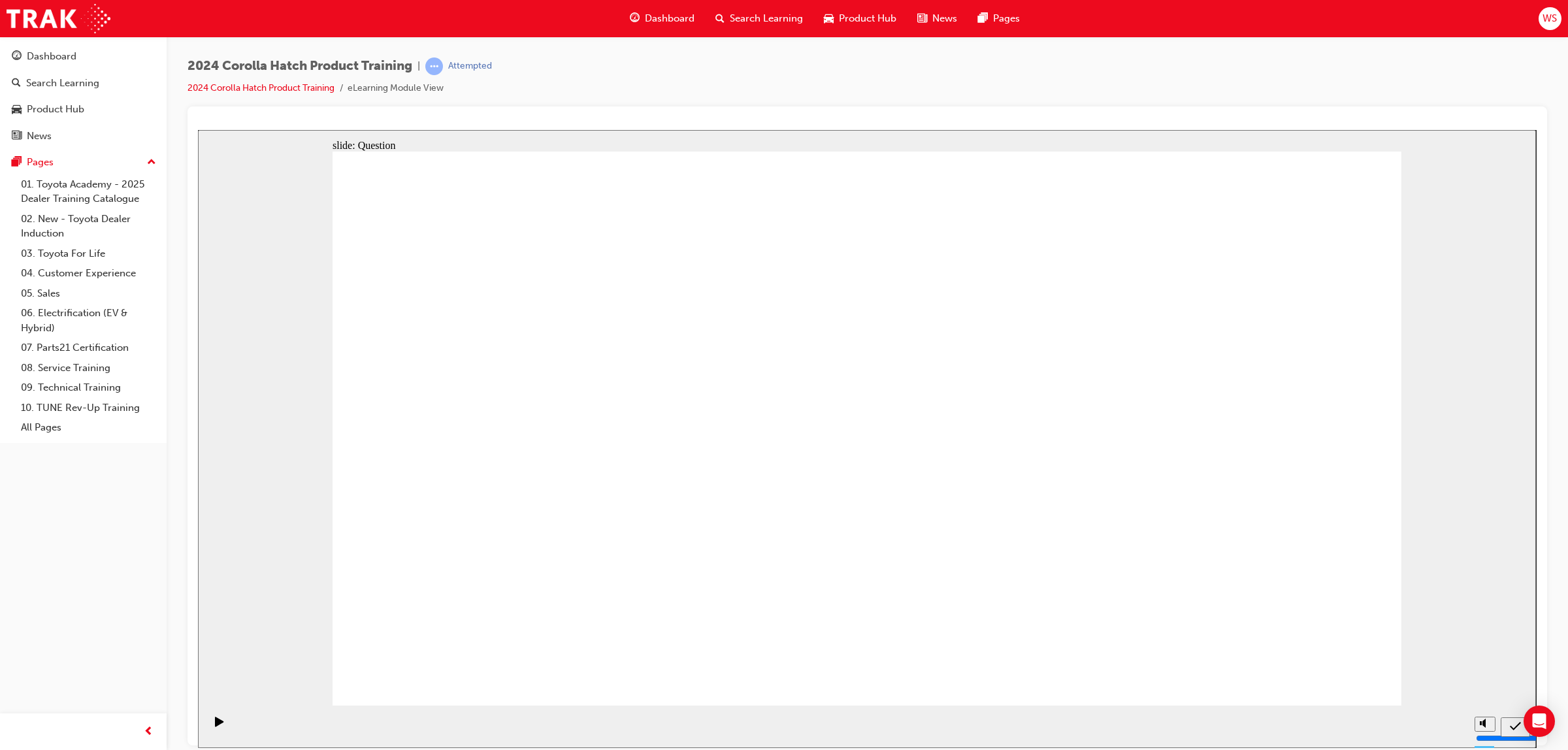
drag, startPoint x: 1081, startPoint y: 395, endPoint x: 893, endPoint y: 574, distance: 259.6
drag, startPoint x: 855, startPoint y: 388, endPoint x: 1016, endPoint y: 549, distance: 227.7
drag, startPoint x: 1272, startPoint y: 403, endPoint x: 1244, endPoint y: 574, distance: 173.3
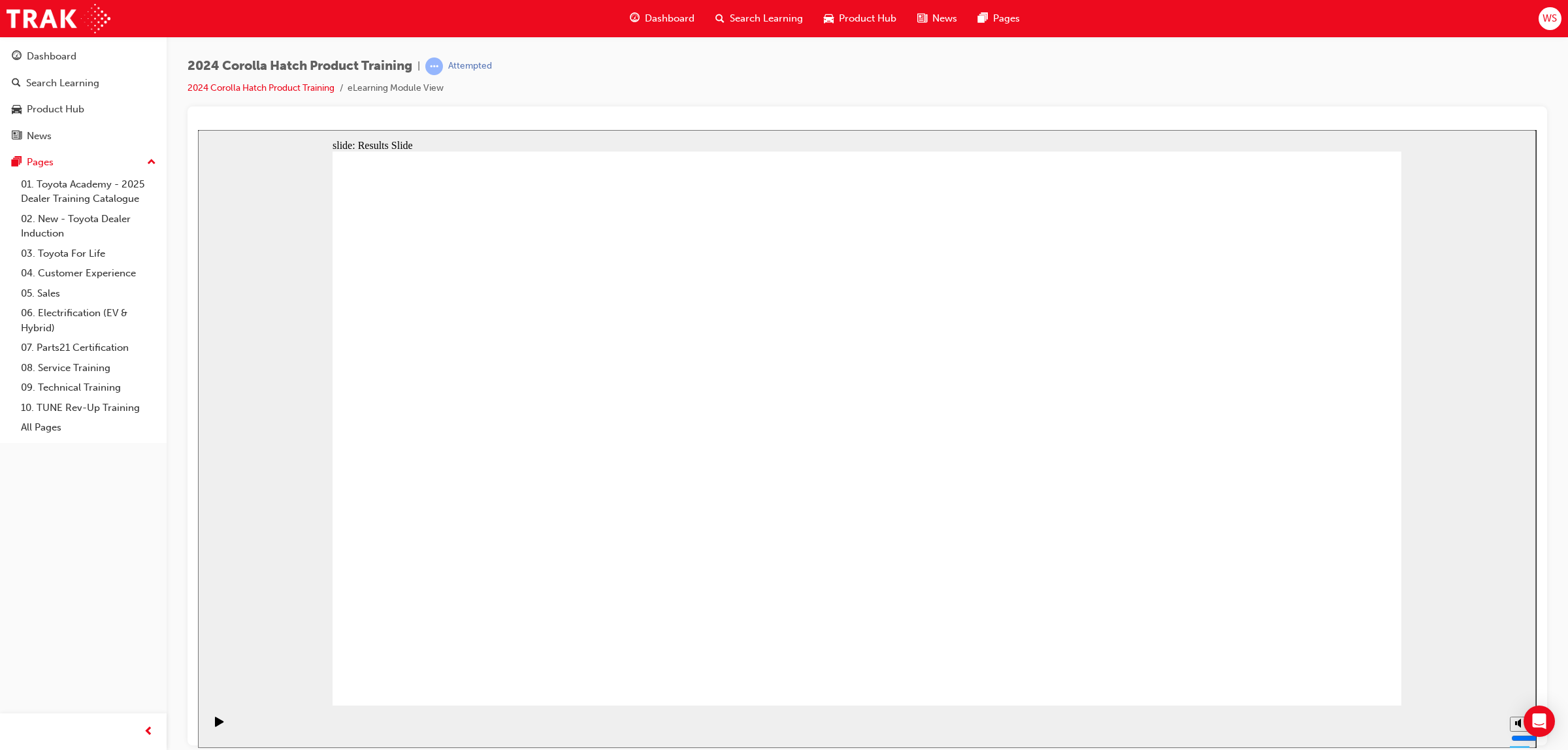
radio input "true"
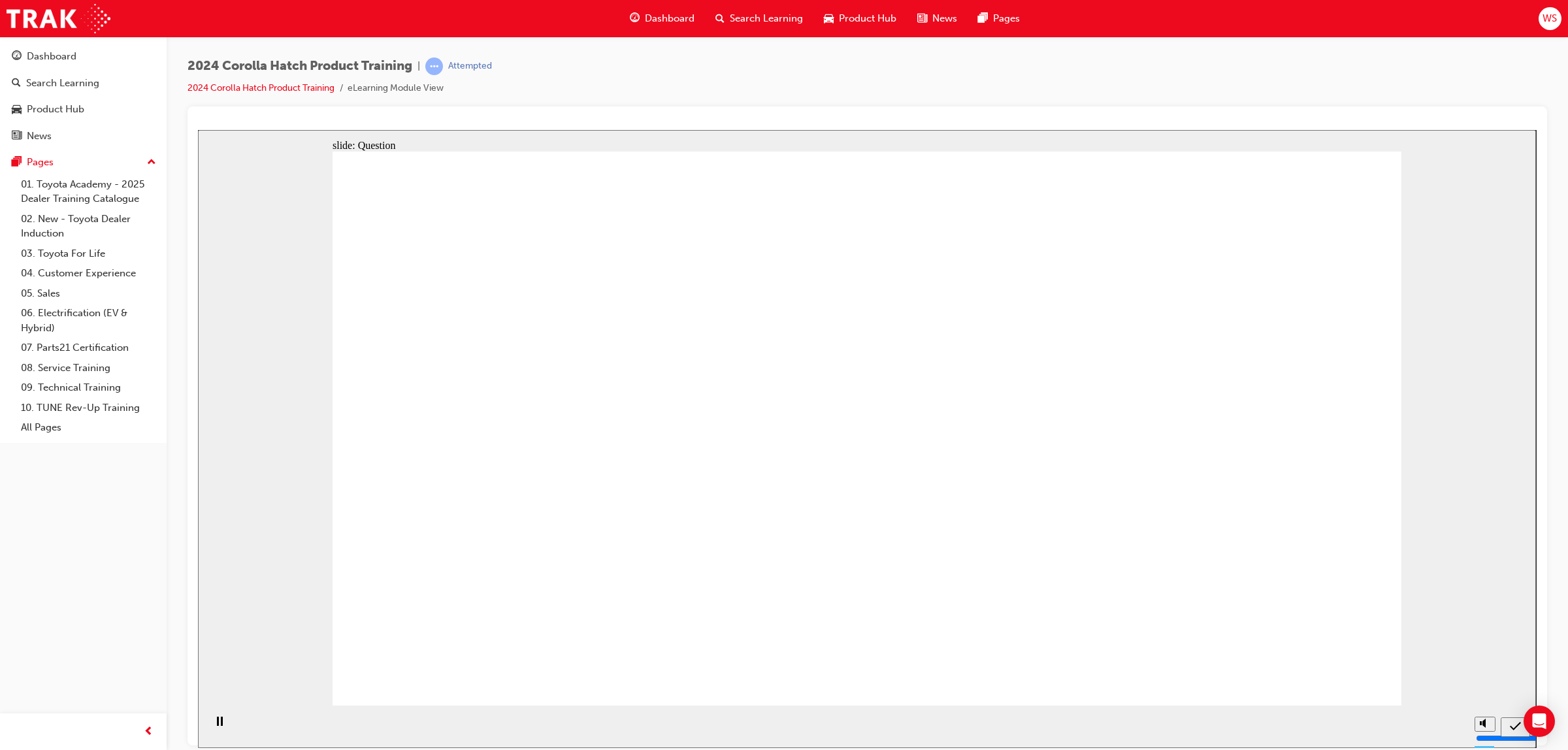
radio input "true"
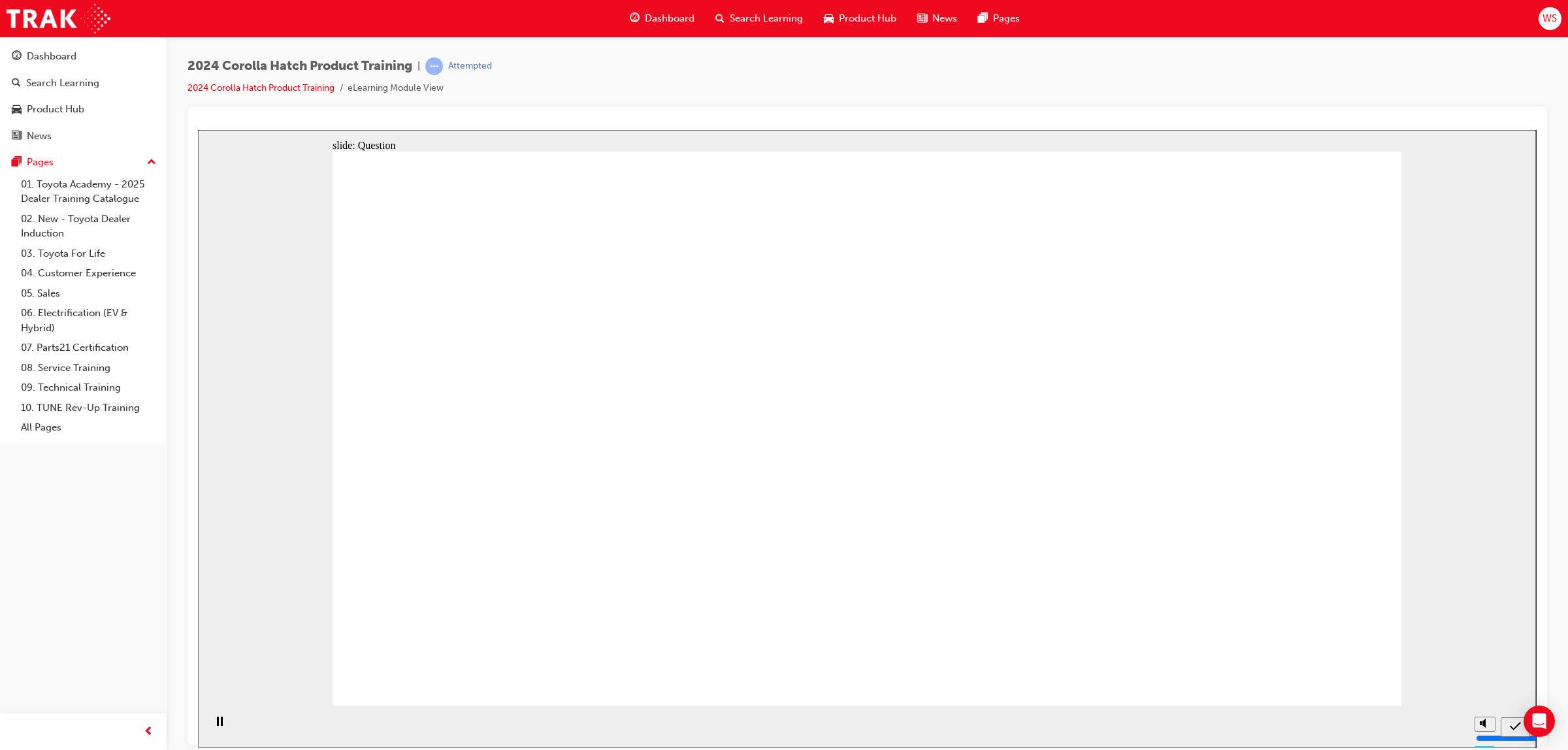
radio input "true"
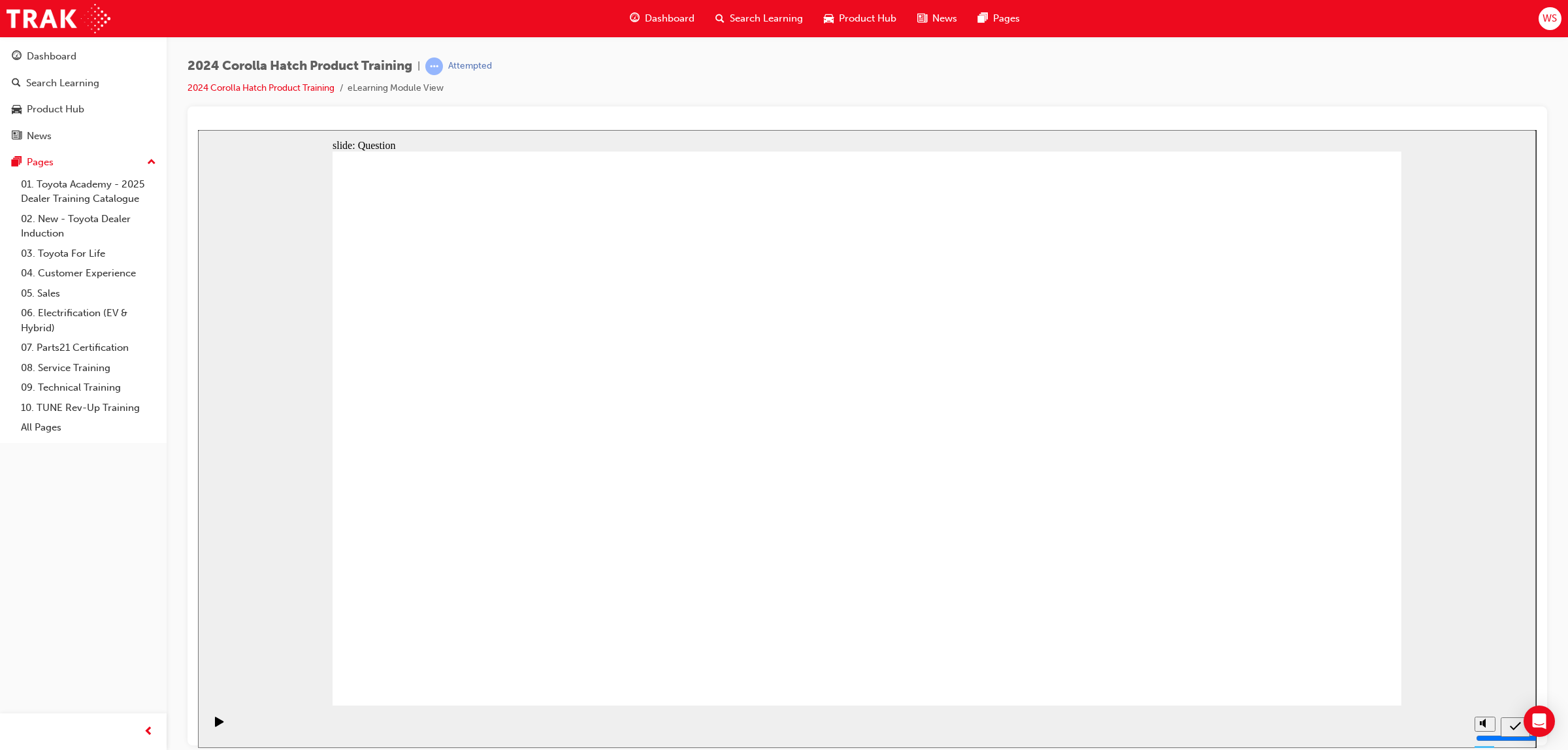
drag, startPoint x: 736, startPoint y: 412, endPoint x: 537, endPoint y: 558, distance: 246.8
drag, startPoint x: 508, startPoint y: 392, endPoint x: 693, endPoint y: 562, distance: 251.2
drag, startPoint x: 1036, startPoint y: 389, endPoint x: 873, endPoint y: 548, distance: 227.7
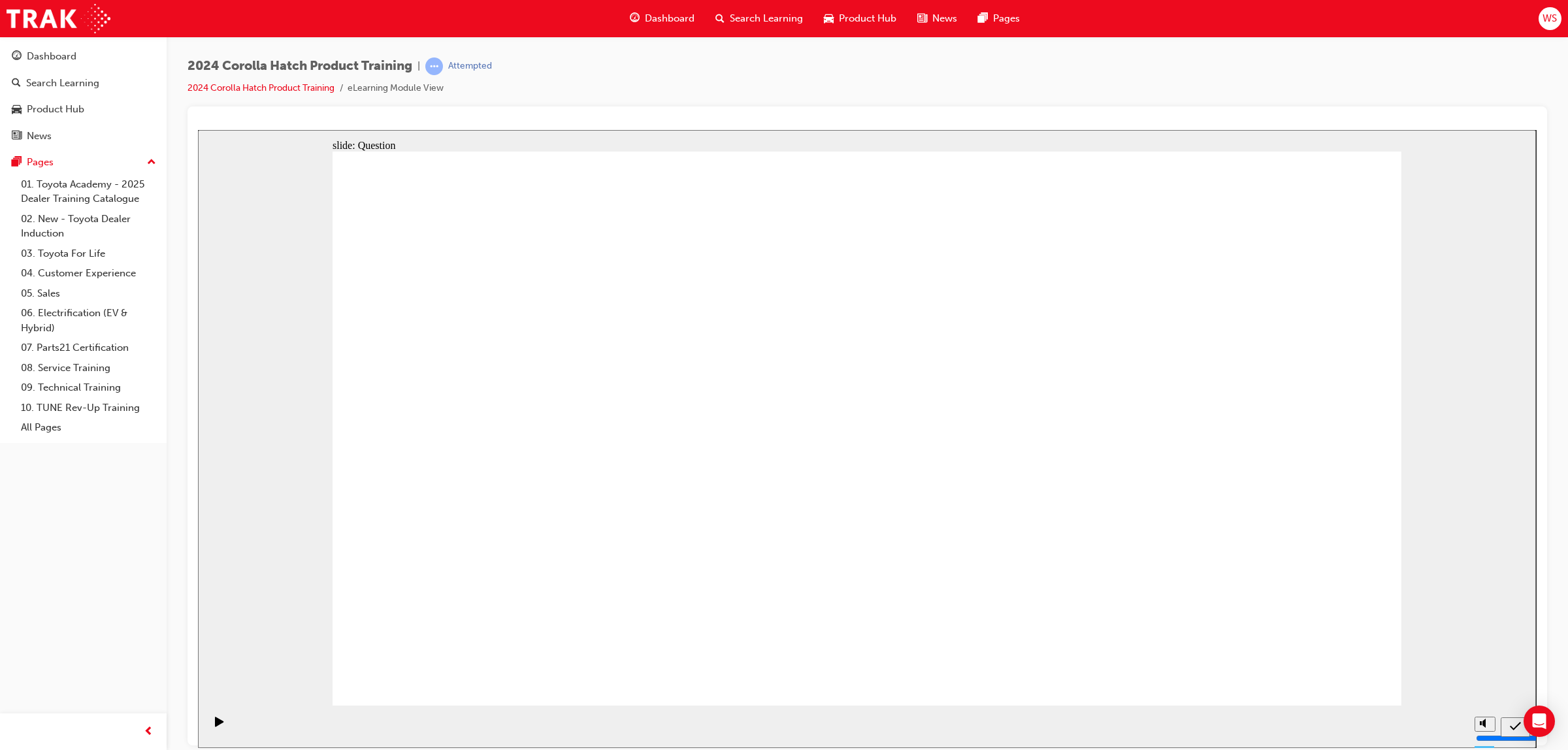
drag, startPoint x: 858, startPoint y: 414, endPoint x: 1036, endPoint y: 592, distance: 251.7
drag, startPoint x: 1225, startPoint y: 405, endPoint x: 1232, endPoint y: 574, distance: 169.1
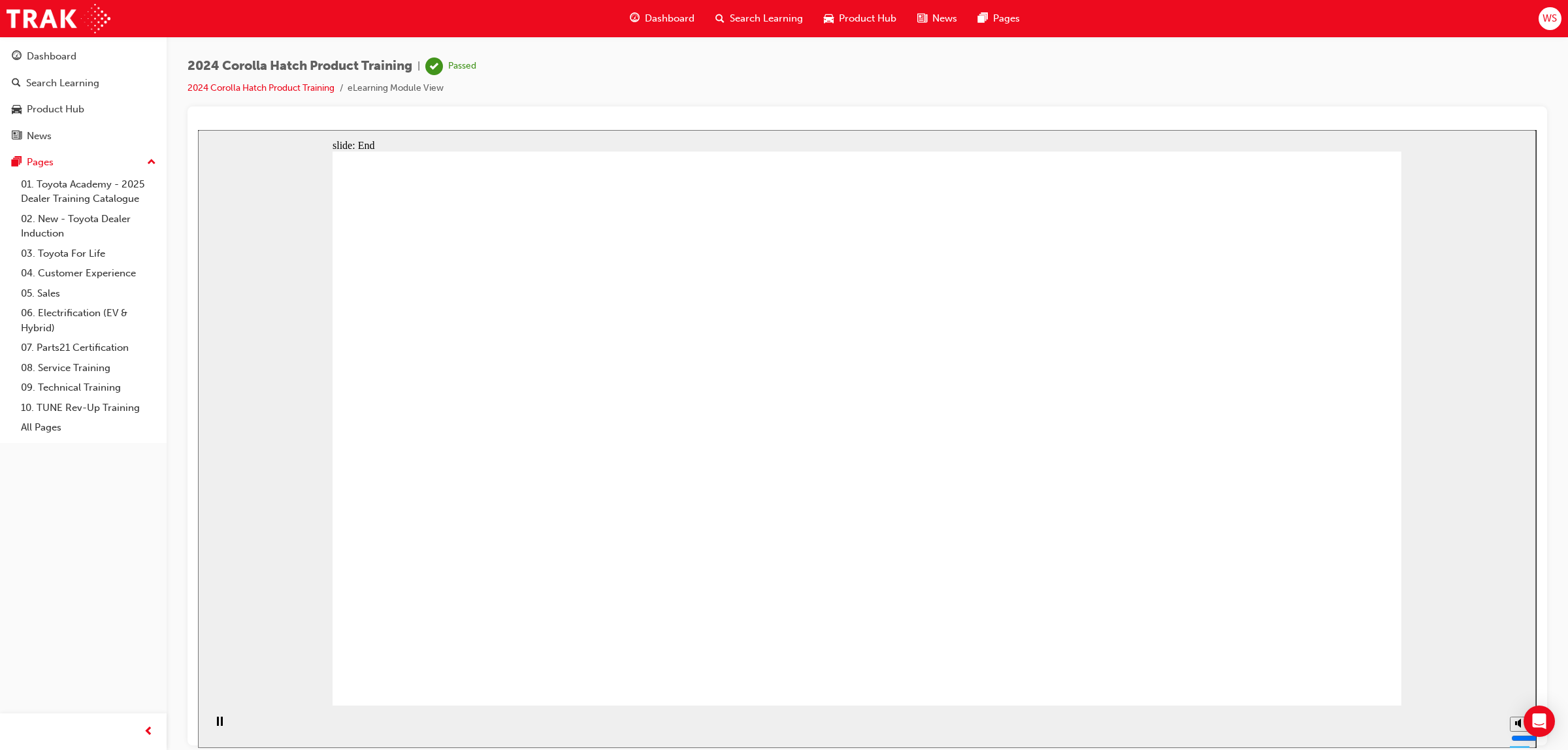
click at [742, 10] on div "Search Learning" at bounding box center [759, 18] width 109 height 27
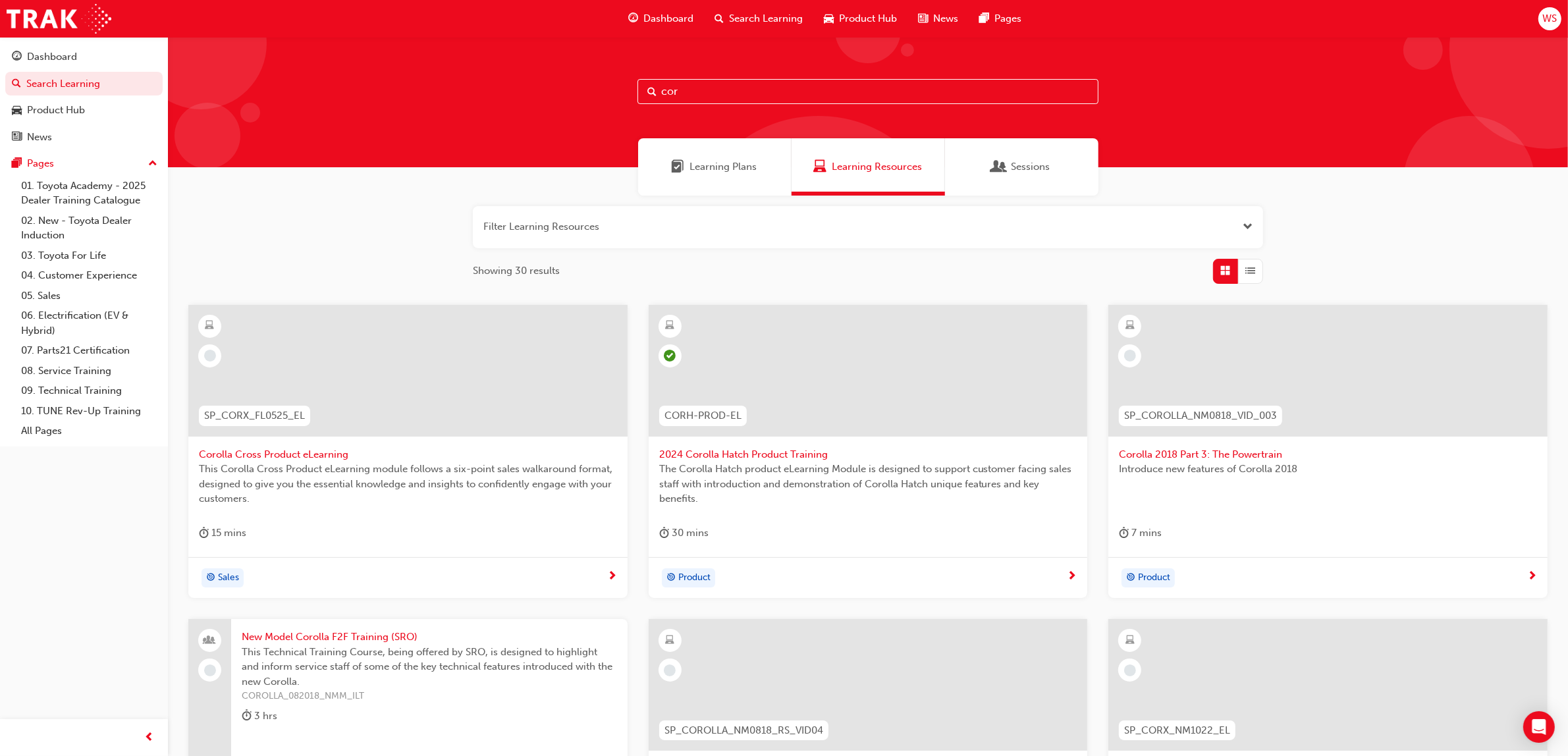
click at [713, 87] on input "cor" at bounding box center [867, 91] width 461 height 25
type input "c"
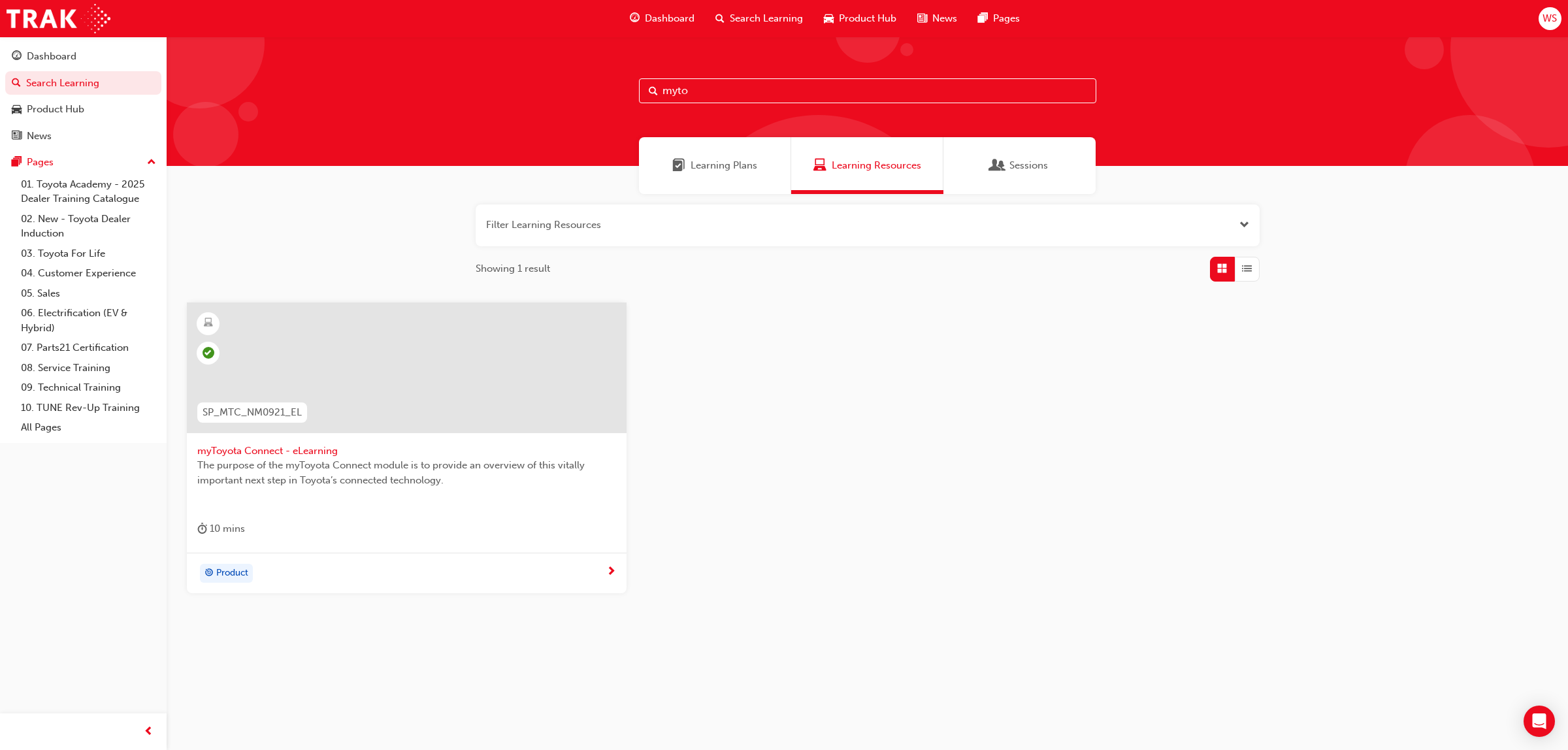
type input "myto"
click at [319, 420] on div at bounding box center [406, 367] width 439 height 130
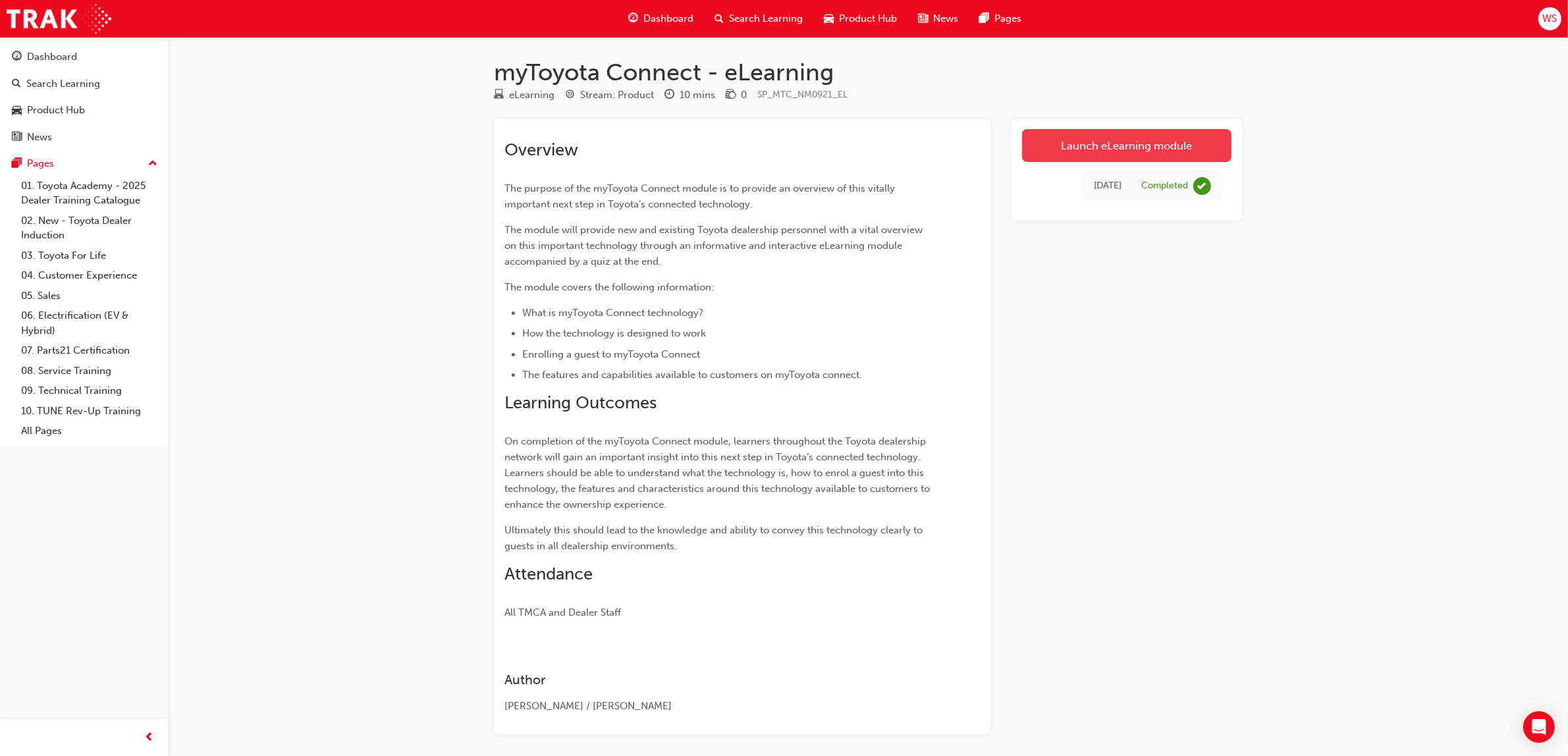
click at [1100, 138] on link "Launch eLearning module" at bounding box center [1127, 145] width 209 height 33
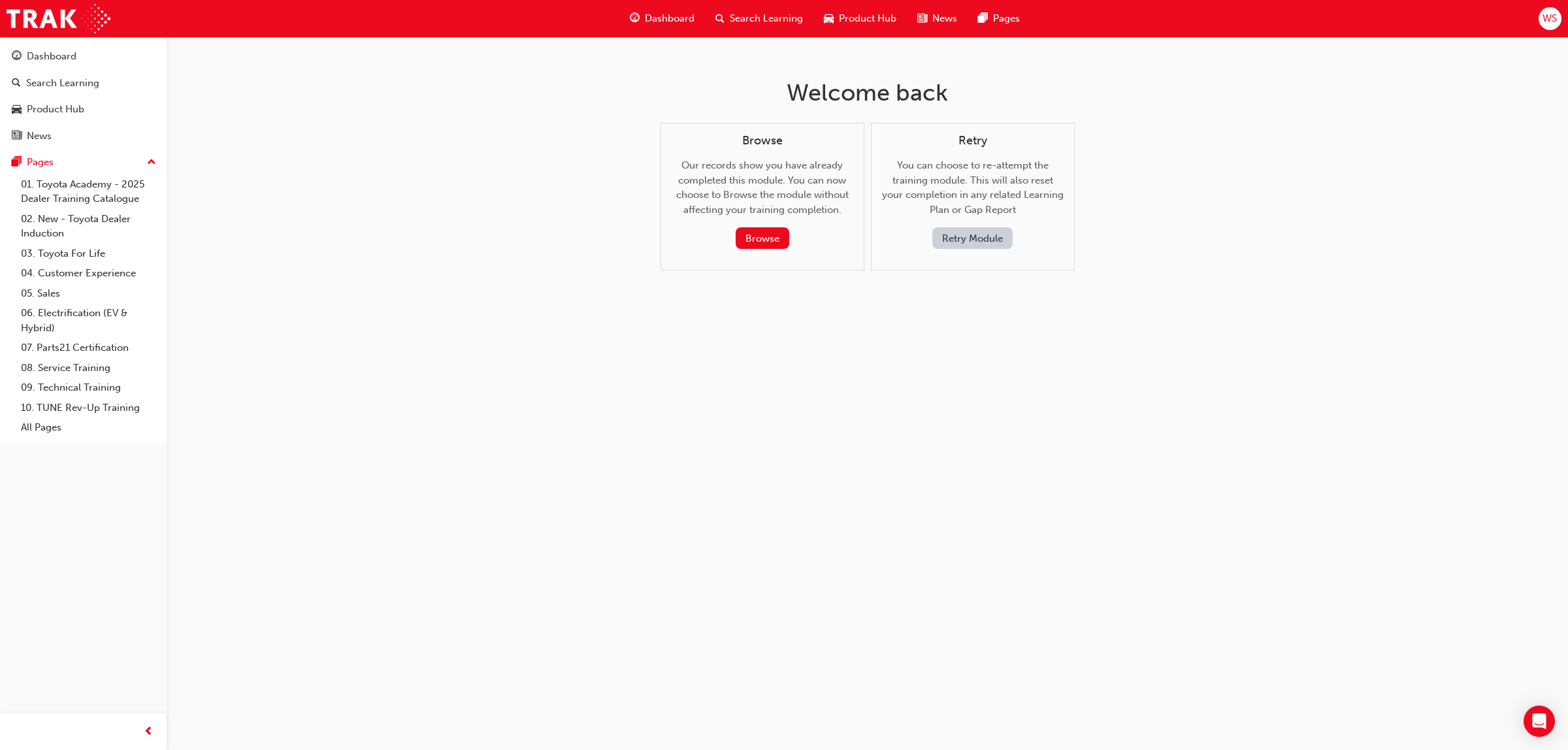
click at [967, 240] on button "Retry Module" at bounding box center [972, 238] width 81 height 22
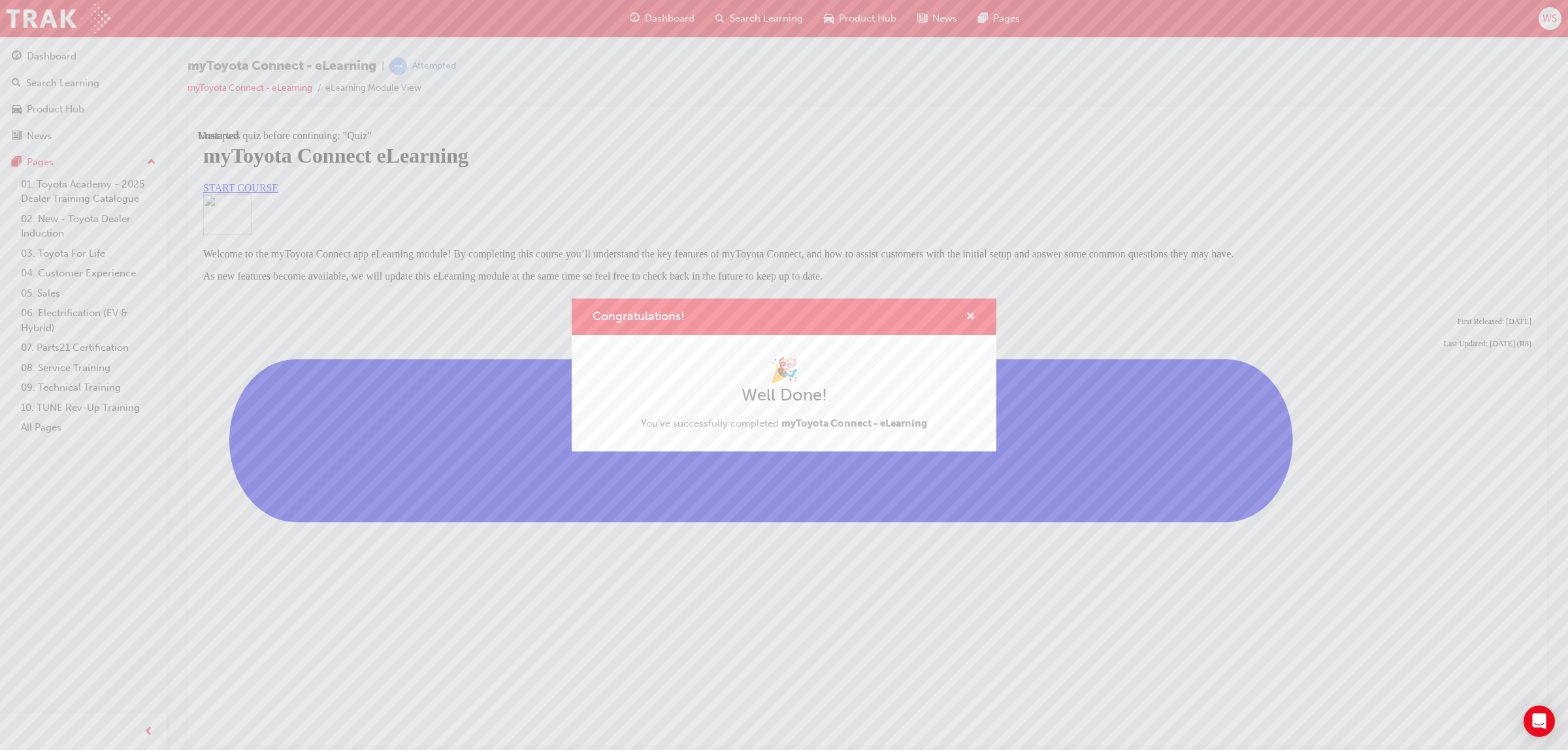
click at [965, 316] on span "cross-icon" at bounding box center [970, 317] width 10 height 12
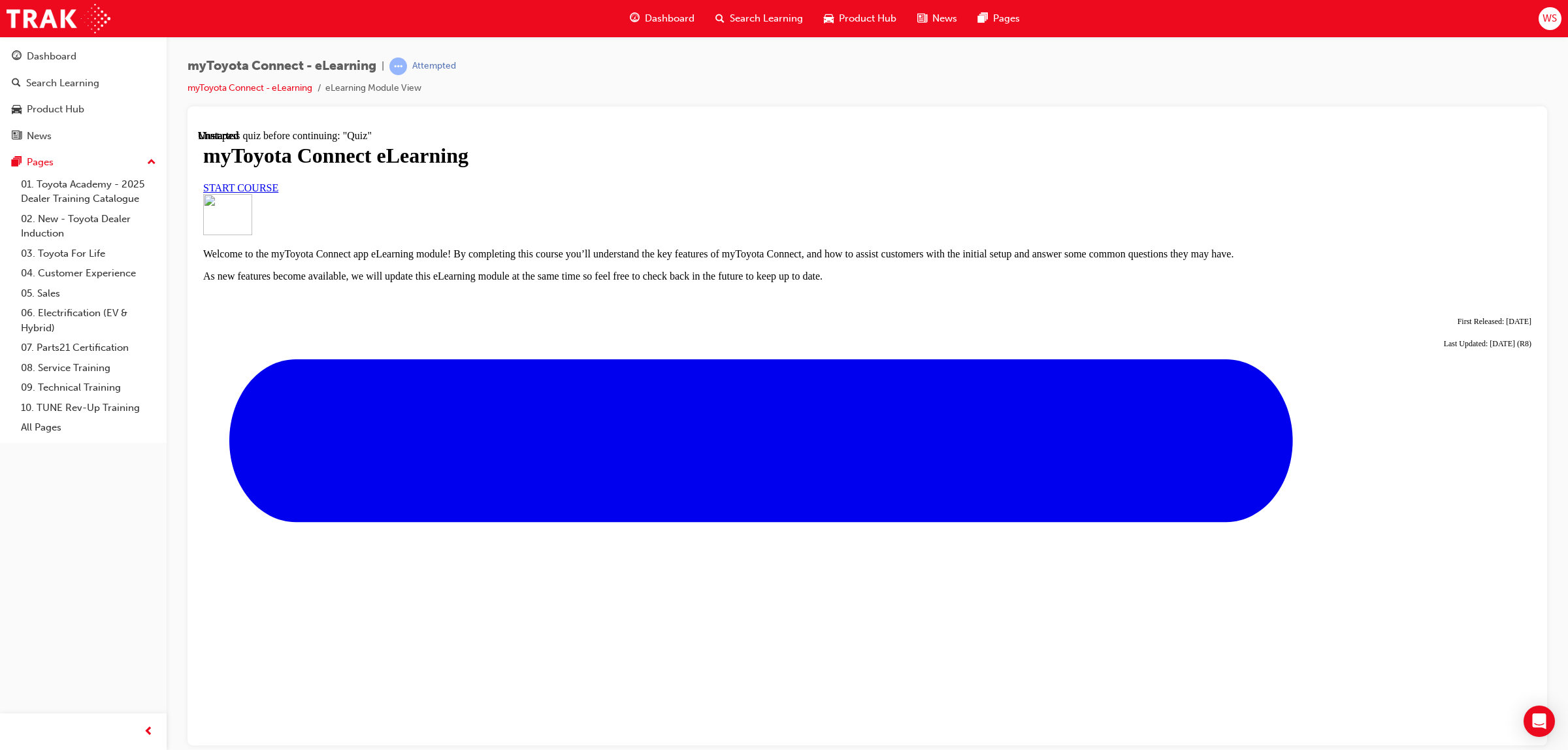
click at [278, 193] on link "START COURSE" at bounding box center [241, 187] width 75 height 11
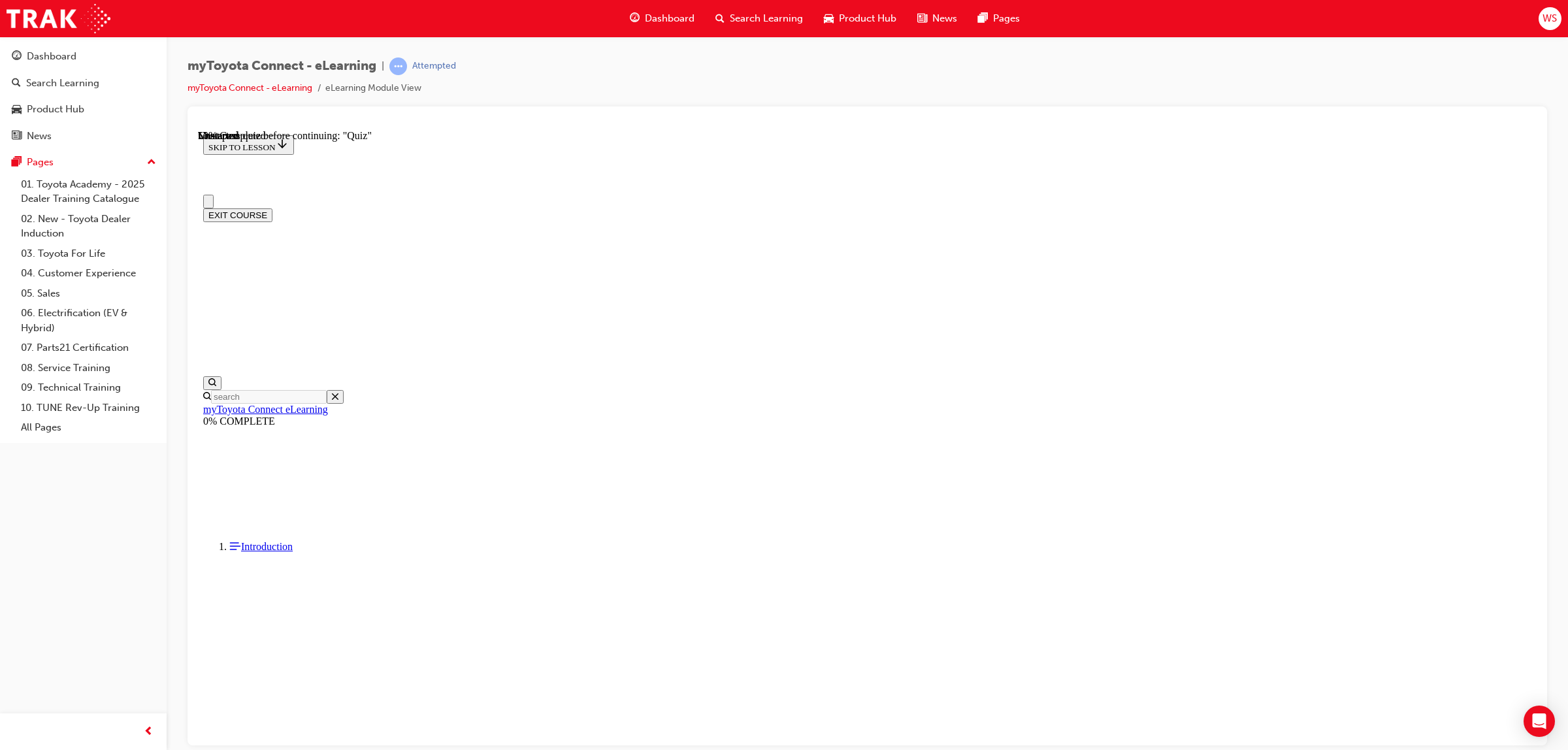
click at [272, 208] on button "EXIT COURSE" at bounding box center [238, 214] width 69 height 14
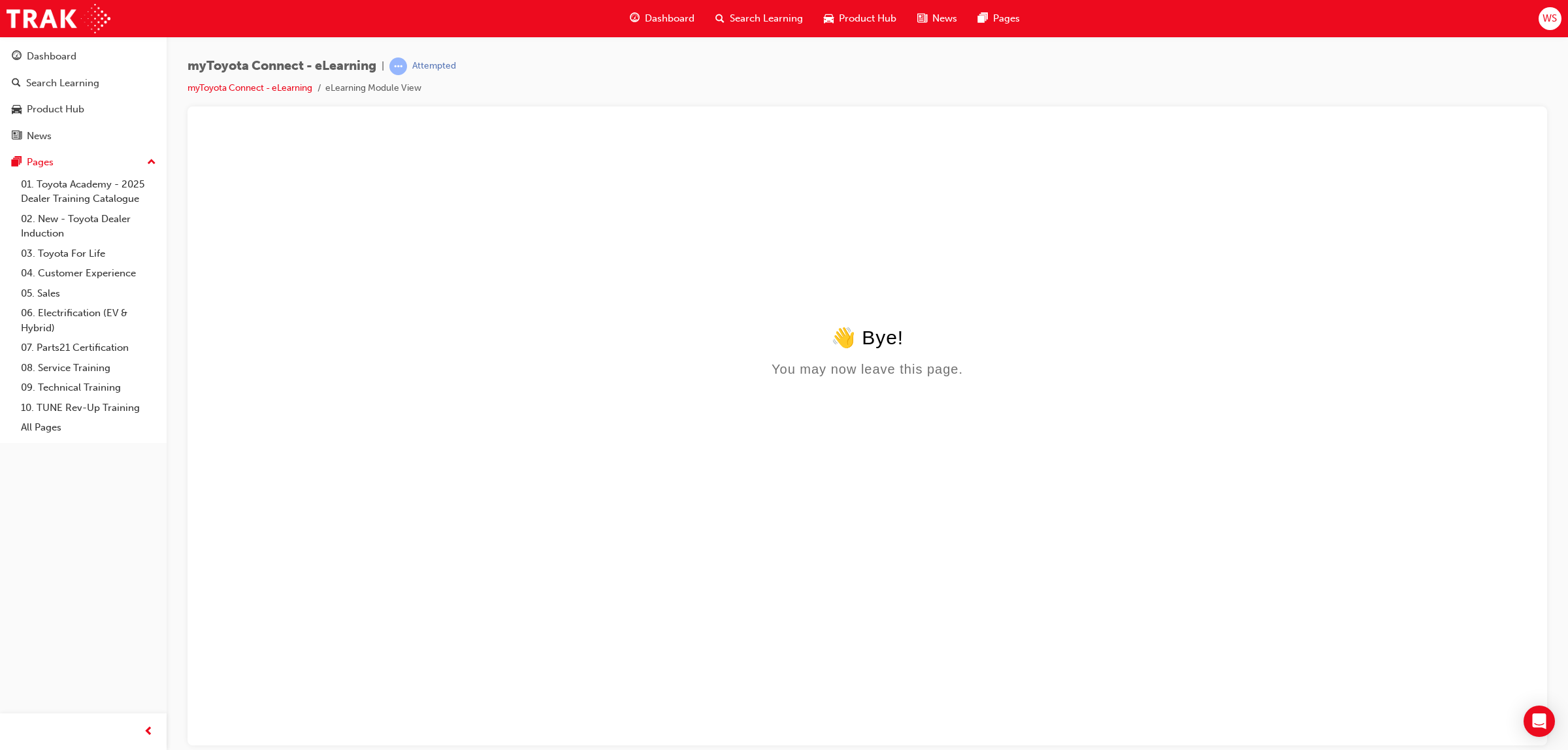
click at [733, 7] on div "Search Learning" at bounding box center [759, 18] width 109 height 27
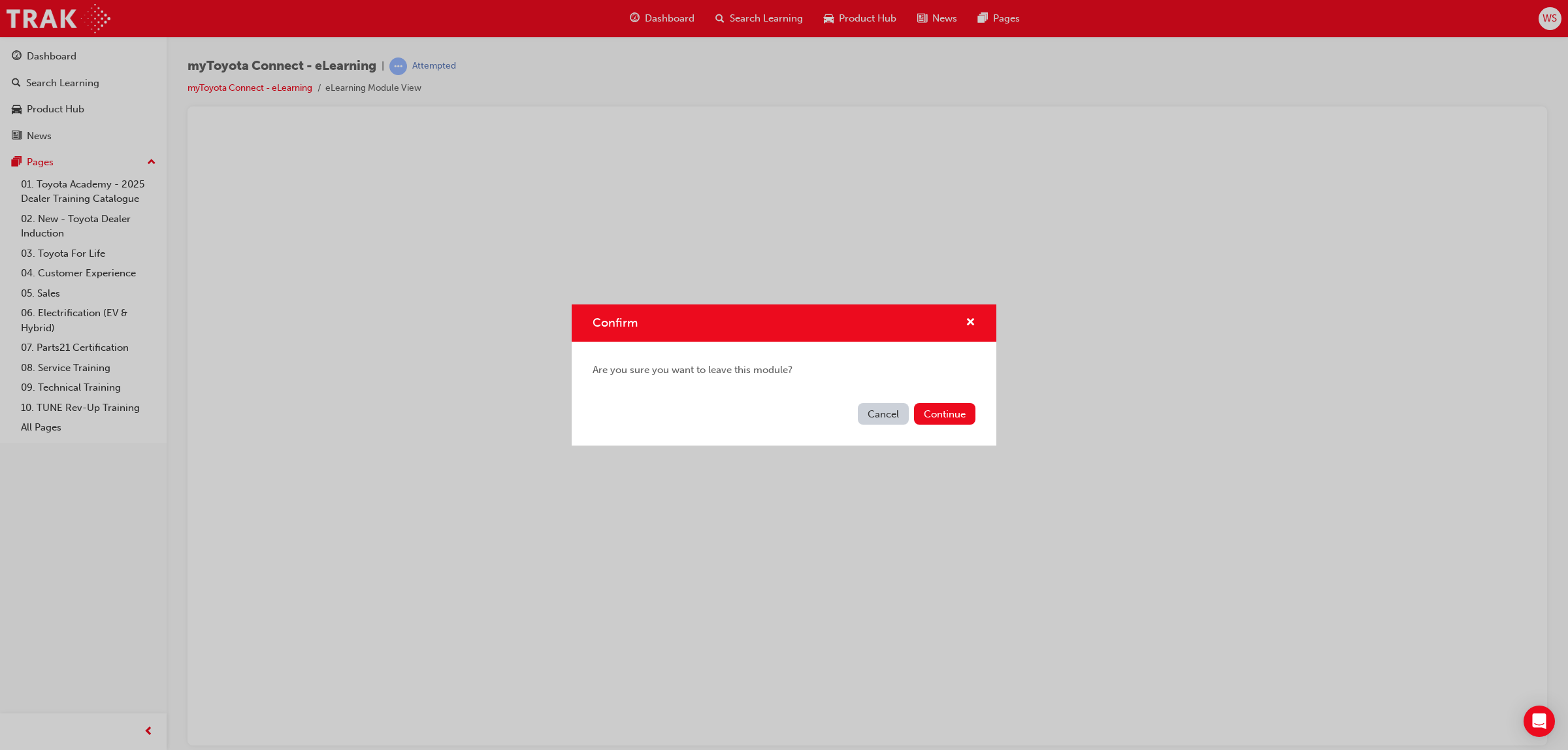
click at [859, 406] on button "Cancel" at bounding box center [883, 414] width 51 height 22
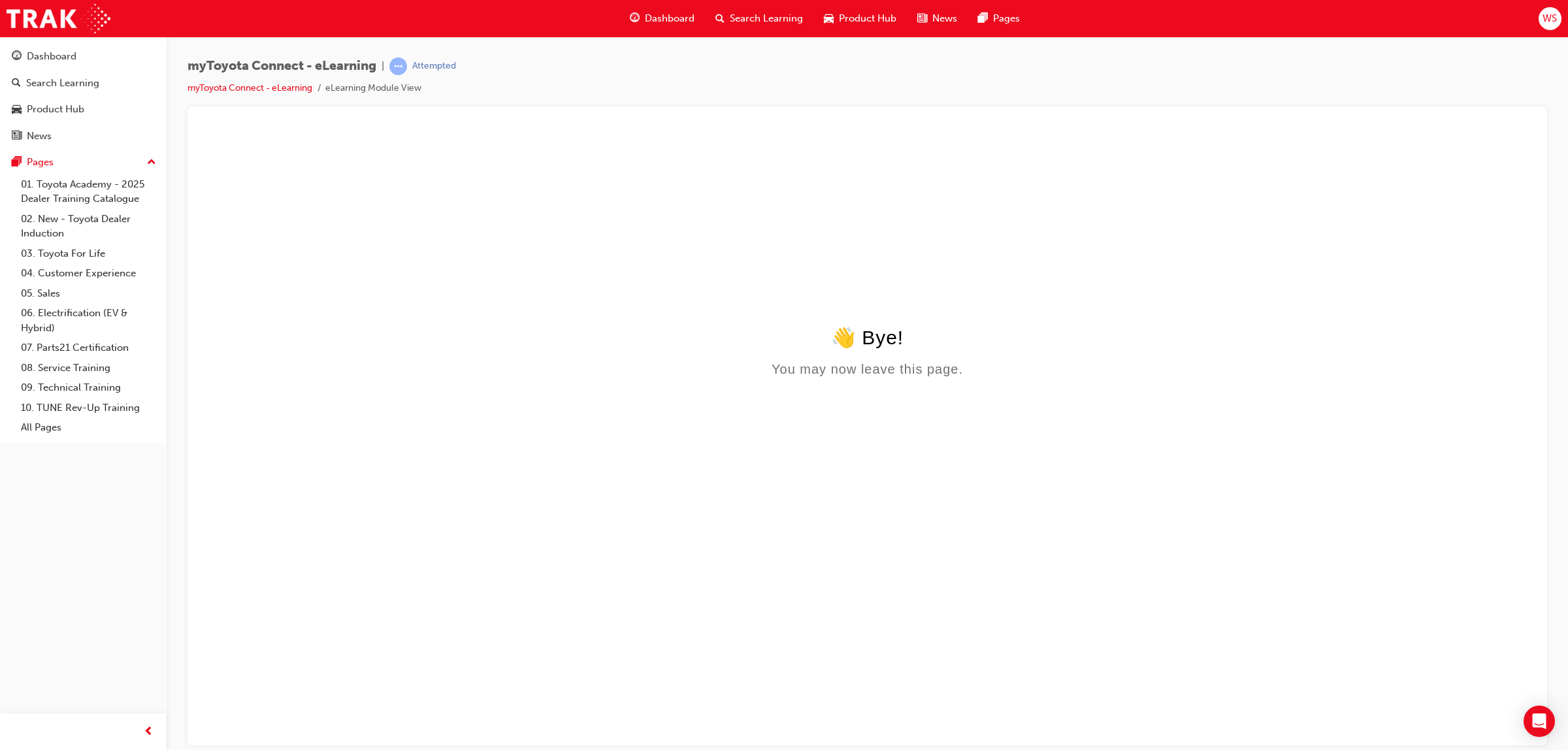
click at [725, 18] on div "Search Learning" at bounding box center [759, 18] width 109 height 27
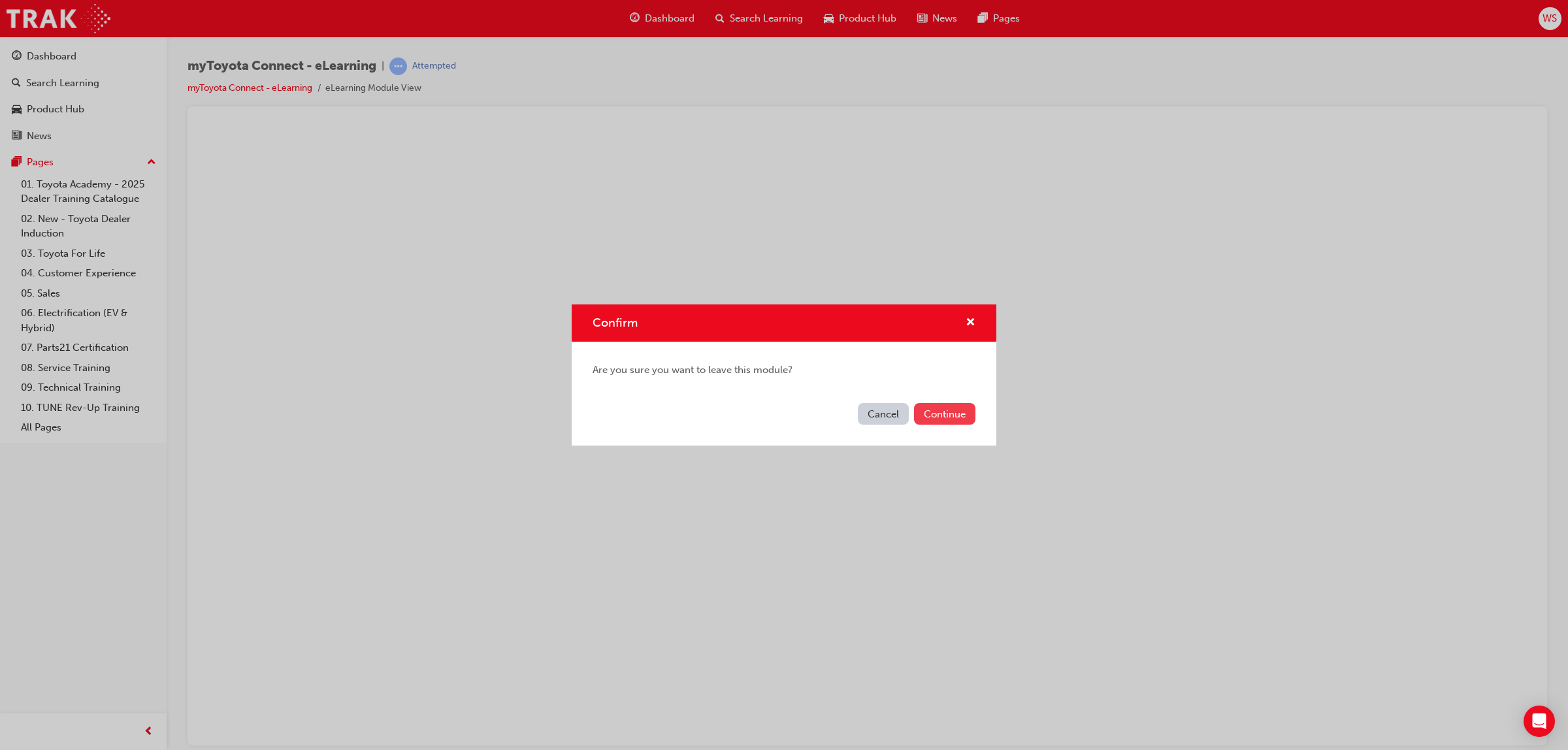
click at [939, 416] on button "Continue" at bounding box center [944, 414] width 61 height 22
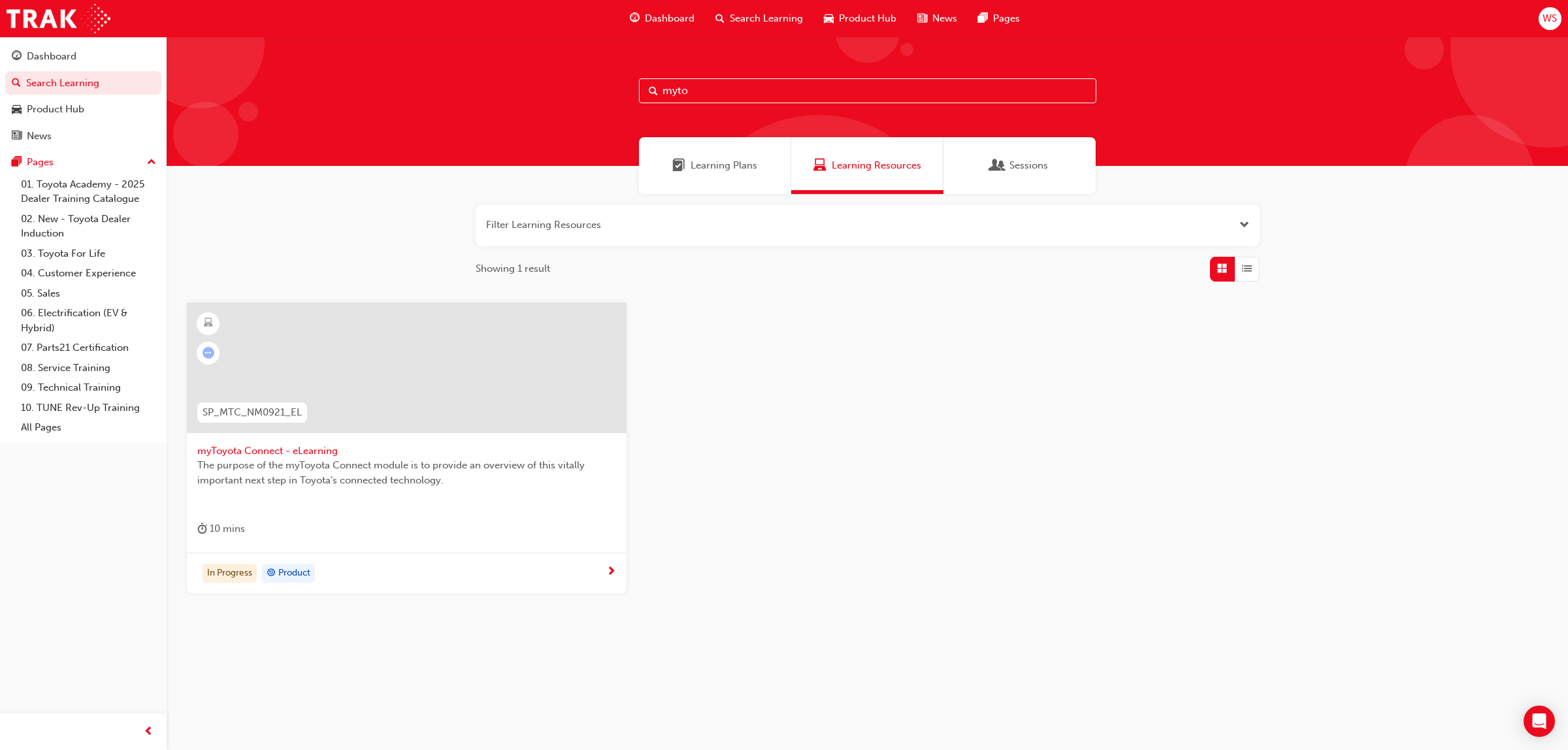
click at [729, 96] on input "myto" at bounding box center [867, 91] width 458 height 25
type input "m"
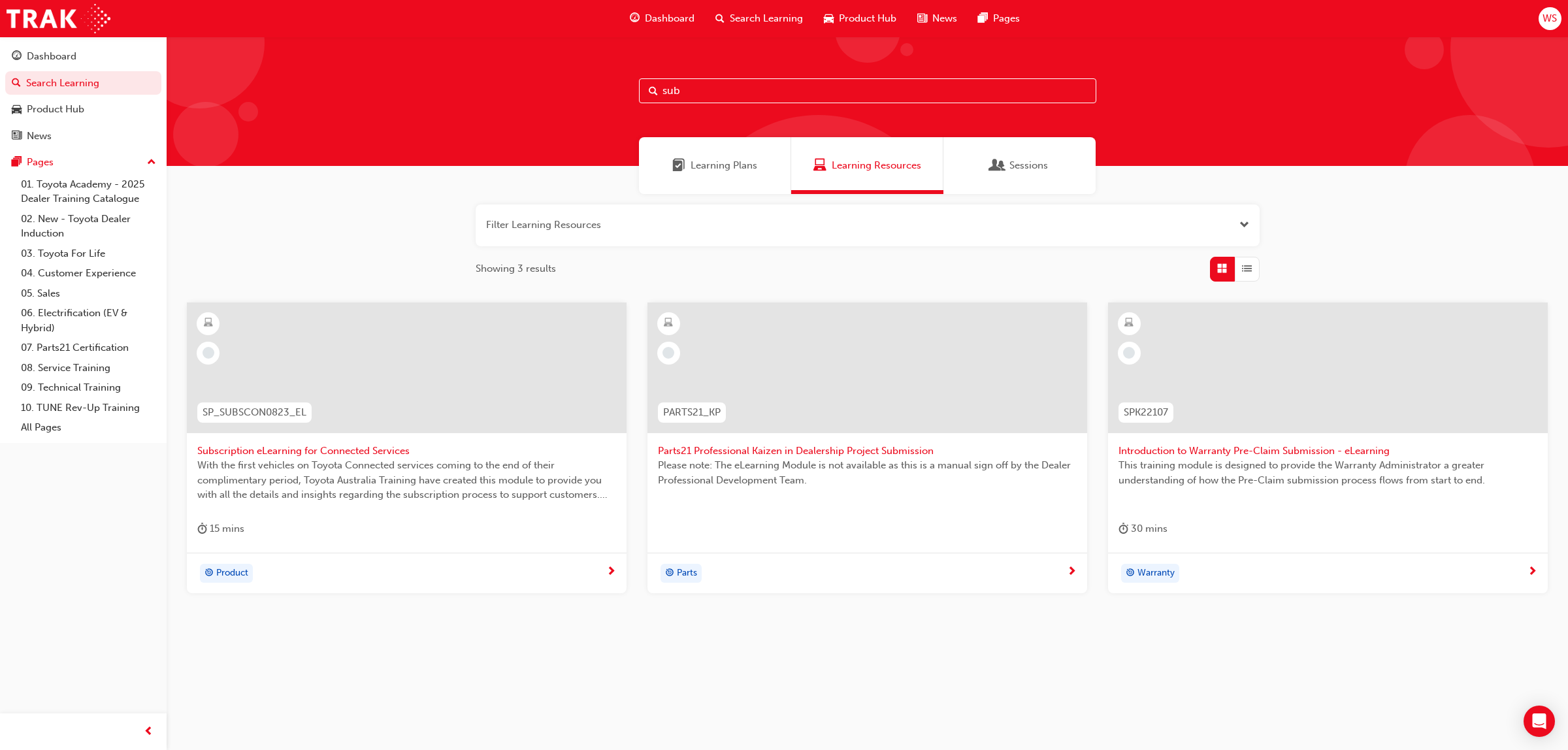
type input "sub"
click at [345, 403] on div at bounding box center [406, 367] width 439 height 130
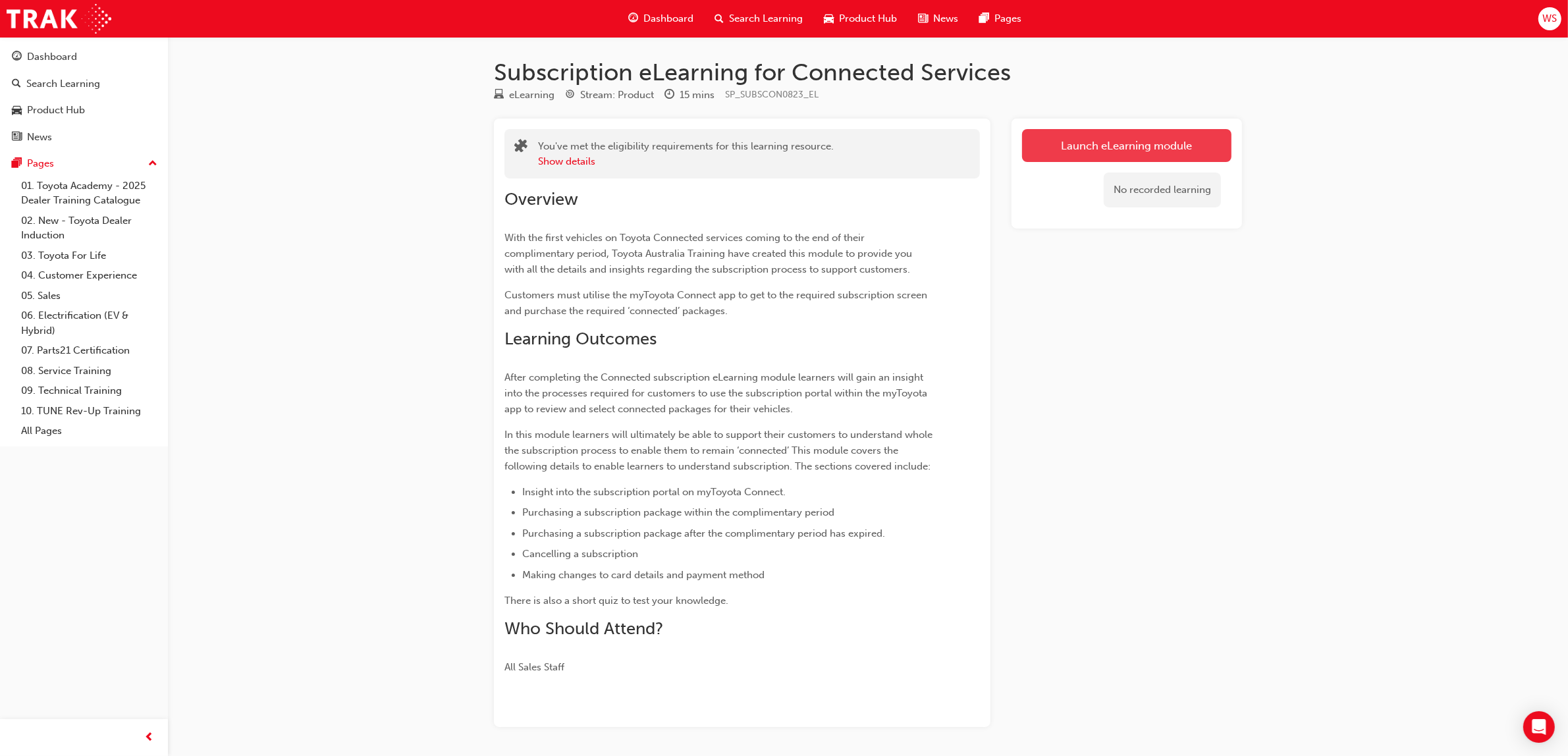
click at [1106, 146] on link "Launch eLearning module" at bounding box center [1127, 145] width 209 height 33
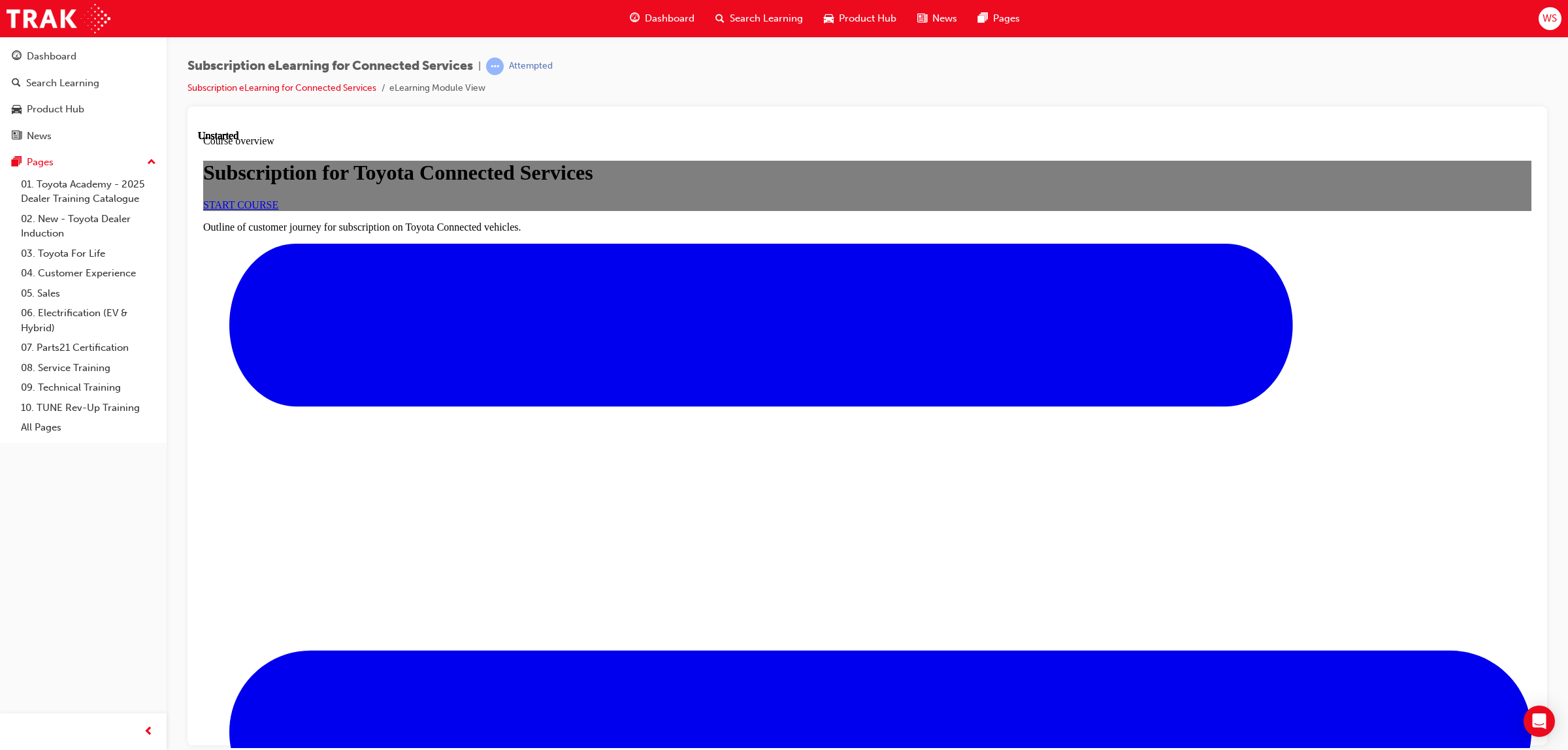
click at [278, 209] on span "START COURSE" at bounding box center [241, 203] width 75 height 11
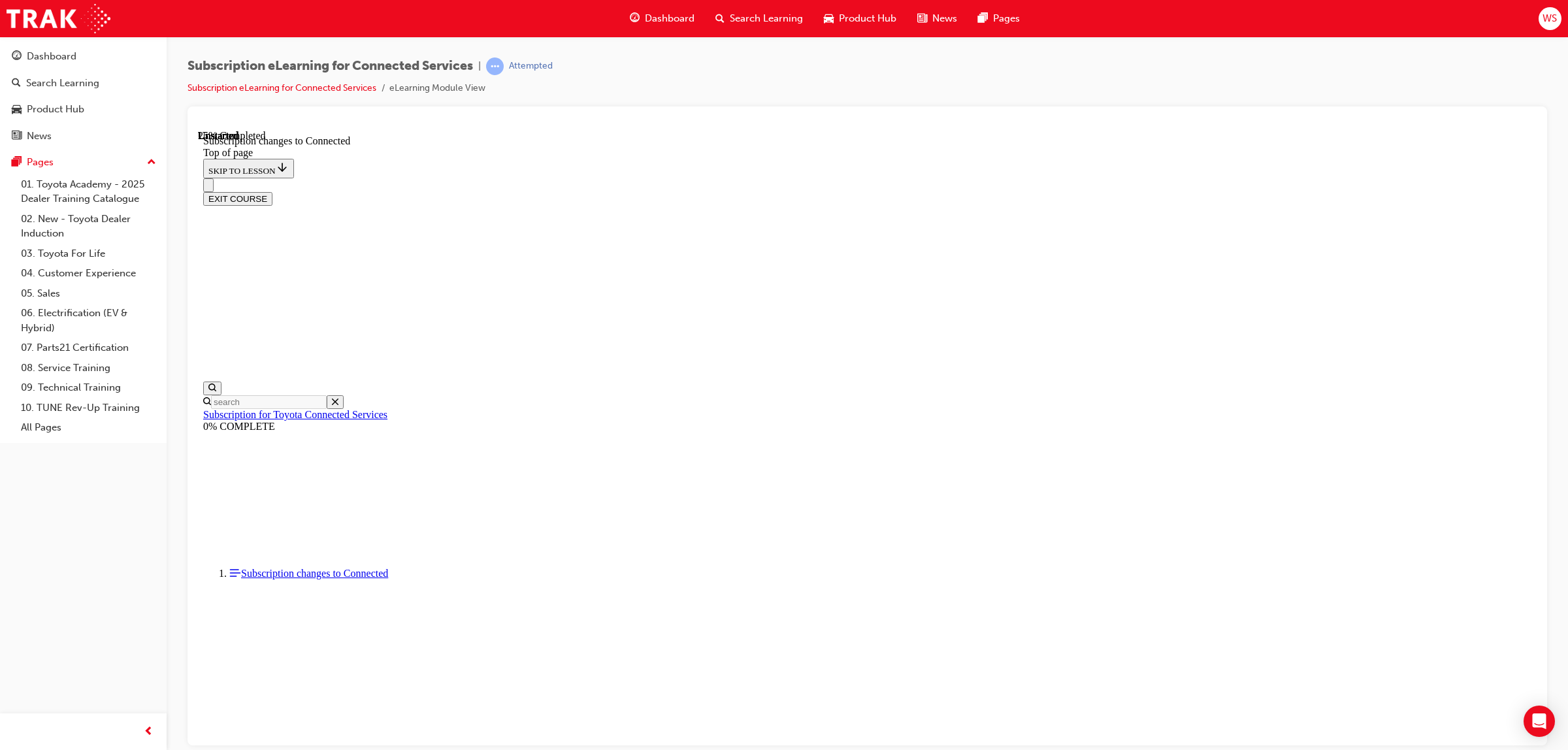
scroll to position [558, 0]
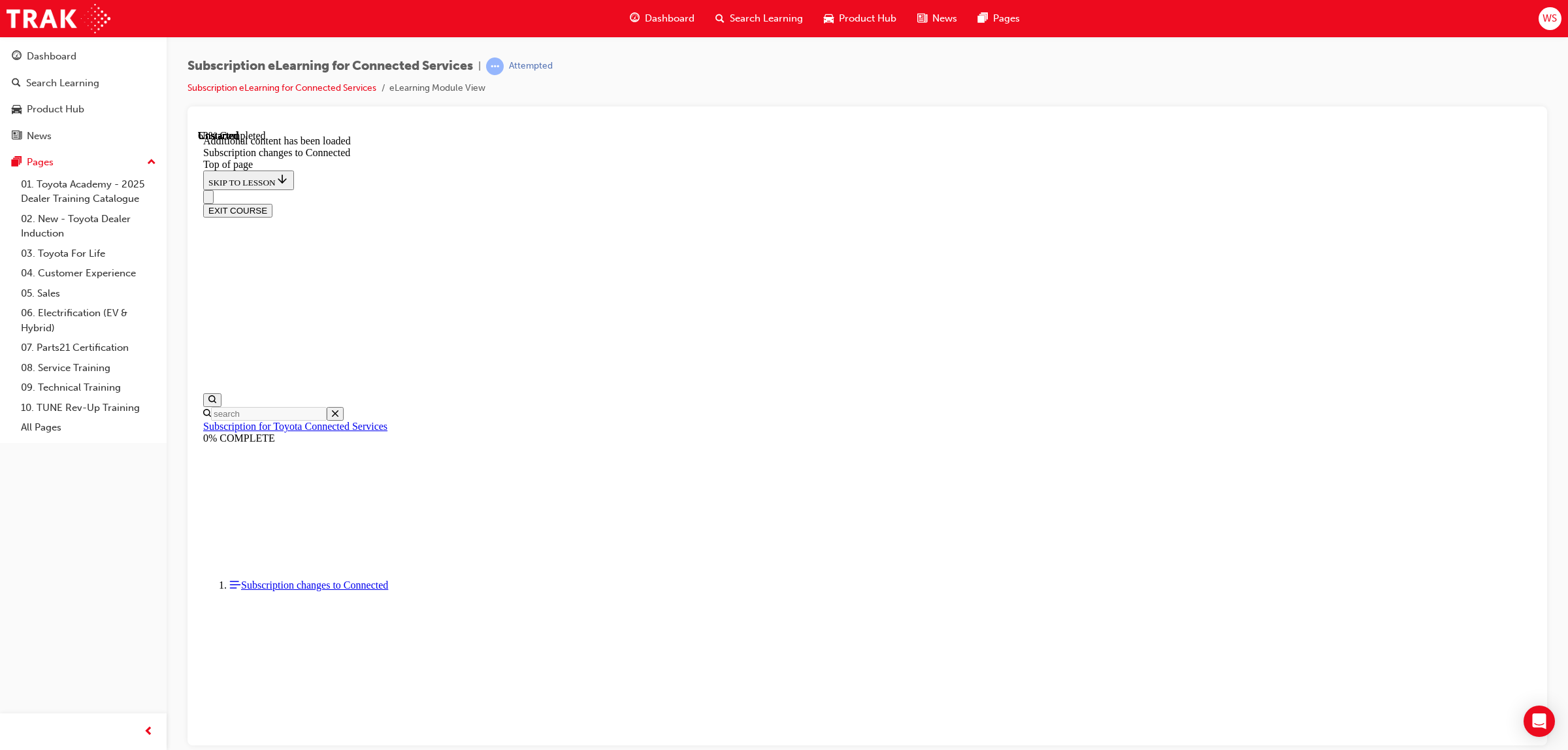
scroll to position [1431, 0]
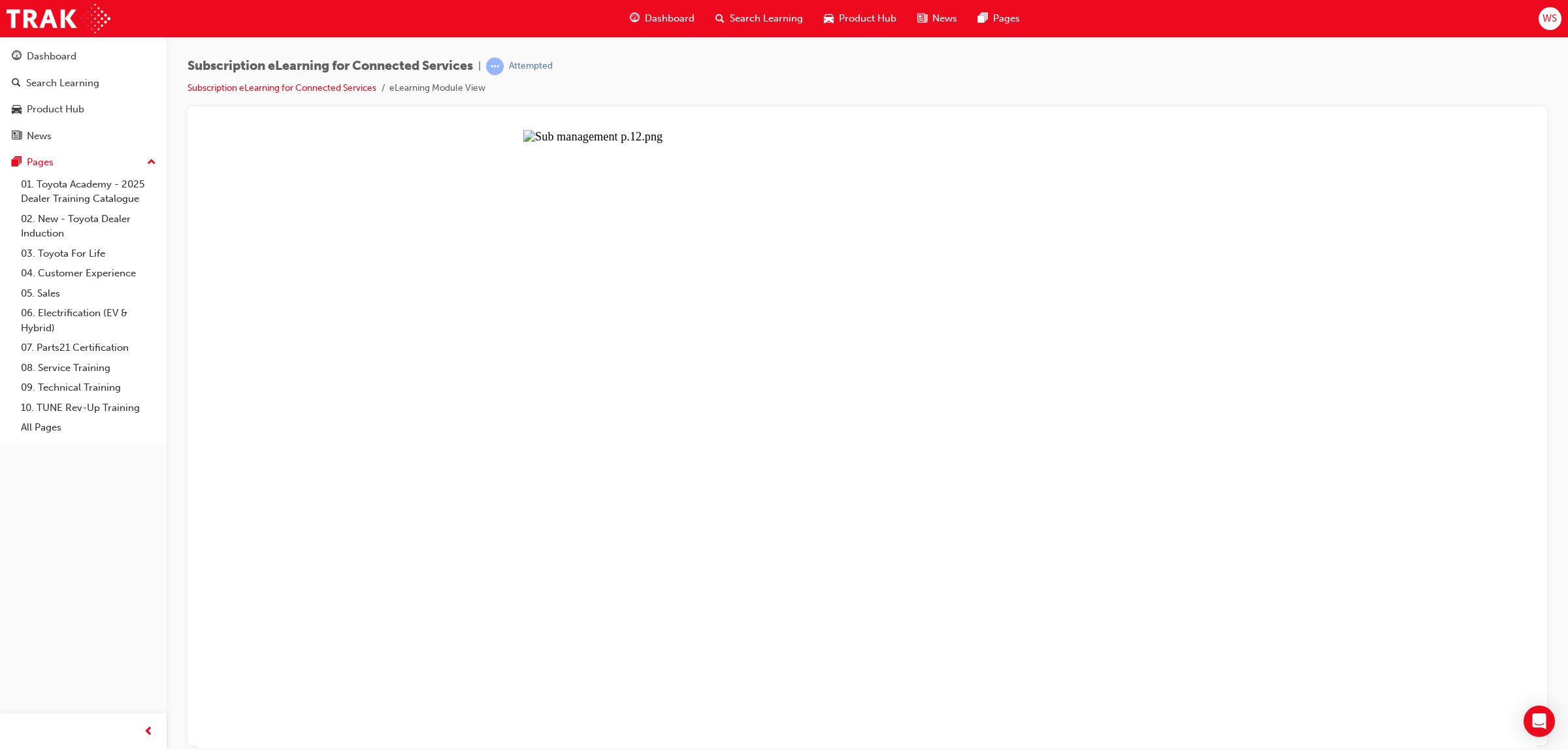
click at [1075, 454] on button "Unzoom image" at bounding box center [867, 439] width 1339 height 618
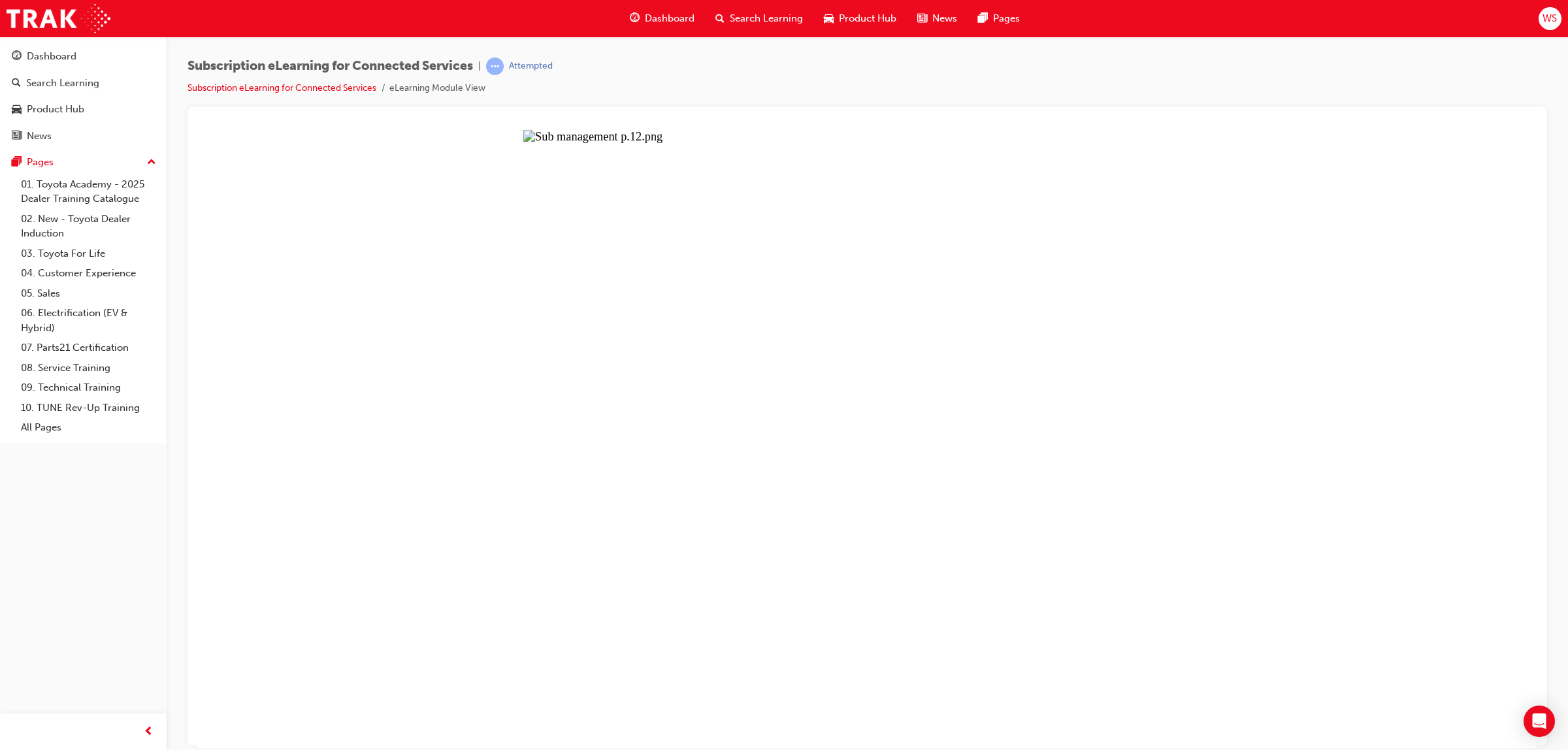
click at [877, 723] on button "Unzoom image" at bounding box center [867, 439] width 1339 height 618
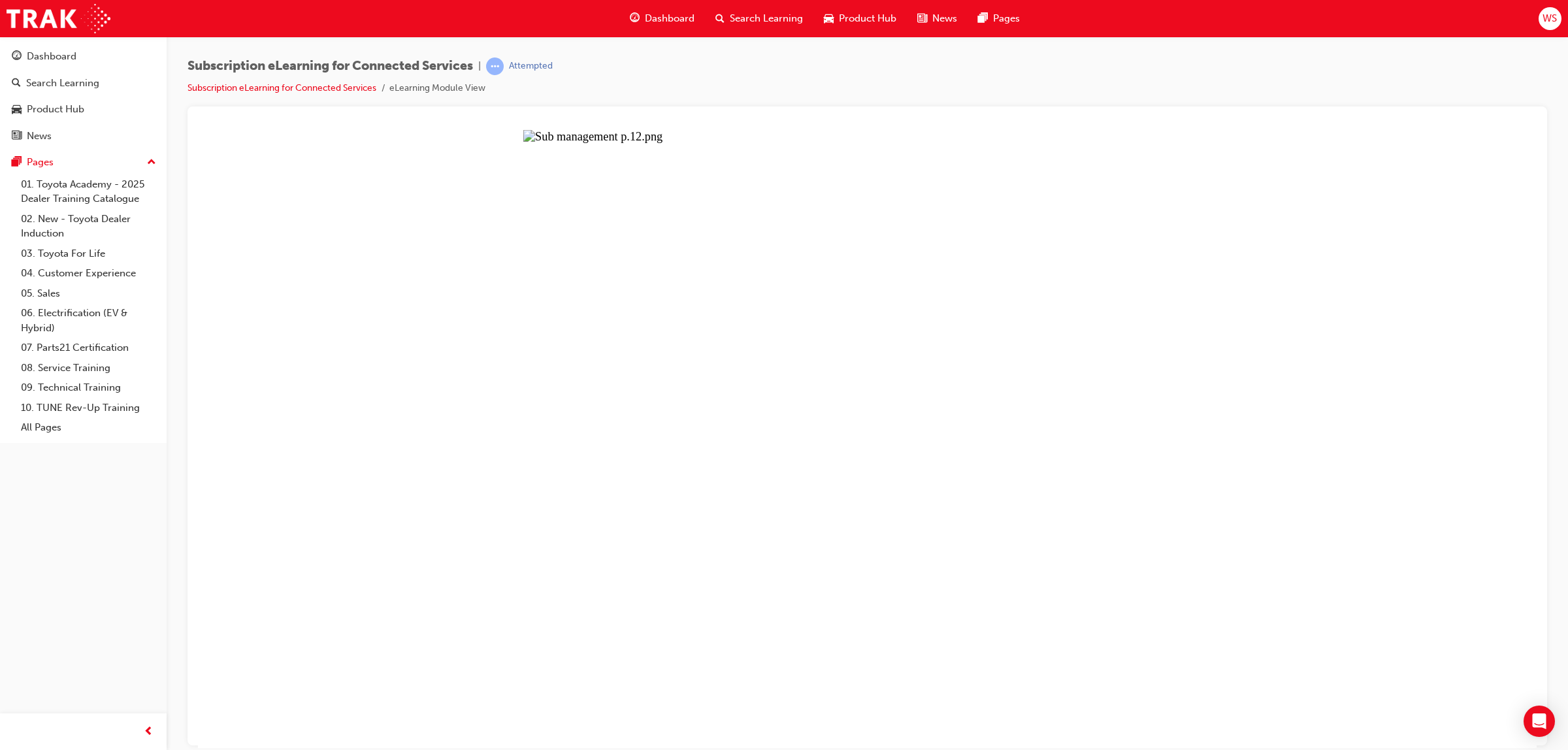
click at [575, 231] on button "Unzoom image" at bounding box center [867, 439] width 1339 height 618
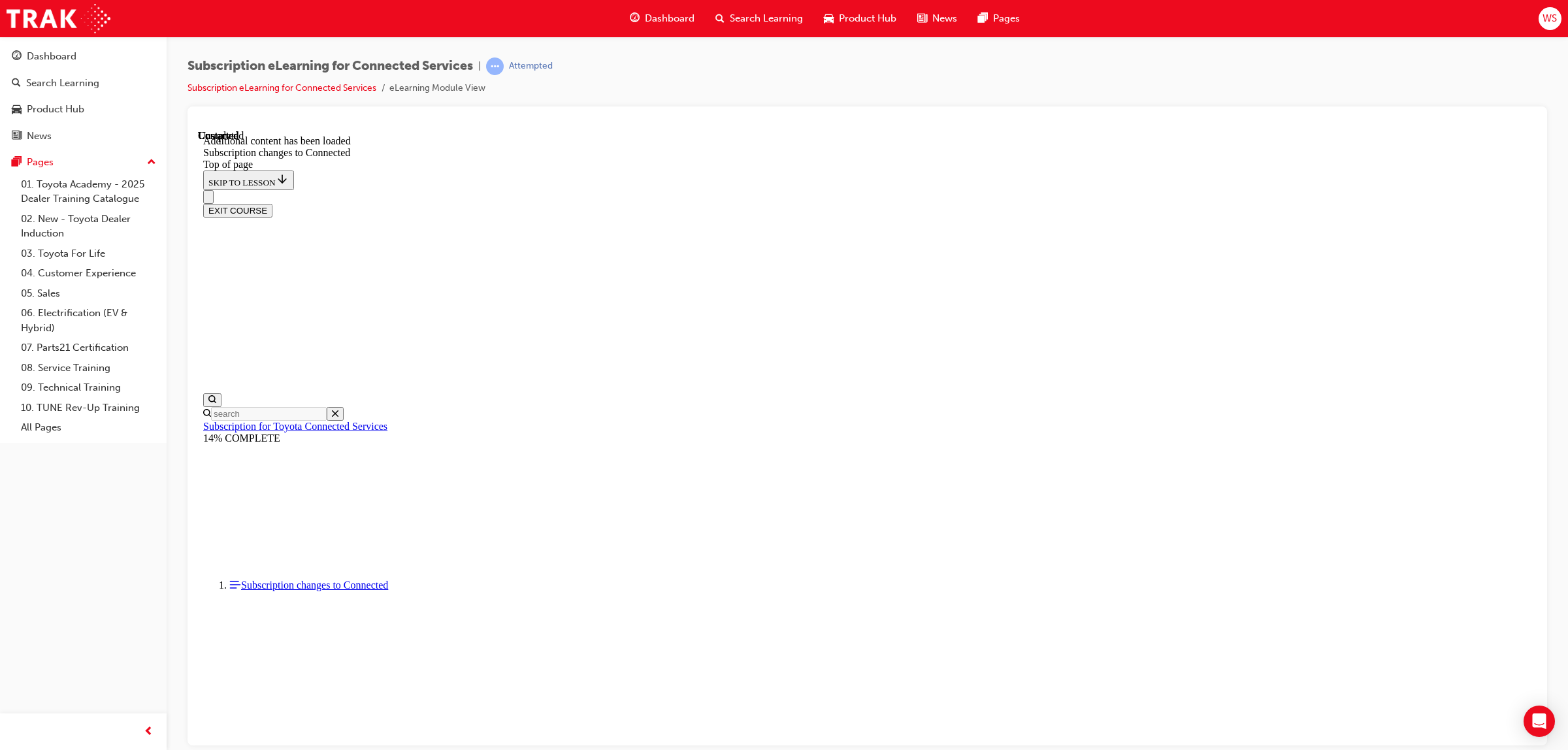
scroll to position [1806, 0]
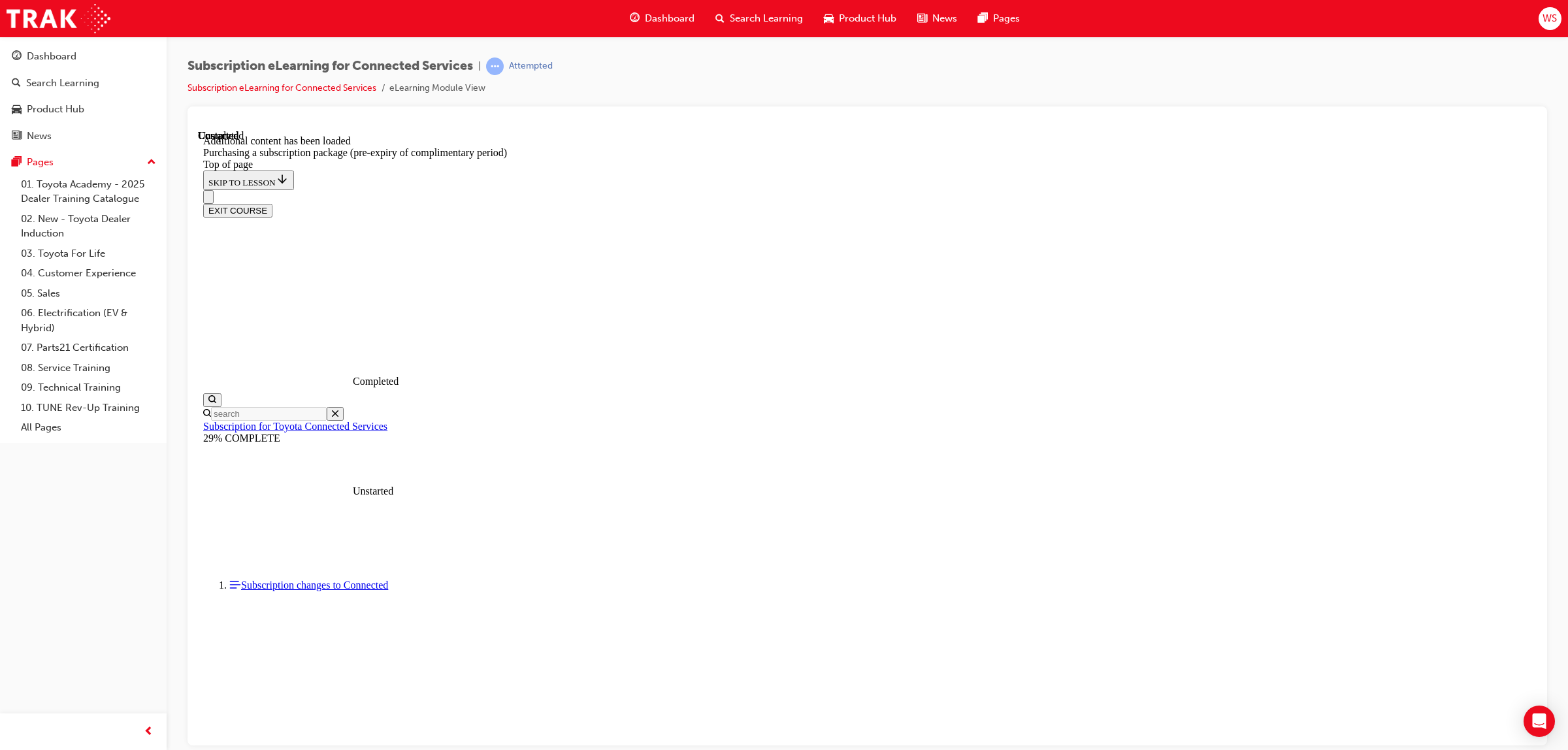
scroll to position [1079, 0]
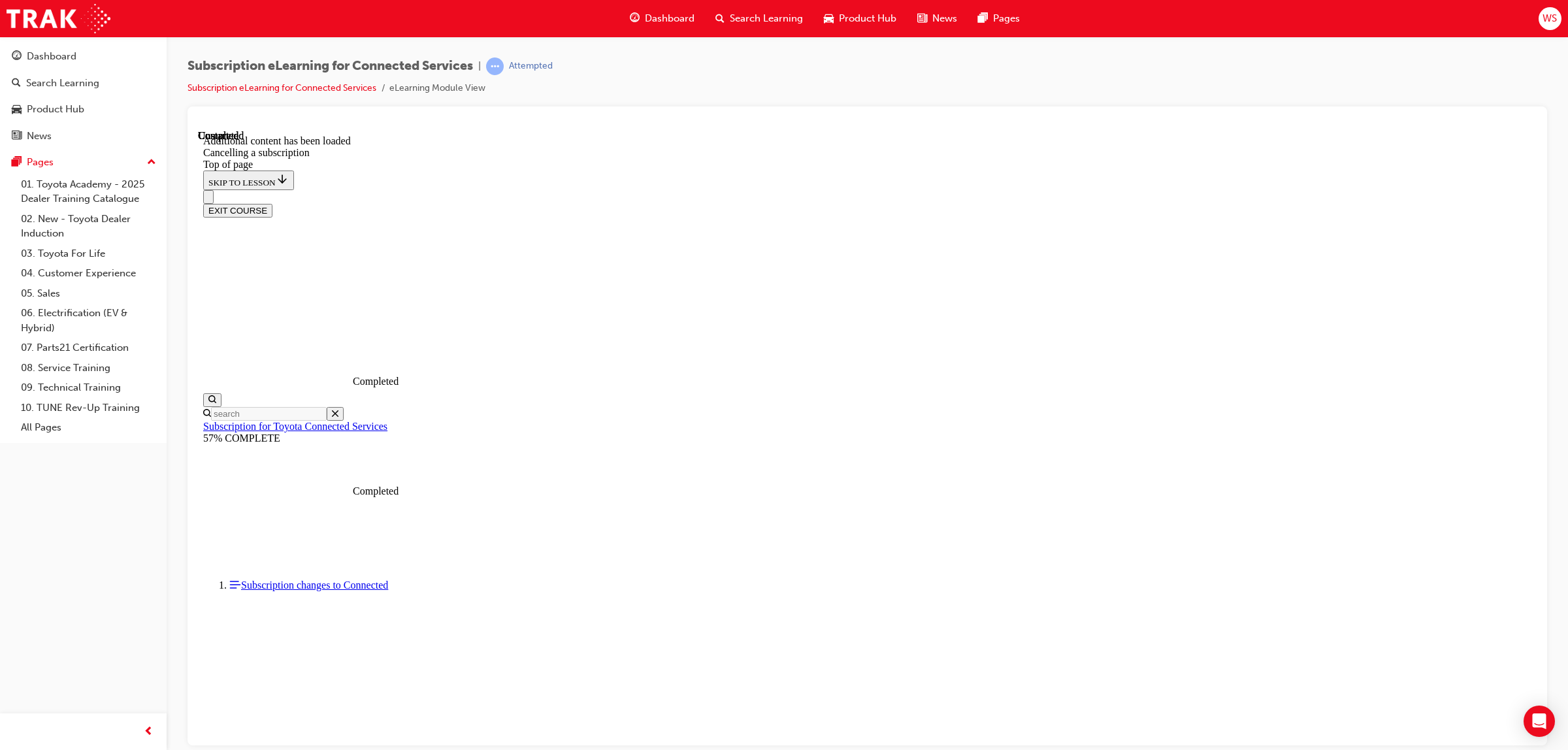
scroll to position [1055, 0]
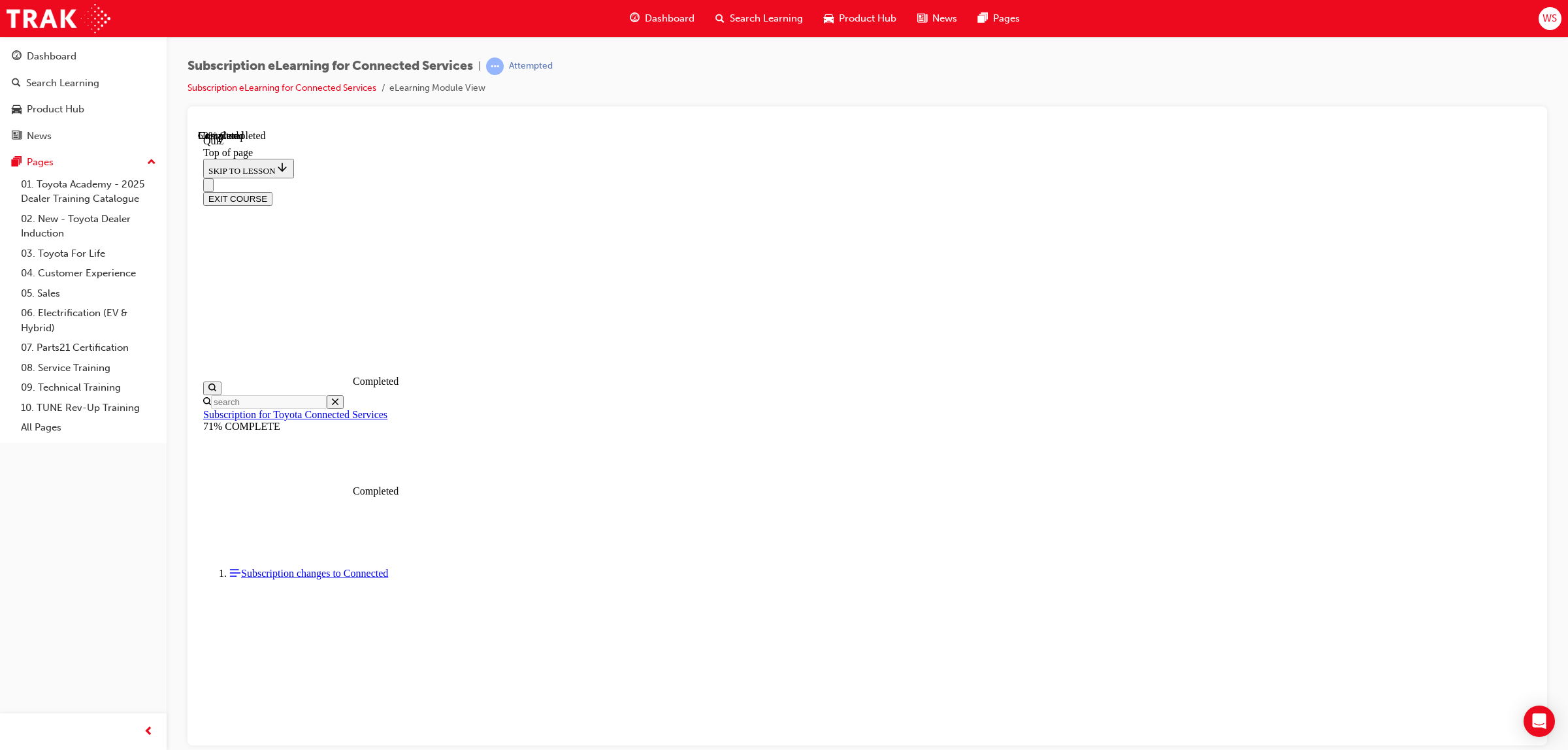
scroll to position [40, 0]
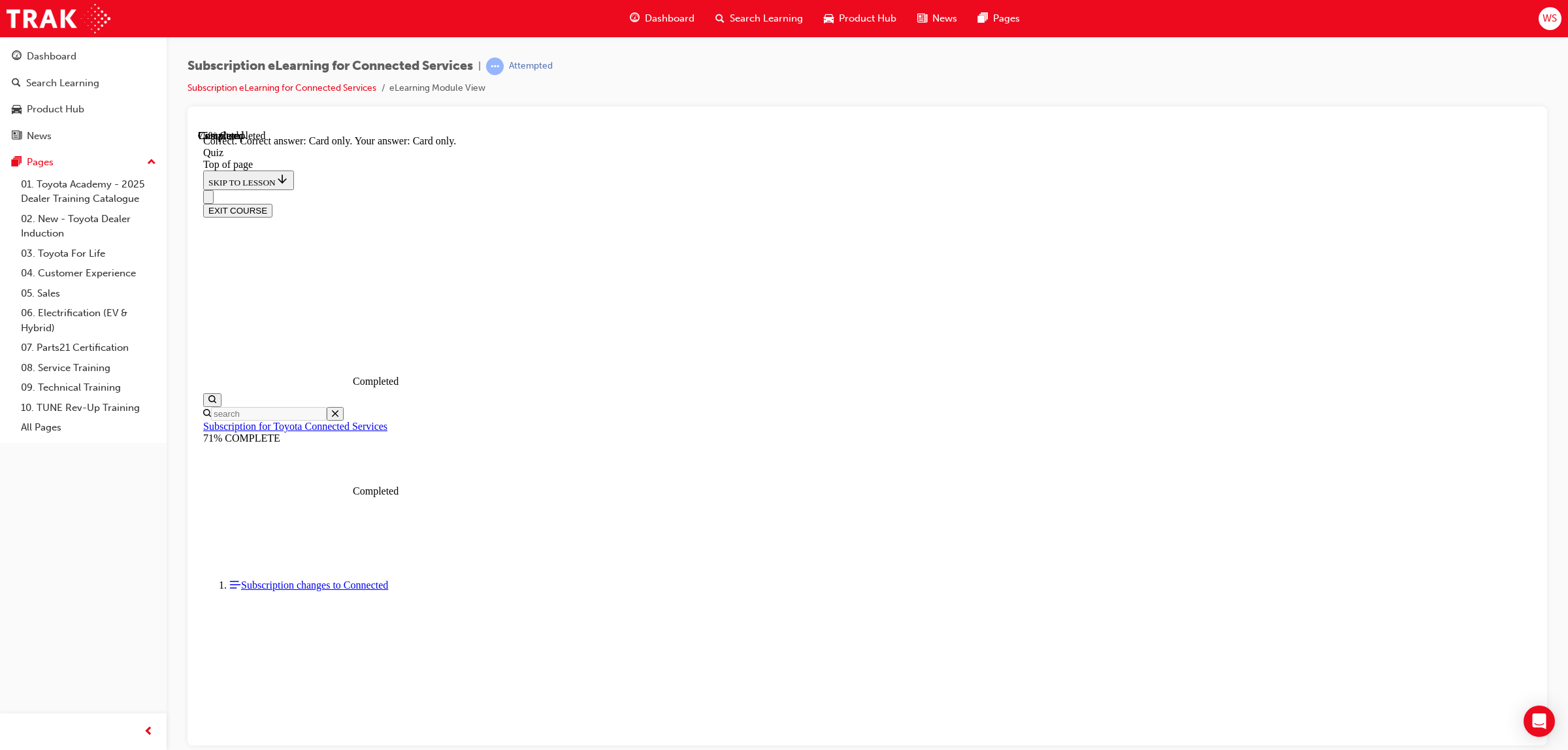
scroll to position [41, 0]
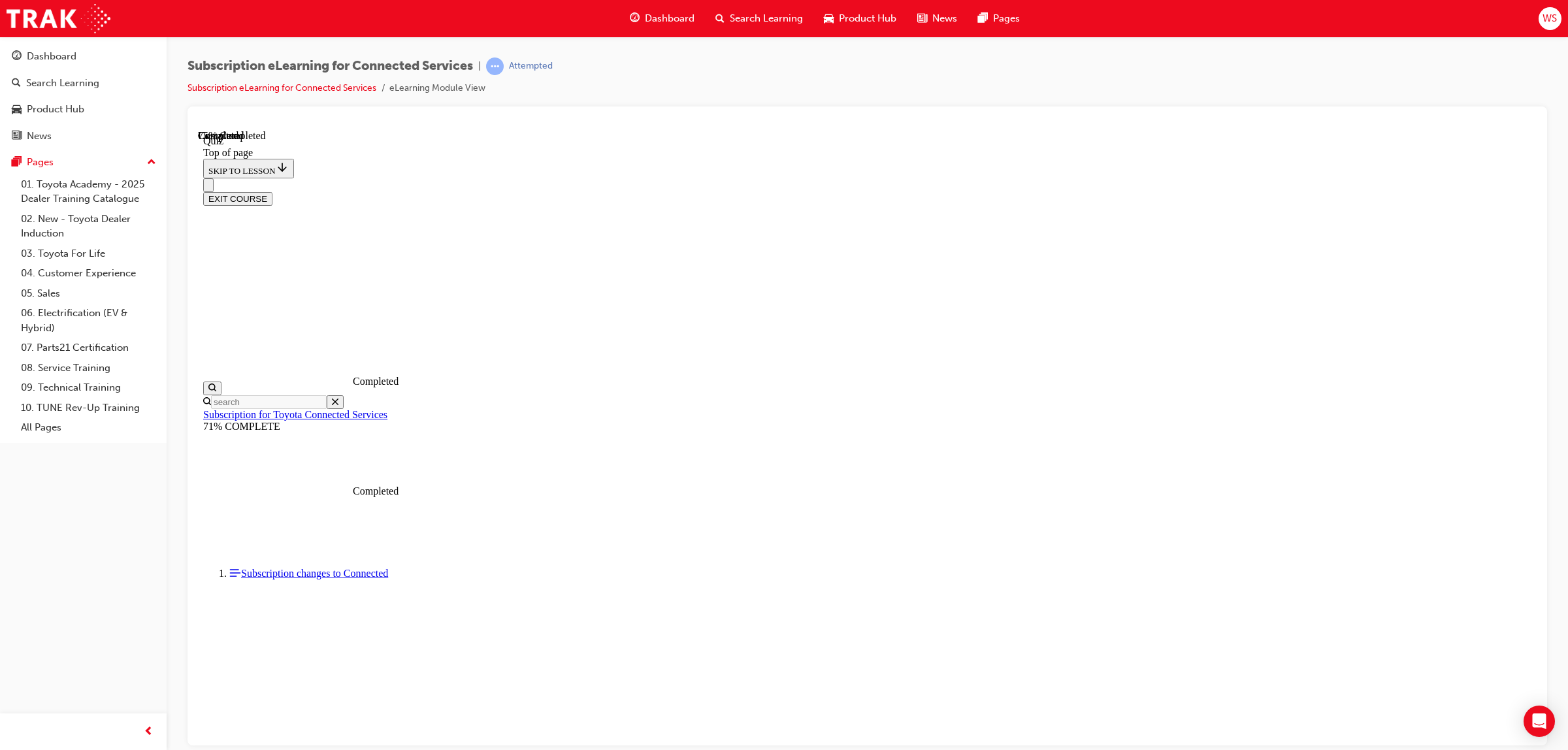
scroll to position [40, 0]
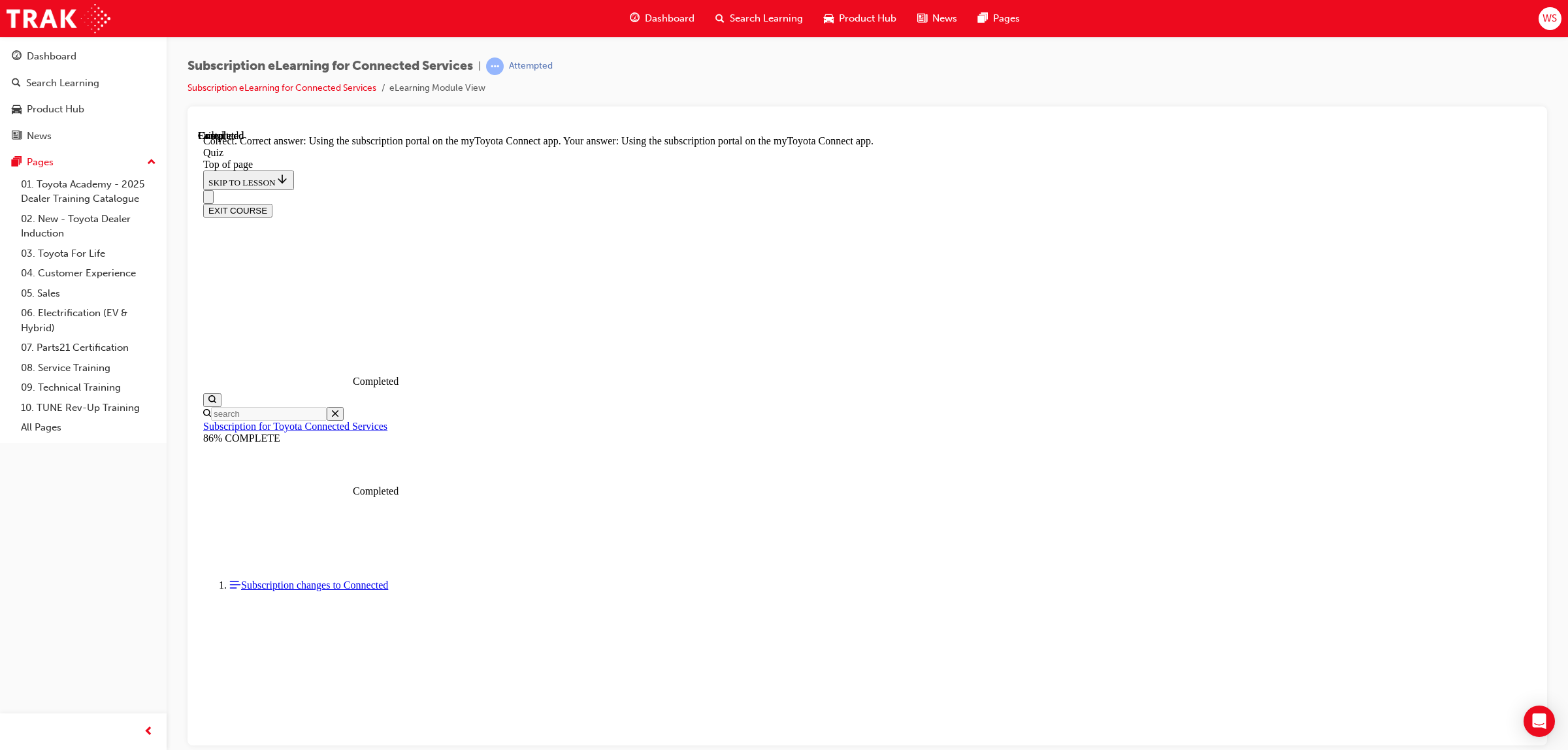
scroll to position [41, 0]
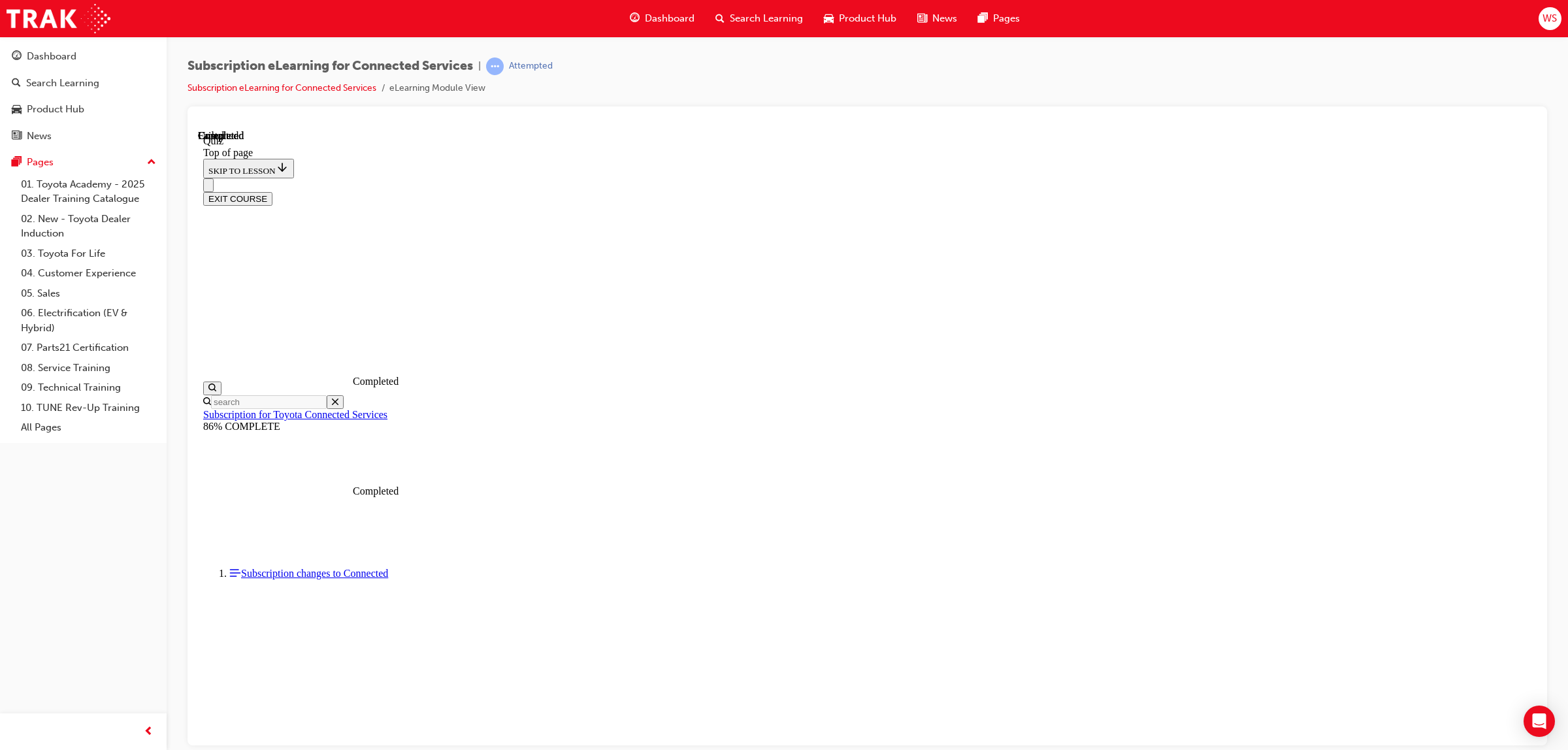
scroll to position [91, 0]
